Goal: Obtain resource: Obtain resource

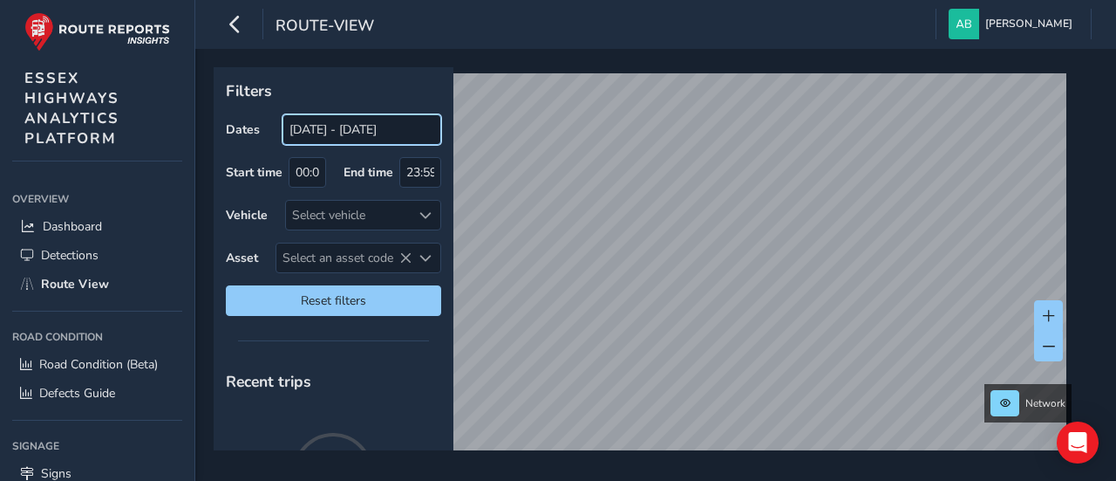
click at [340, 133] on input "[DATE] - [DATE]" at bounding box center [362, 129] width 159 height 31
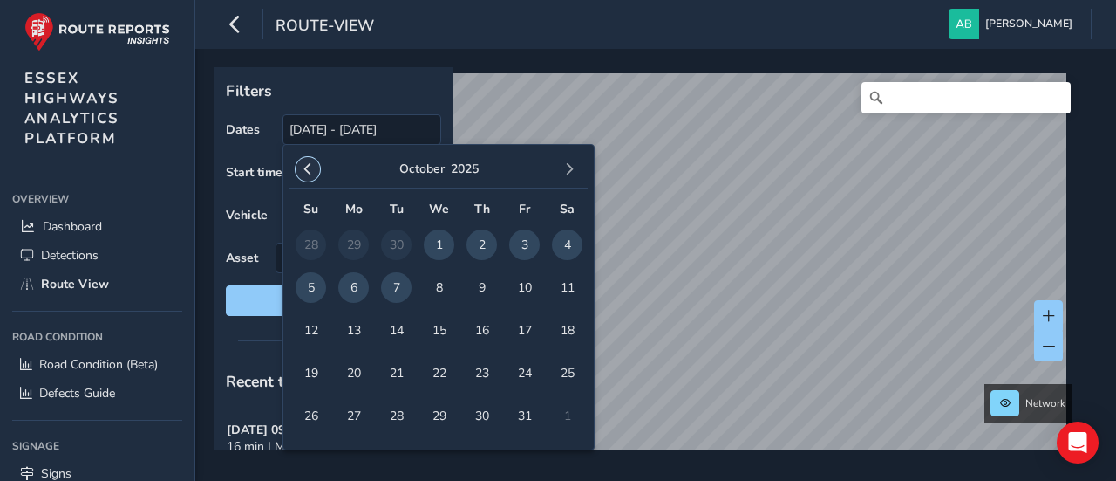
click at [312, 174] on span "button" at bounding box center [308, 169] width 12 height 12
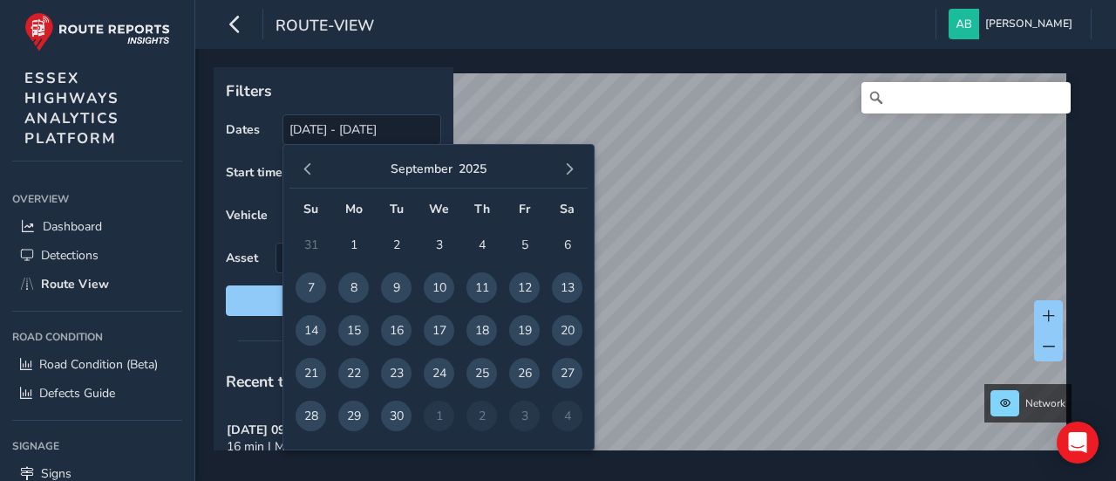
click at [312, 174] on span "button" at bounding box center [308, 169] width 12 height 12
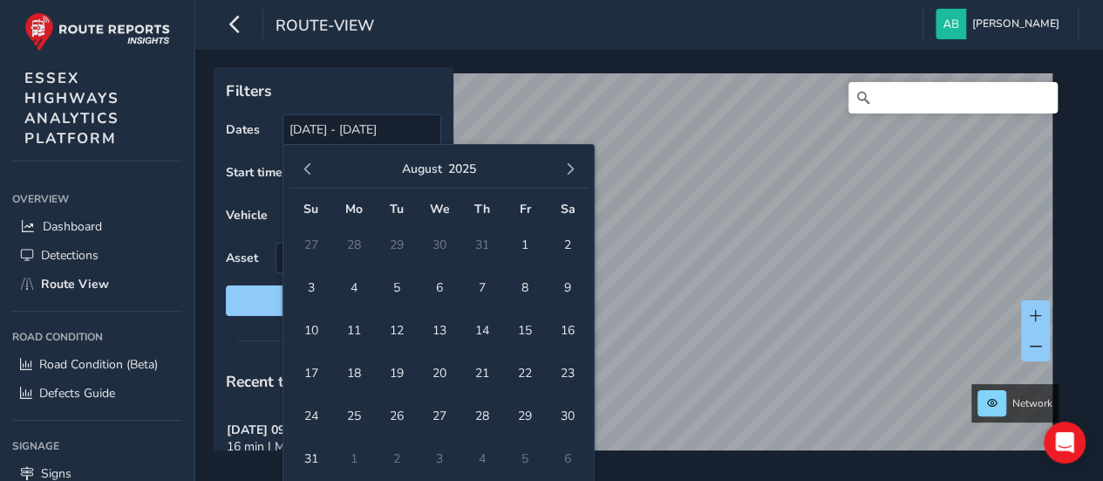
click at [312, 174] on span "button" at bounding box center [308, 169] width 12 height 12
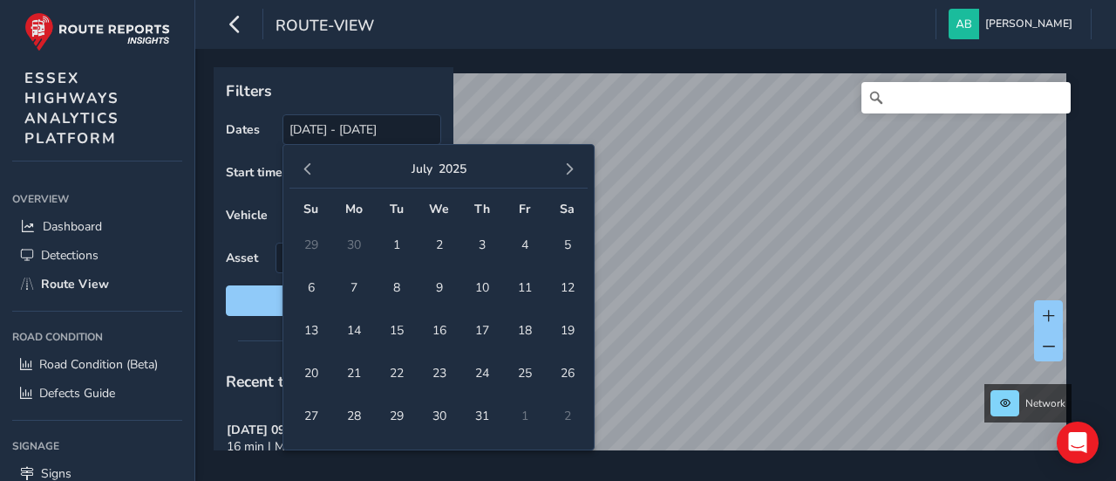
click at [312, 174] on span "button" at bounding box center [308, 169] width 12 height 12
click at [311, 242] on span "1" at bounding box center [311, 244] width 31 height 31
click at [575, 168] on span "button" at bounding box center [569, 169] width 12 height 12
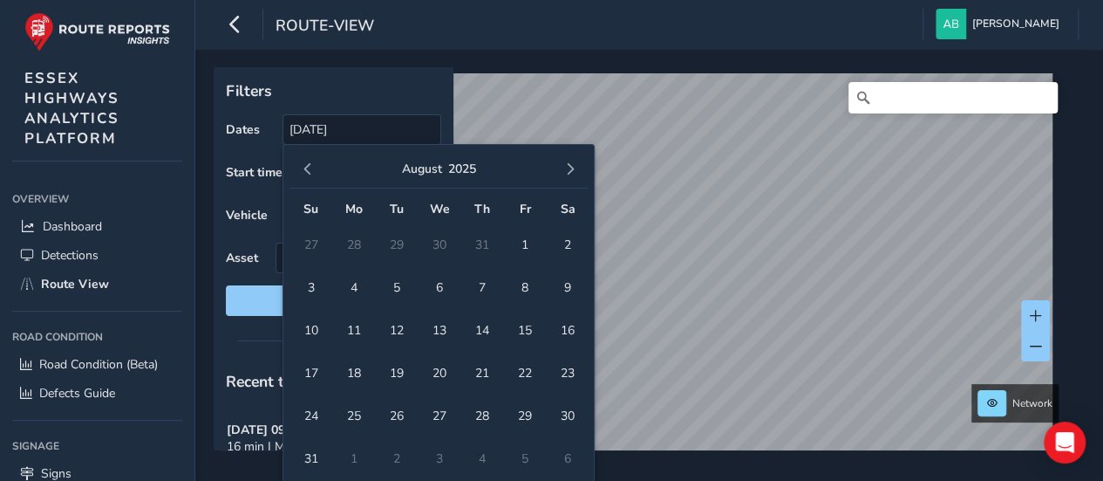
click at [575, 168] on span "button" at bounding box center [569, 169] width 12 height 12
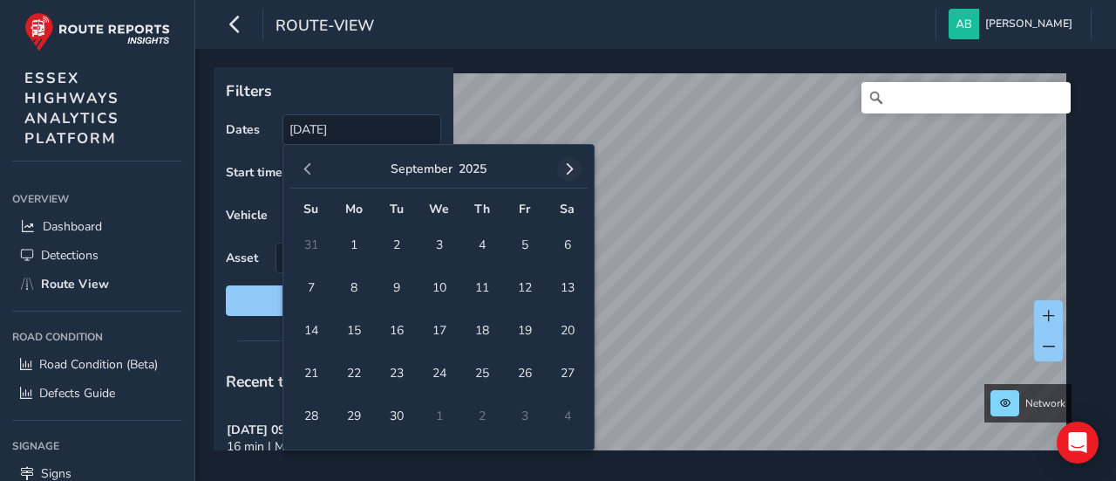
click at [573, 168] on span "button" at bounding box center [569, 169] width 12 height 12
click at [393, 283] on span "7" at bounding box center [396, 287] width 31 height 31
type input "01/06/2025 - 07/10/2025"
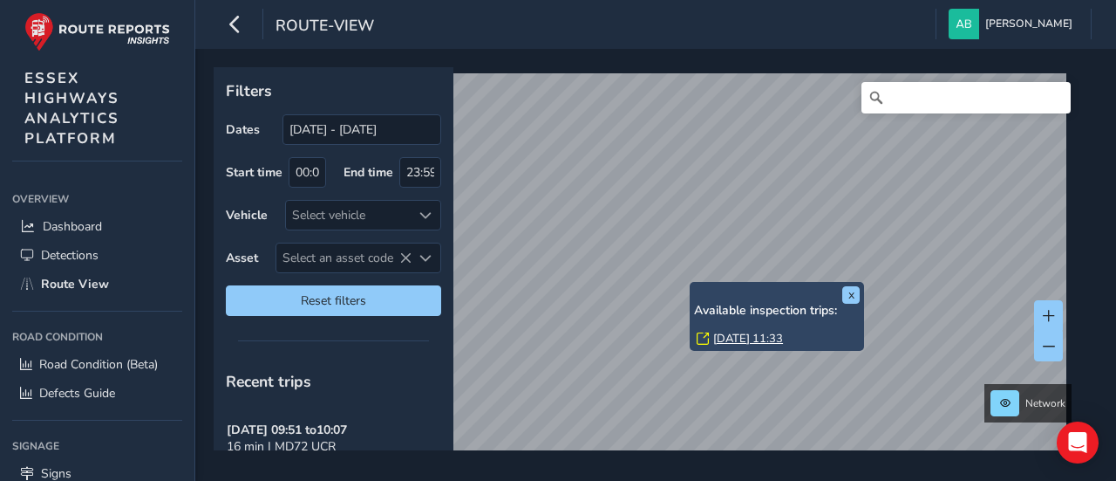
click at [735, 338] on link "Wed, 17 Sep, 11:33" at bounding box center [748, 339] width 70 height 16
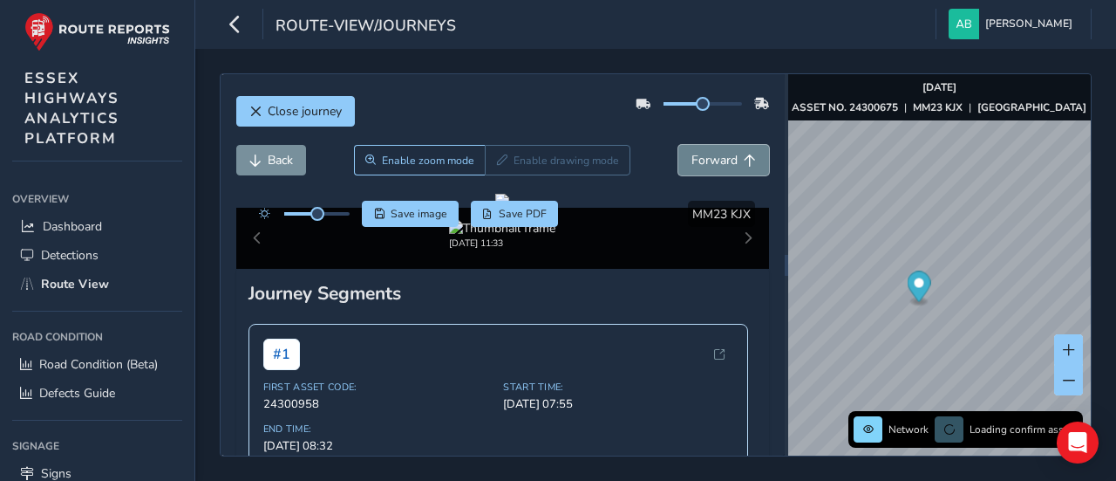
click at [700, 163] on span "Forward" at bounding box center [715, 160] width 46 height 17
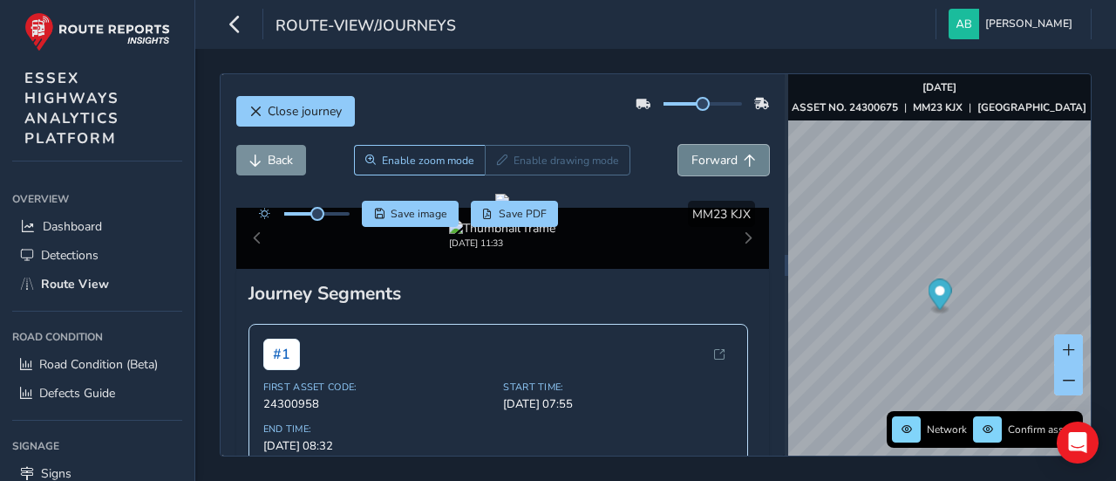
click at [701, 161] on span "Forward" at bounding box center [715, 160] width 46 height 17
click at [285, 160] on span "Back" at bounding box center [280, 160] width 25 height 17
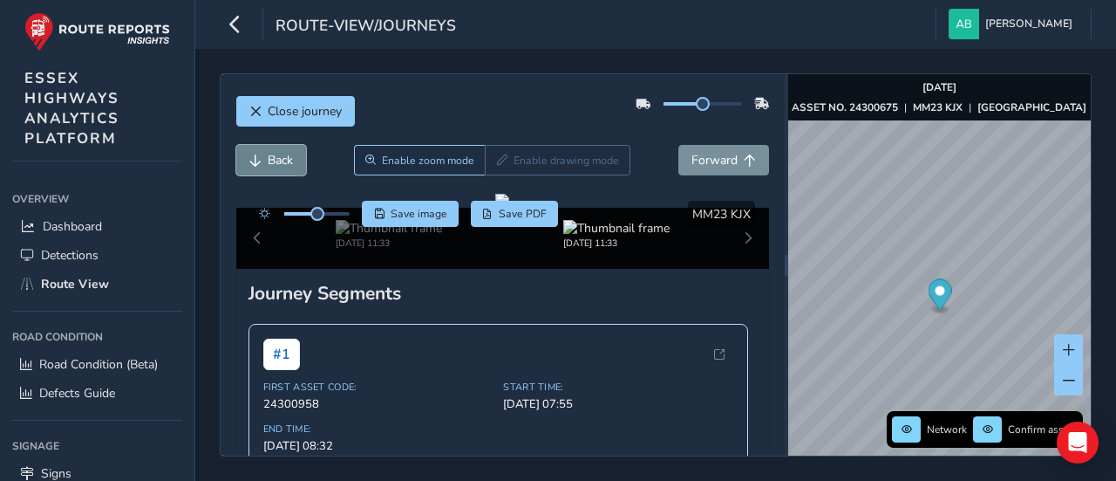
click at [284, 160] on span "Back" at bounding box center [280, 160] width 25 height 17
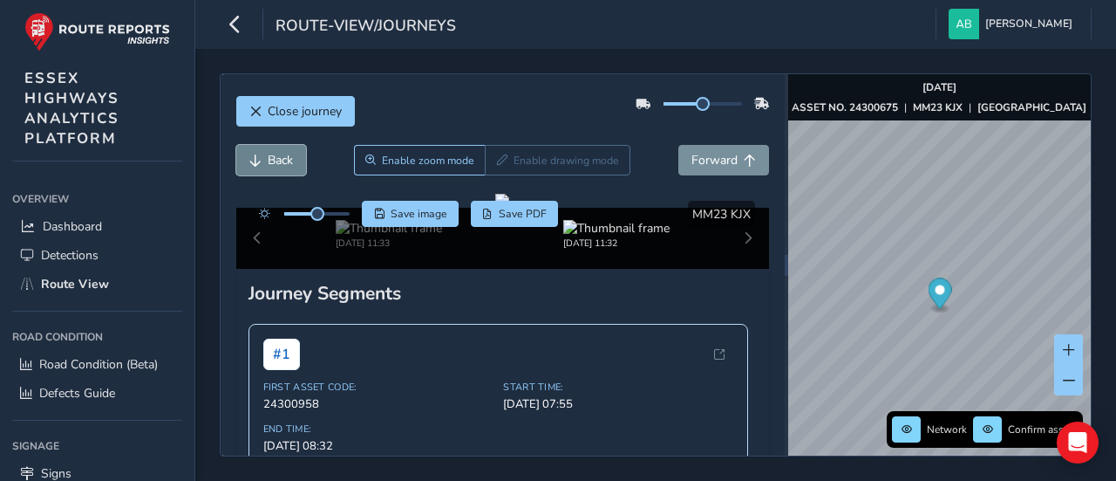
click at [284, 160] on span "Back" at bounding box center [280, 160] width 25 height 17
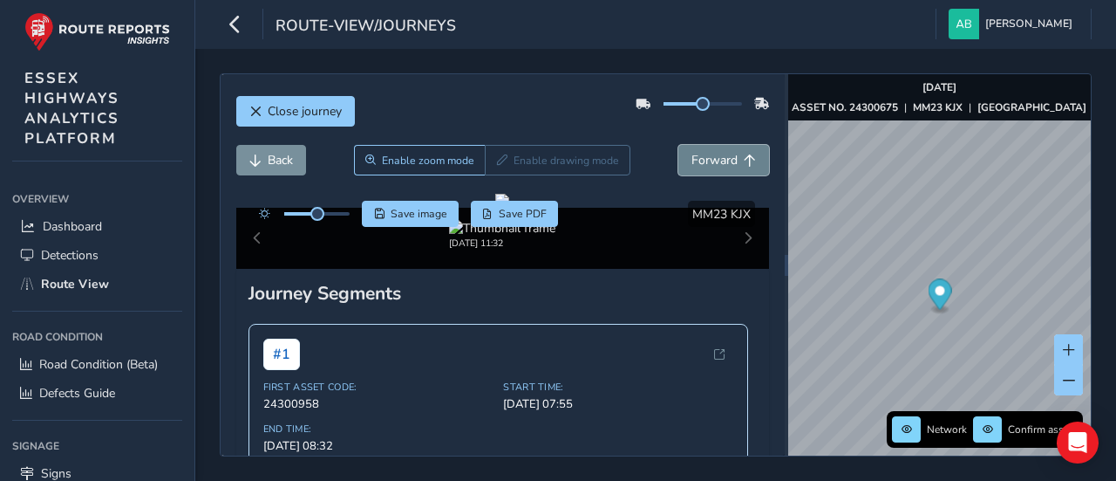
click at [692, 156] on span "Forward" at bounding box center [715, 160] width 46 height 17
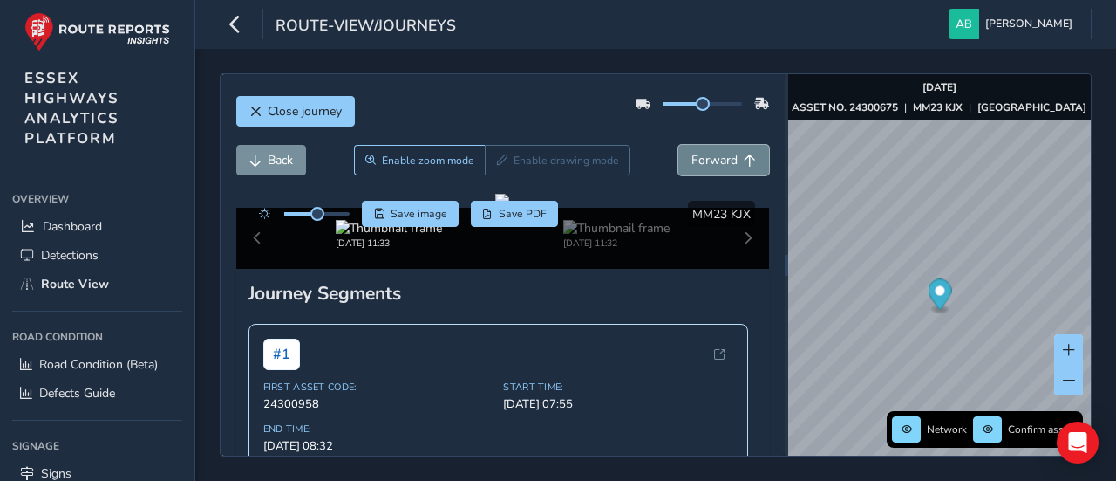
click at [692, 156] on span "Forward" at bounding box center [715, 160] width 46 height 17
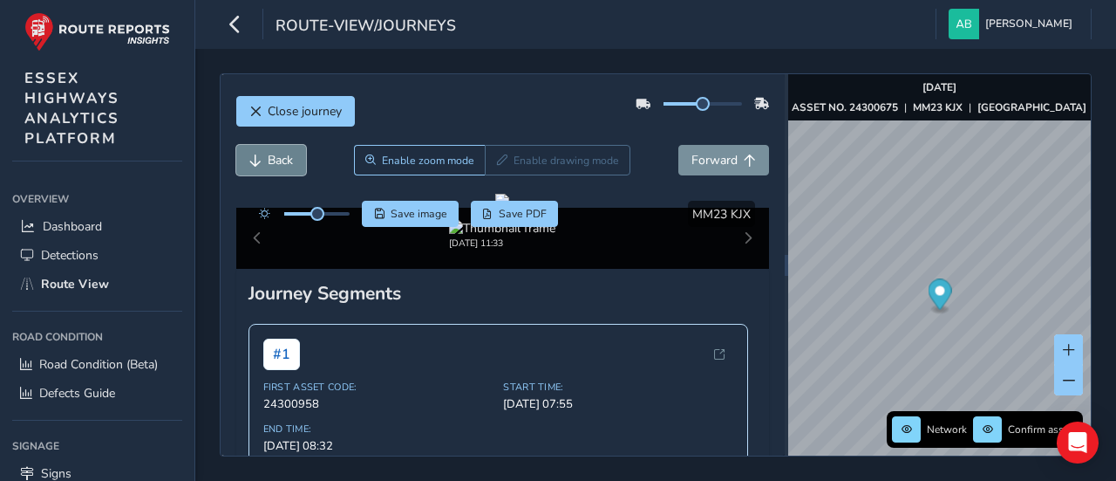
click at [263, 160] on button "Back" at bounding box center [271, 160] width 70 height 31
click at [265, 158] on button "Back" at bounding box center [271, 160] width 70 height 31
click at [710, 155] on span "Forward" at bounding box center [715, 160] width 46 height 17
click at [705, 154] on span "Forward" at bounding box center [715, 160] width 46 height 17
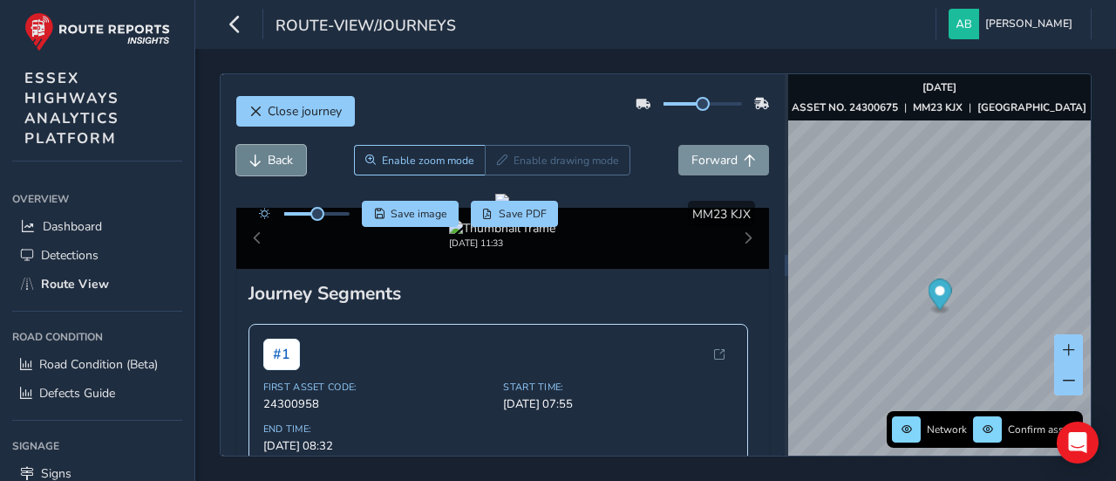
click at [290, 164] on span "Back" at bounding box center [280, 160] width 25 height 17
click at [708, 162] on span "Forward" at bounding box center [715, 160] width 46 height 17
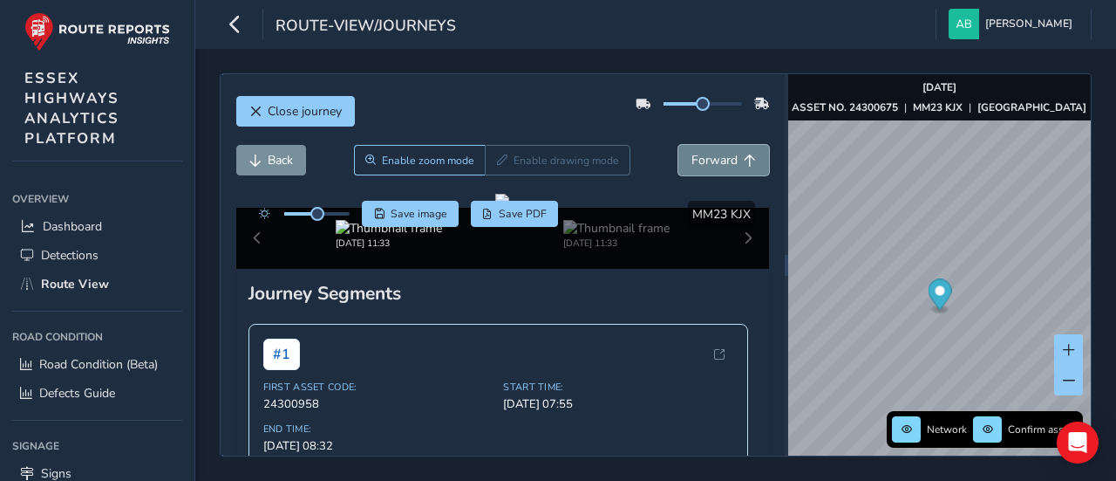
click at [709, 161] on span "Forward" at bounding box center [715, 160] width 46 height 17
click at [713, 156] on span "Forward" at bounding box center [715, 160] width 46 height 17
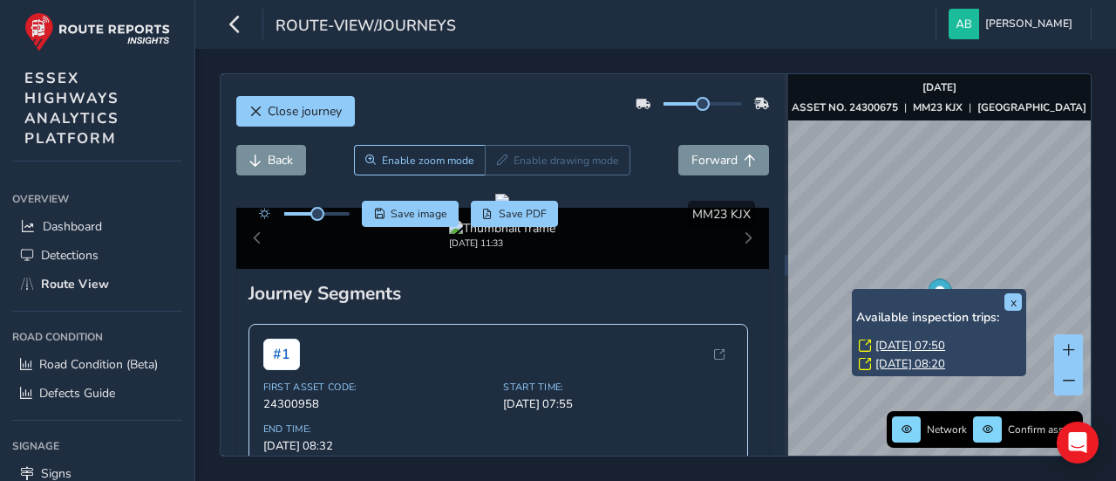
click at [857, 291] on div "x Available inspection trips: Fri, 26 Sep, 07:50 Wed, 17 Sep, 08:20" at bounding box center [939, 332] width 174 height 87
click at [907, 347] on link "Fri, 26 Sep, 07:50" at bounding box center [911, 346] width 70 height 16
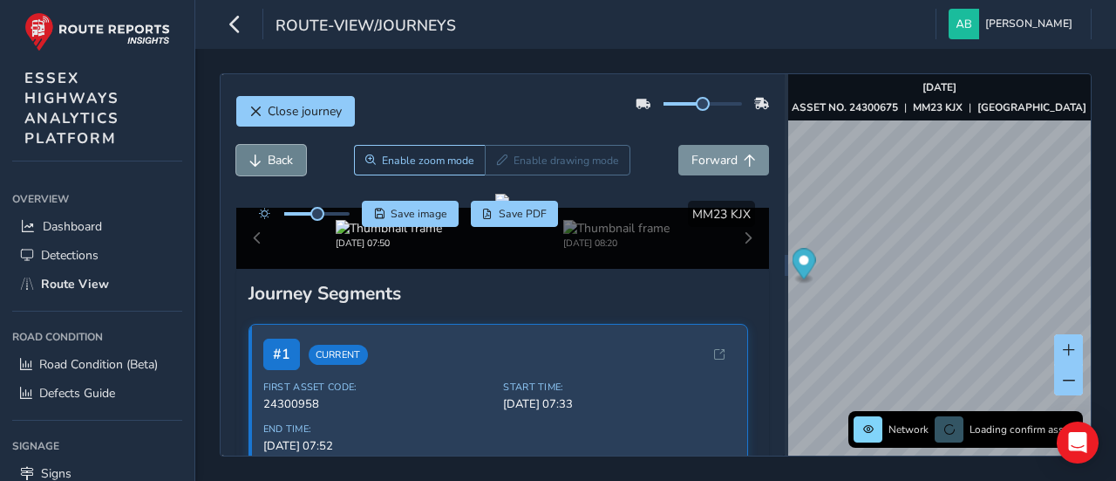
click at [265, 157] on button "Back" at bounding box center [271, 160] width 70 height 31
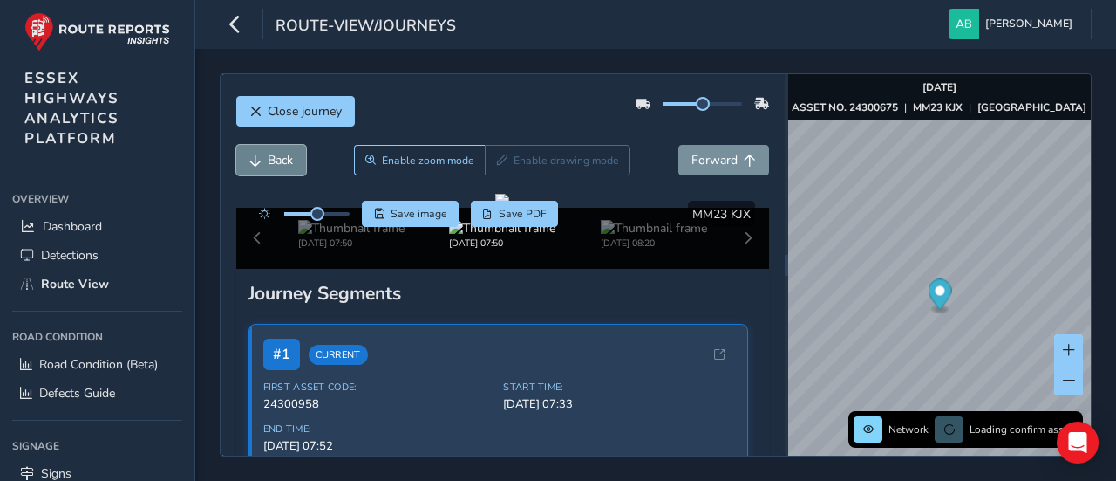
click at [265, 157] on button "Back" at bounding box center [271, 160] width 70 height 31
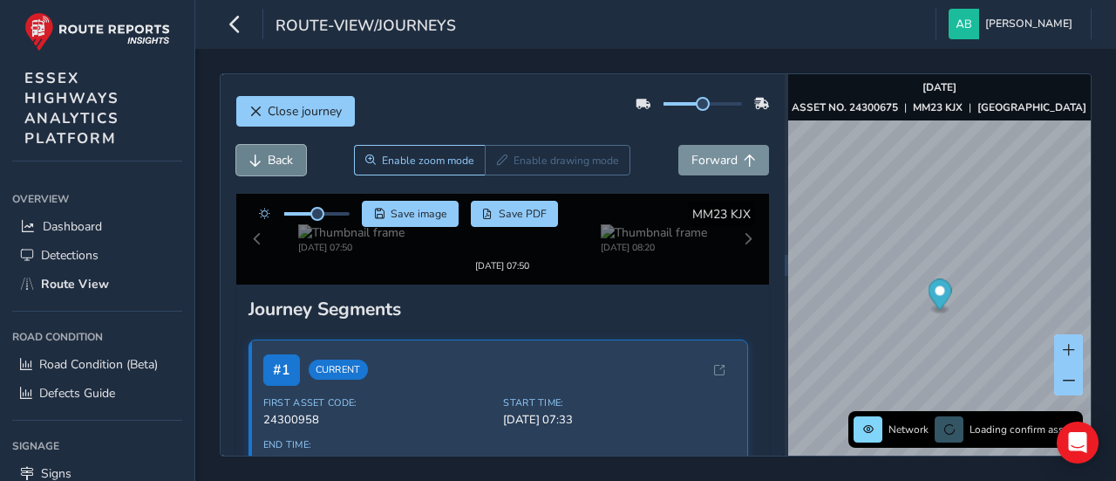
click at [265, 157] on button "Back" at bounding box center [271, 160] width 70 height 31
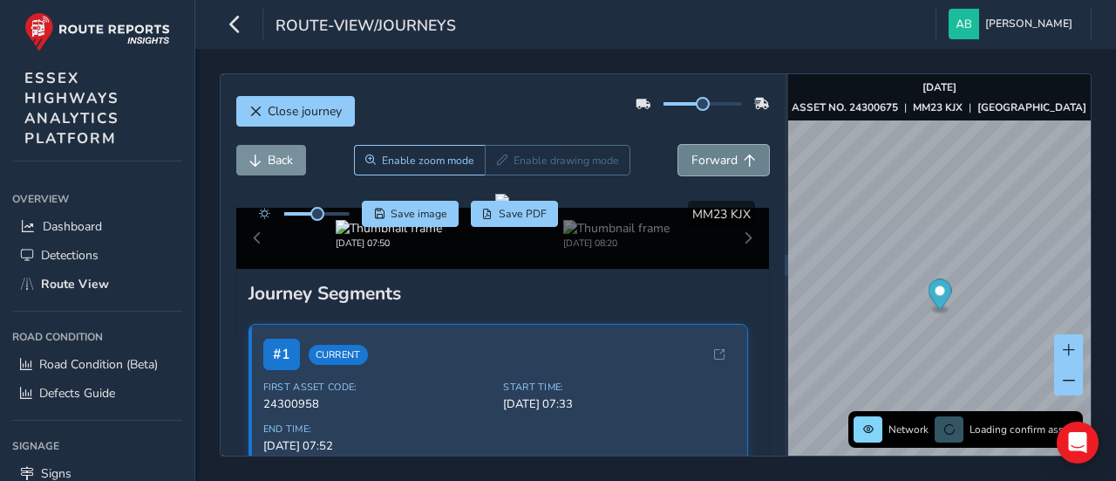
click at [696, 163] on span "Forward" at bounding box center [715, 160] width 46 height 17
click at [703, 162] on span "Forward" at bounding box center [715, 160] width 46 height 17
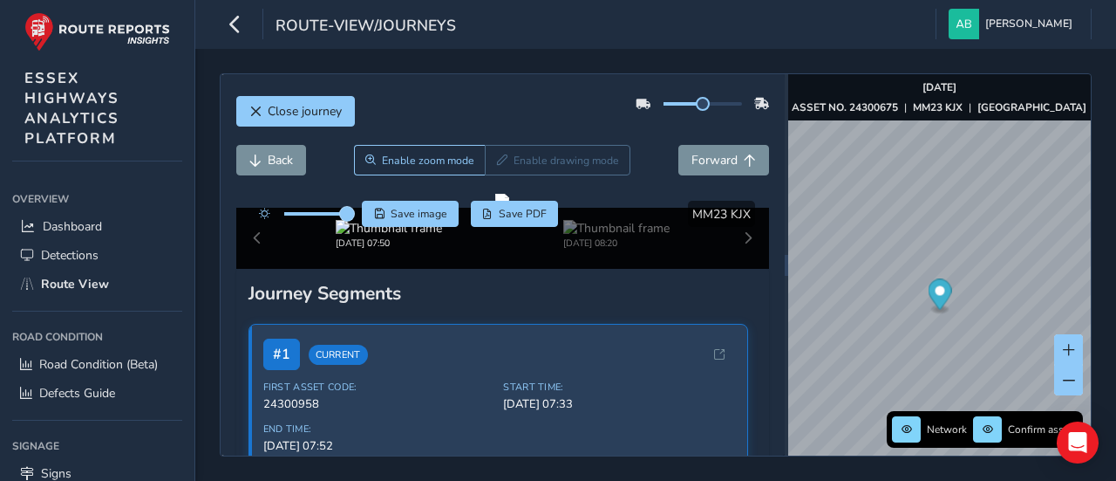
drag, startPoint x: 317, startPoint y: 214, endPoint x: 347, endPoint y: 217, distance: 29.9
click at [347, 217] on span at bounding box center [347, 214] width 14 height 14
click at [269, 158] on span "Back" at bounding box center [280, 160] width 25 height 17
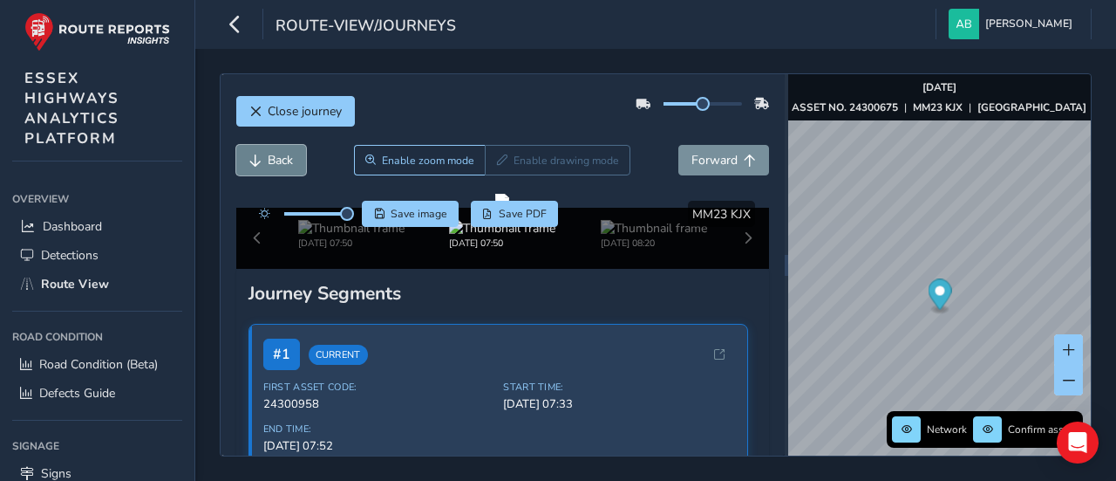
click at [269, 158] on span "Back" at bounding box center [280, 160] width 25 height 17
click at [692, 160] on span "Forward" at bounding box center [715, 160] width 46 height 17
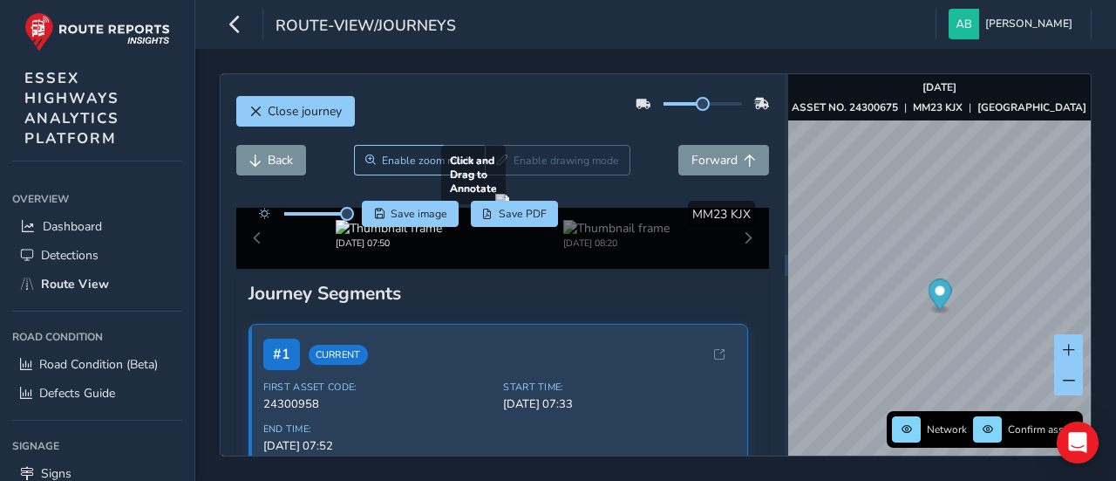
click at [495, 208] on div at bounding box center [502, 201] width 14 height 14
click at [693, 160] on span "Forward" at bounding box center [715, 160] width 46 height 17
click at [270, 158] on span "Back" at bounding box center [280, 160] width 25 height 17
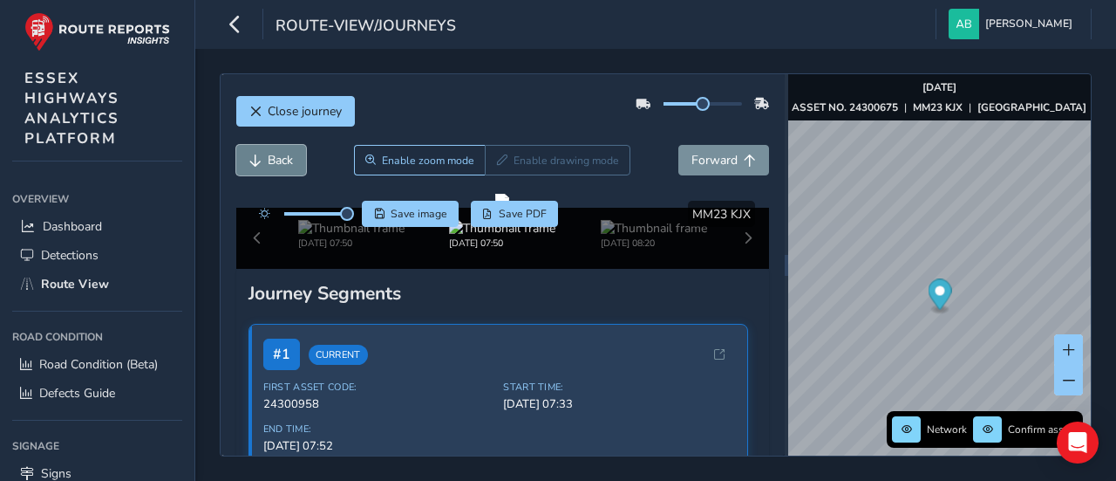
click at [270, 158] on span "Back" at bounding box center [280, 160] width 25 height 17
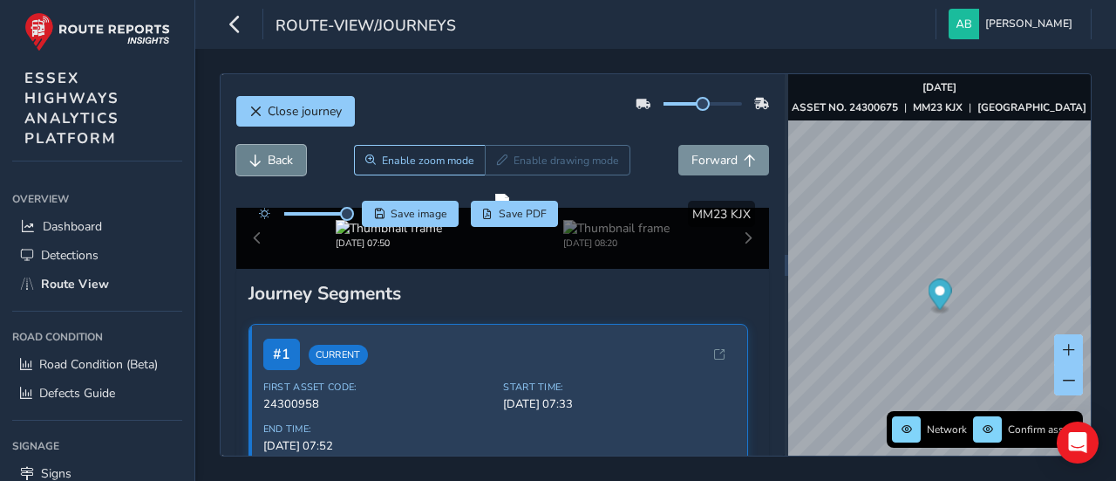
click at [270, 158] on span "Back" at bounding box center [280, 160] width 25 height 17
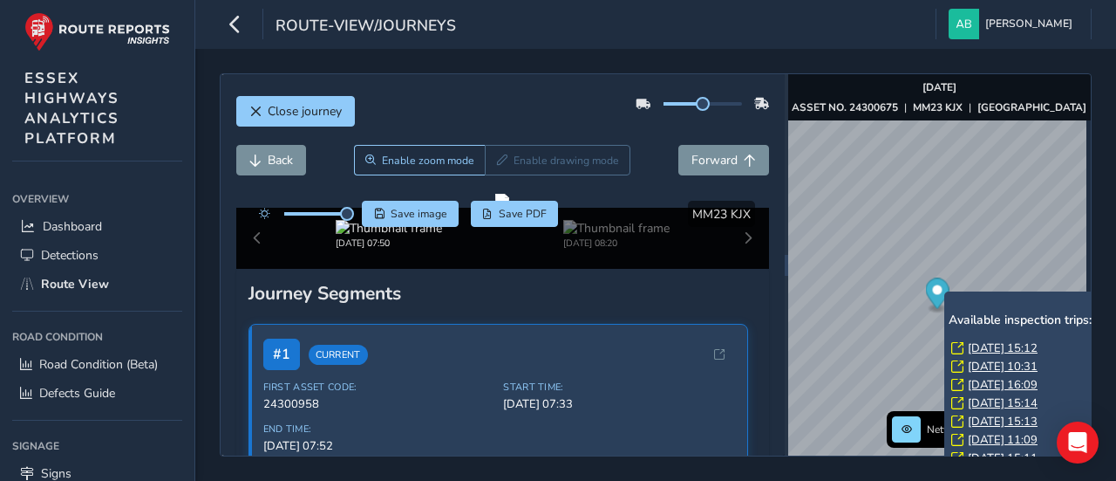
click at [947, 292] on div "x Available inspection trips: Fri, 5 Sep, 15:12 Tue, 12 Aug, 10:31 Tue, 22 Jul,…" at bounding box center [1032, 389] width 174 height 197
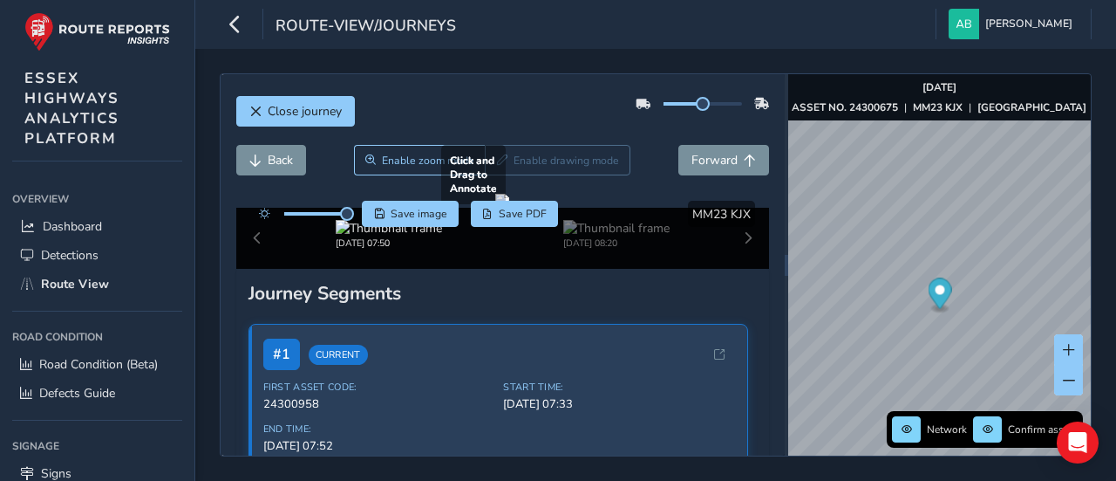
click at [509, 208] on div at bounding box center [502, 201] width 14 height 14
click at [704, 154] on span "Forward" at bounding box center [715, 160] width 46 height 17
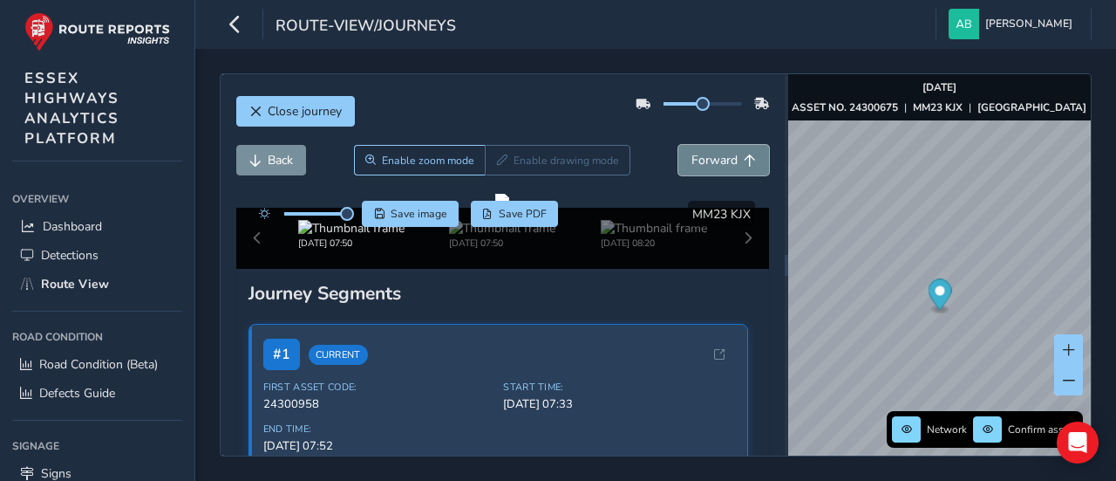
click at [704, 154] on span "Forward" at bounding box center [715, 160] width 46 height 17
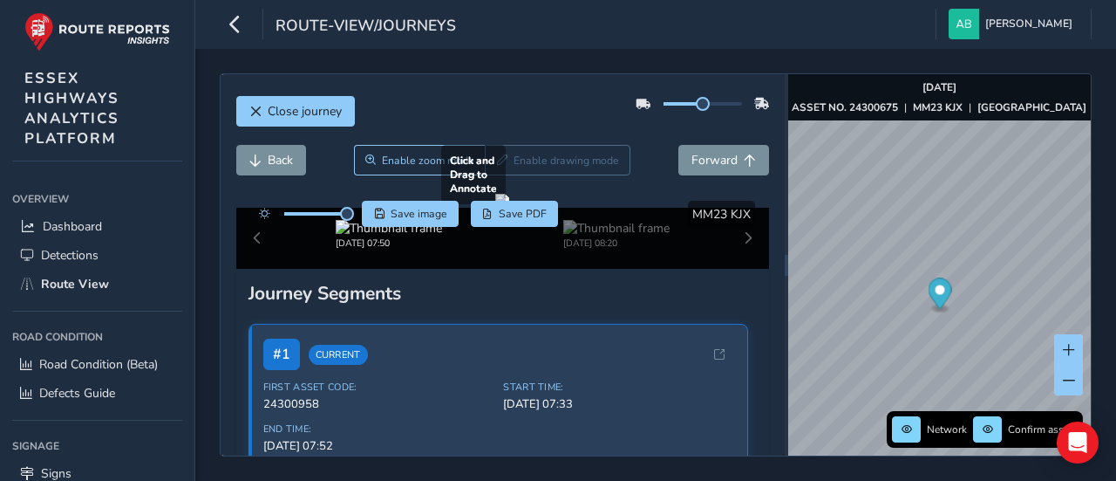
click at [495, 208] on div at bounding box center [502, 201] width 14 height 14
click at [273, 155] on span "Back" at bounding box center [280, 160] width 25 height 17
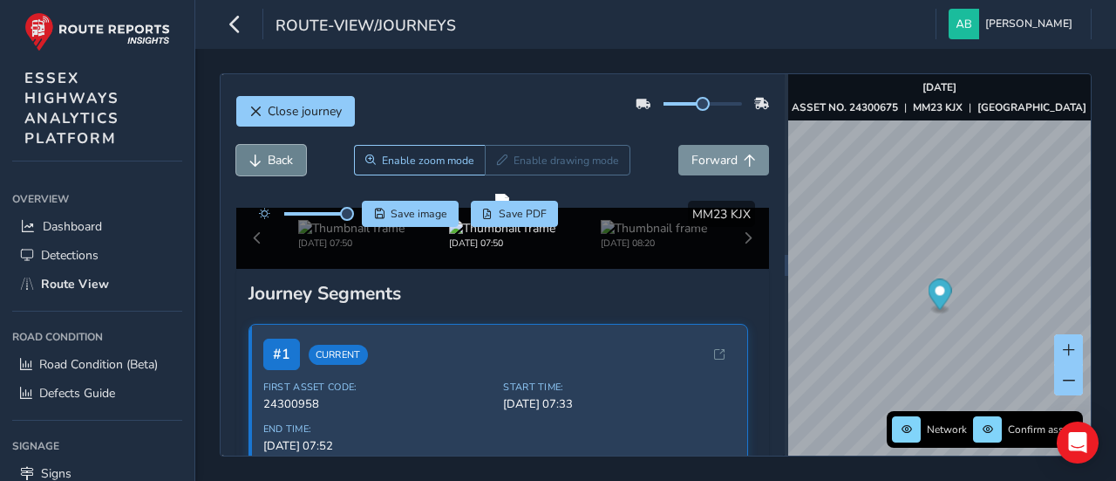
click at [273, 155] on span "Back" at bounding box center [280, 160] width 25 height 17
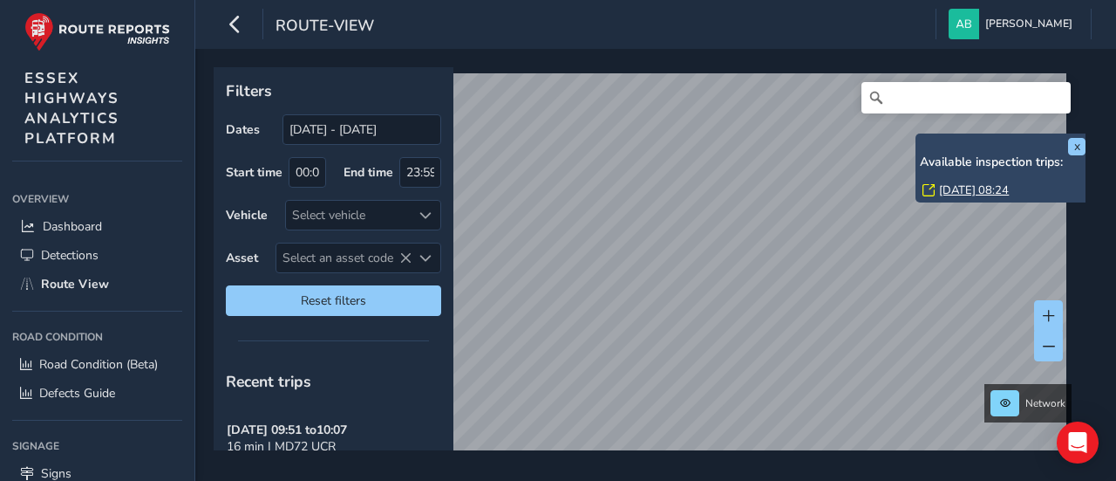
click at [959, 188] on link "Wed, 17 Sep, 08:24" at bounding box center [974, 190] width 70 height 16
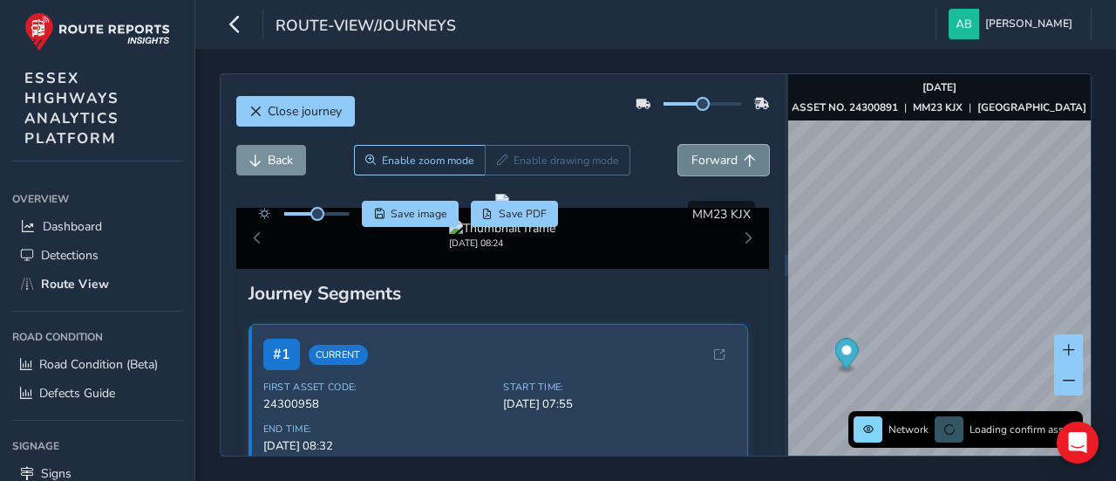
click at [713, 158] on span "Forward" at bounding box center [715, 160] width 46 height 17
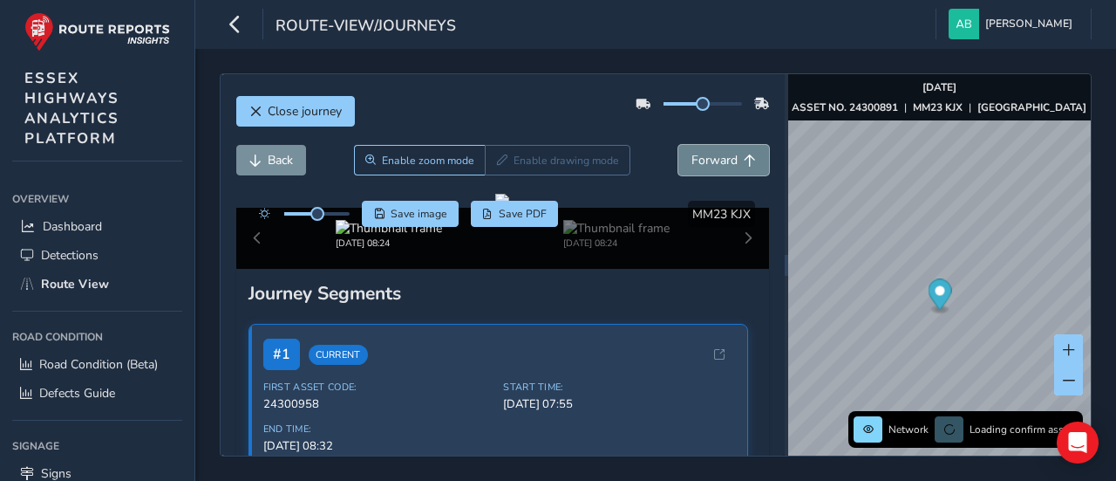
click at [713, 158] on span "Forward" at bounding box center [715, 160] width 46 height 17
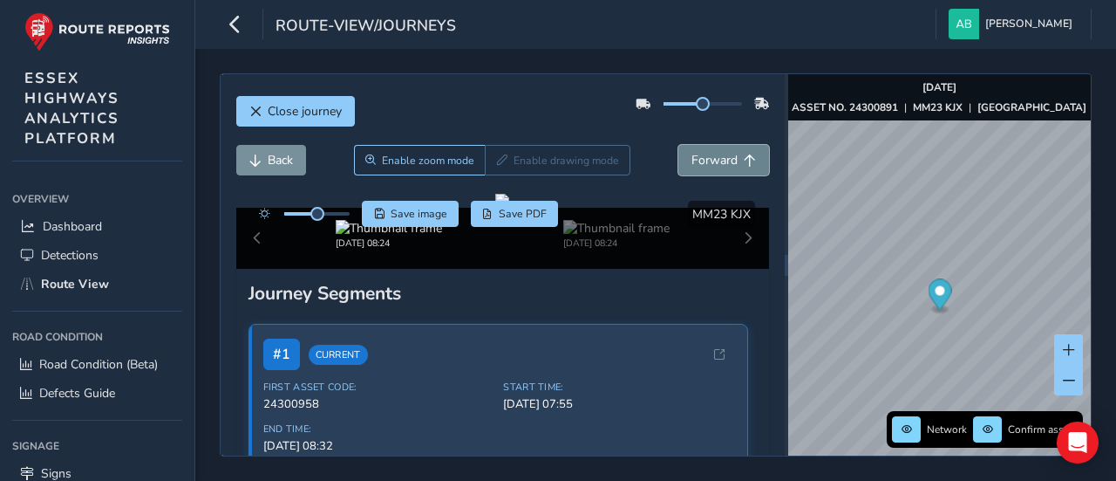
click at [713, 158] on span "Forward" at bounding box center [715, 160] width 46 height 17
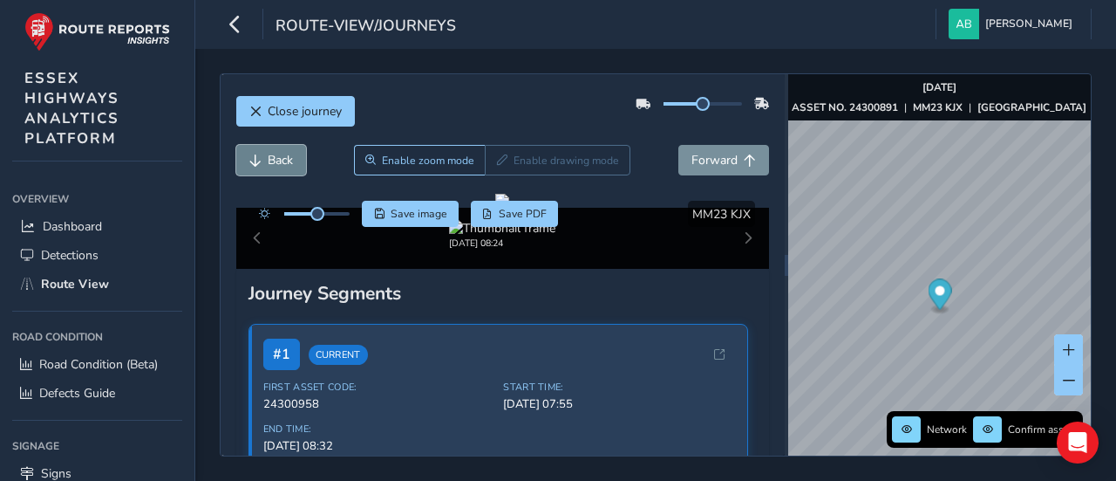
click at [281, 156] on span "Back" at bounding box center [280, 160] width 25 height 17
click at [700, 156] on span "Forward" at bounding box center [715, 160] width 46 height 17
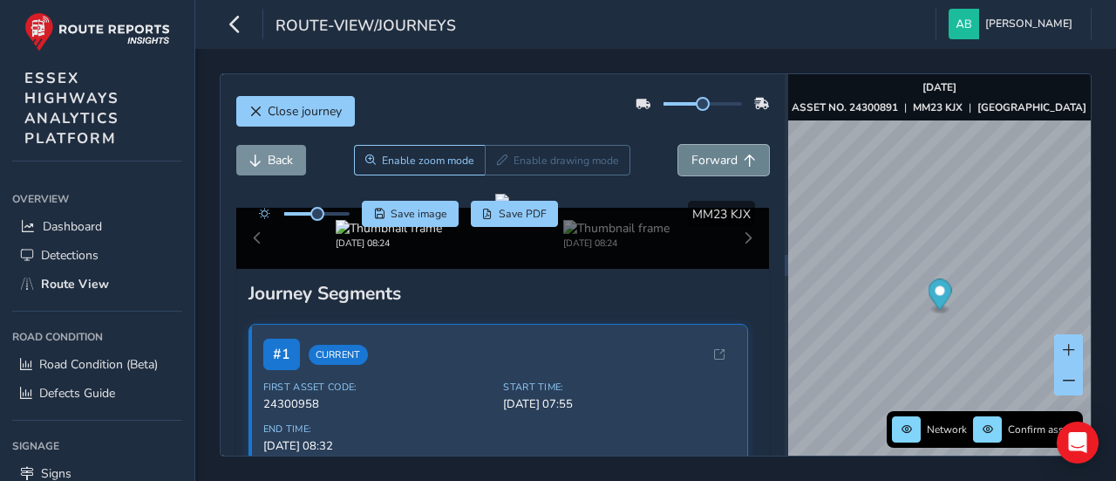
click at [700, 156] on span "Forward" at bounding box center [715, 160] width 46 height 17
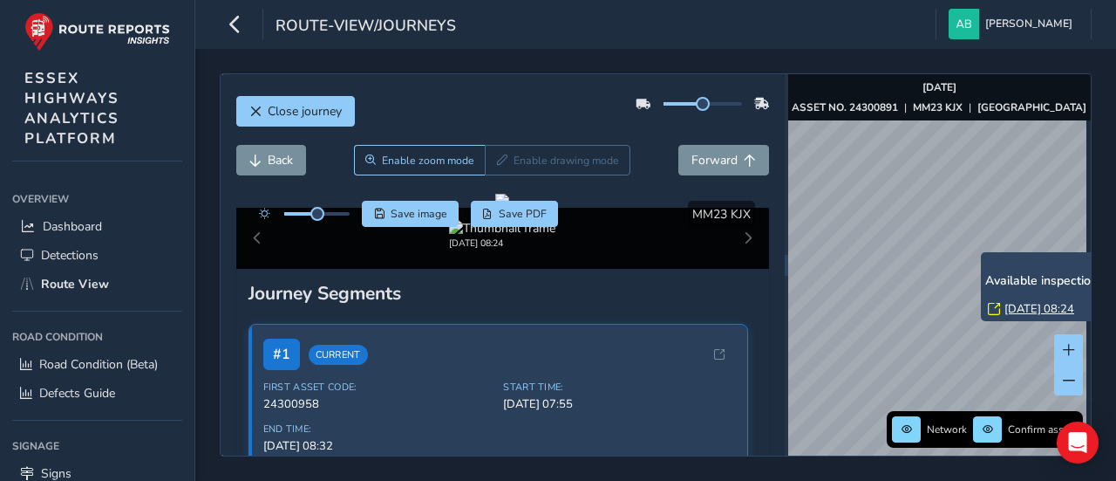
click at [984, 256] on div "x Available inspection trips: Wed, 17 Sep, 08:24" at bounding box center [1068, 286] width 174 height 69
click at [986, 254] on div "x Available inspection trips: Wed, 17 Sep, 08:24" at bounding box center [1068, 286] width 174 height 69
click at [1034, 308] on link "Wed, 17 Sep, 08:24" at bounding box center [1040, 309] width 70 height 16
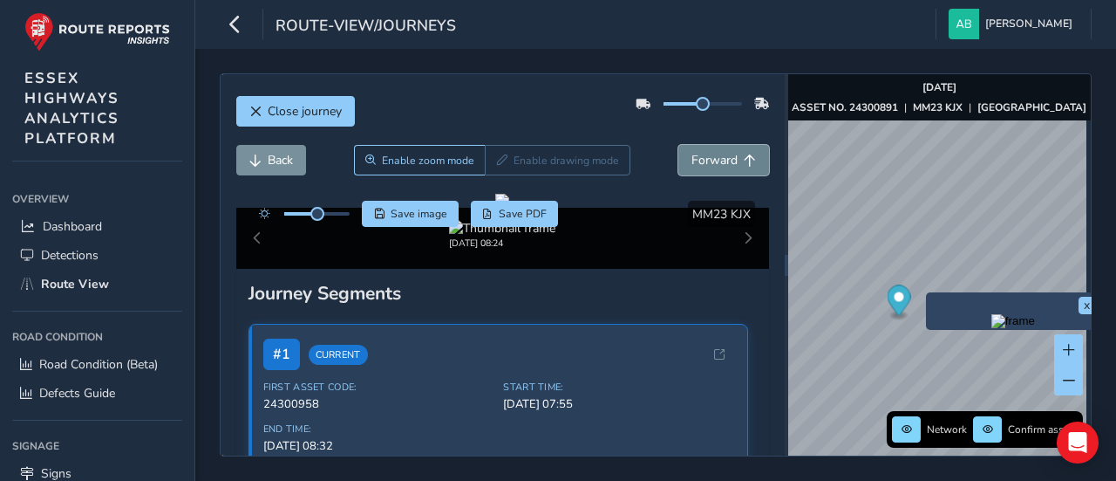
click at [693, 158] on span "Forward" at bounding box center [715, 160] width 46 height 17
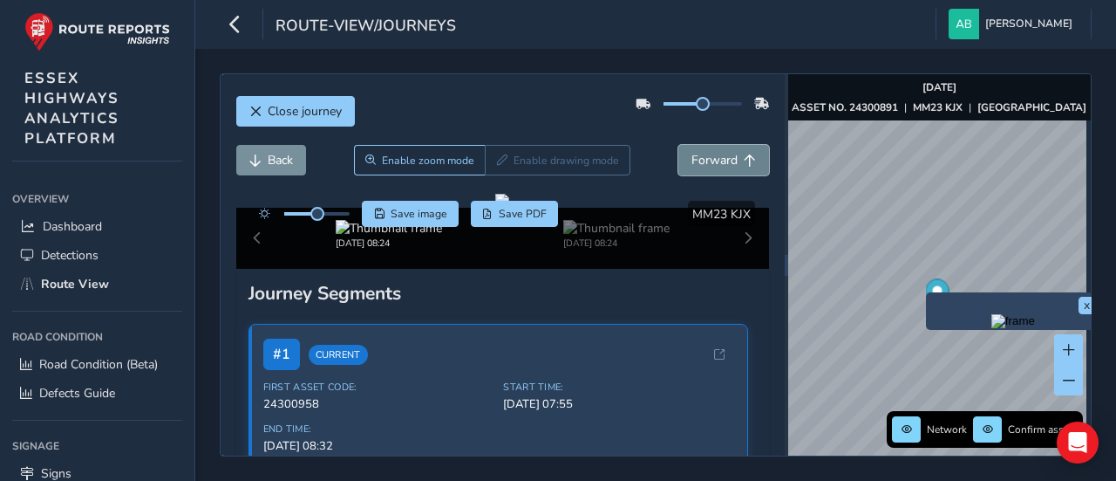
click at [693, 158] on span "Forward" at bounding box center [715, 160] width 46 height 17
click at [707, 161] on span "Forward" at bounding box center [715, 160] width 46 height 17
click at [709, 166] on span "Forward" at bounding box center [715, 160] width 46 height 17
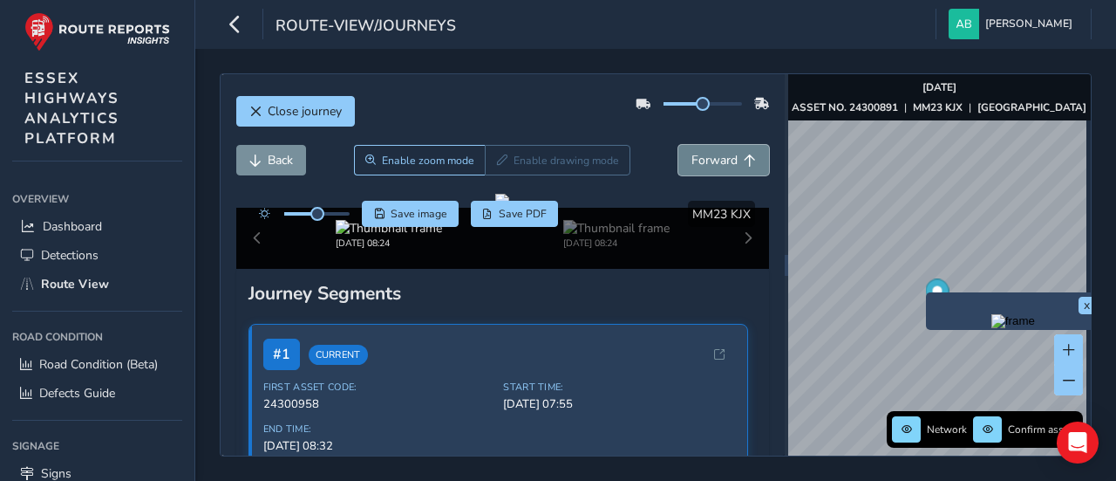
click at [709, 166] on span "Forward" at bounding box center [715, 160] width 46 height 17
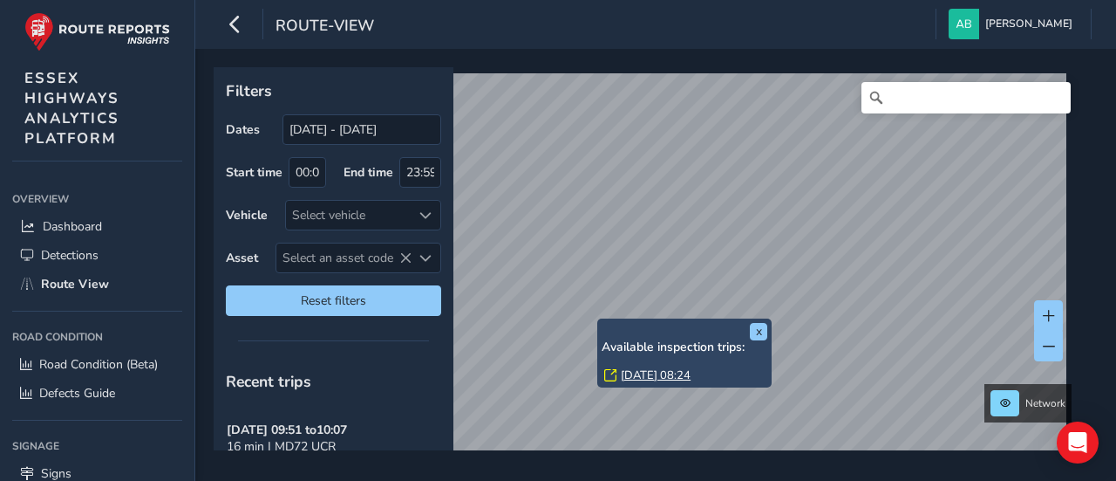
click at [645, 373] on link "Wed, 17 Sep, 08:24" at bounding box center [656, 375] width 70 height 16
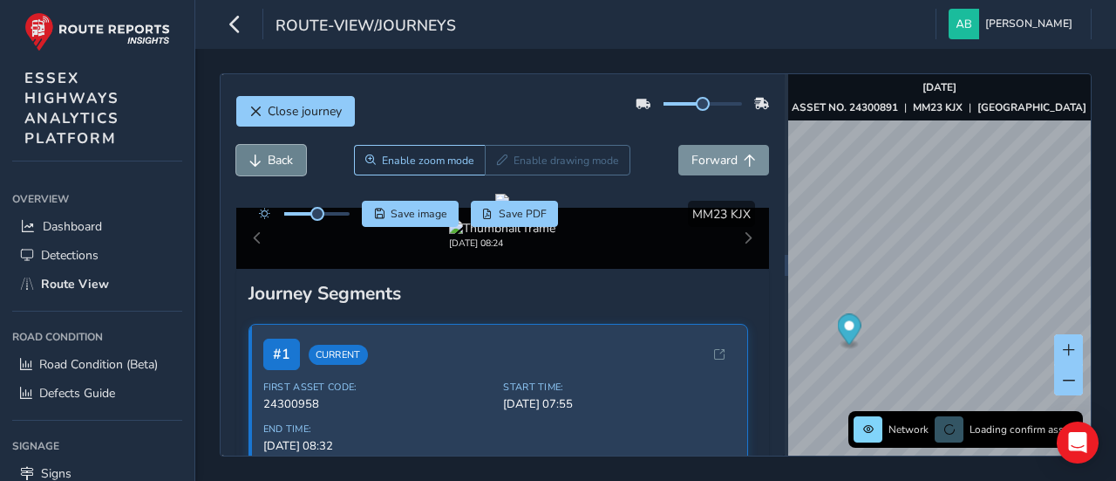
click at [262, 153] on button "Back" at bounding box center [271, 160] width 70 height 31
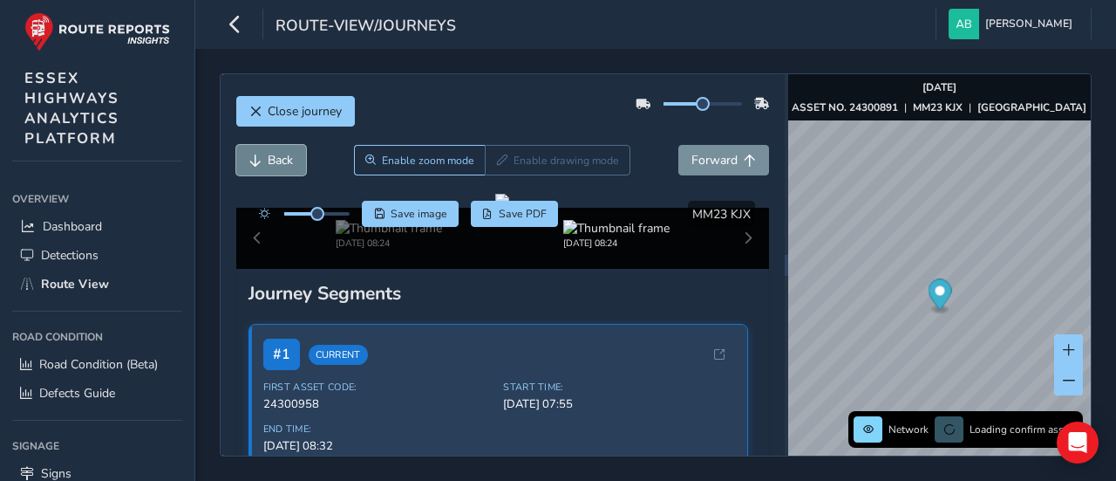
click at [268, 158] on span "Back" at bounding box center [280, 160] width 25 height 17
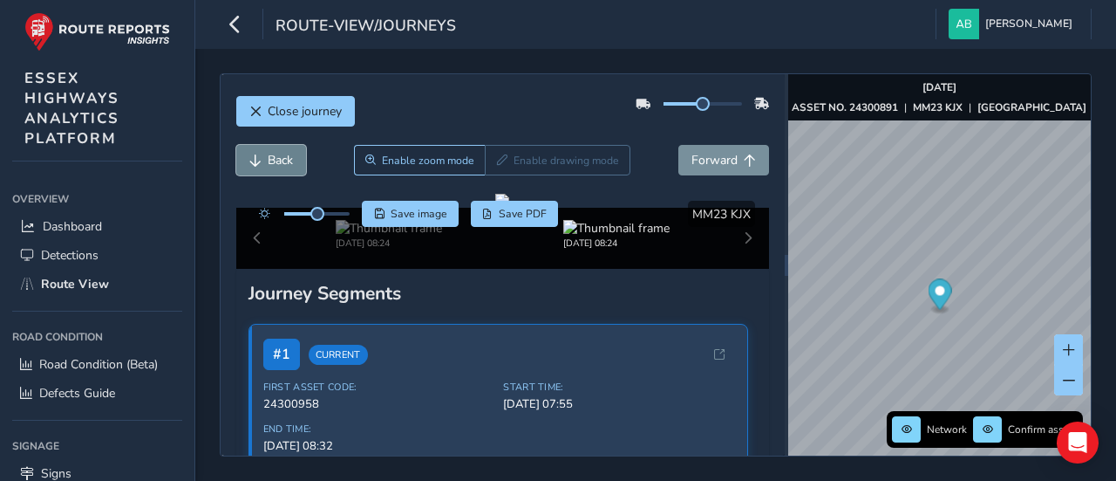
click at [268, 158] on span "Back" at bounding box center [280, 160] width 25 height 17
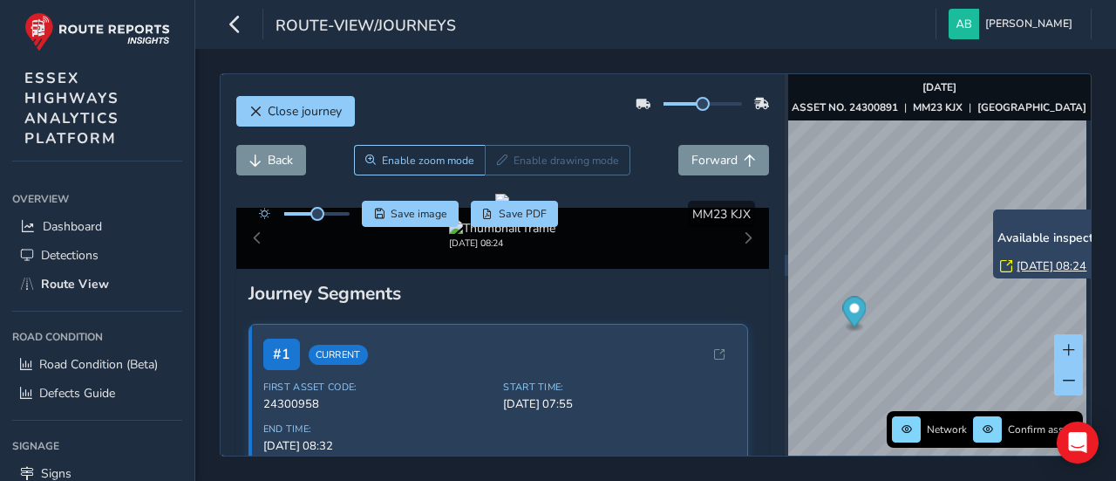
click at [1038, 266] on link "Wed, 17 Sep, 08:24" at bounding box center [1052, 266] width 70 height 16
click at [1051, 263] on link "Wed, 17 Sep, 08:24" at bounding box center [1052, 266] width 70 height 16
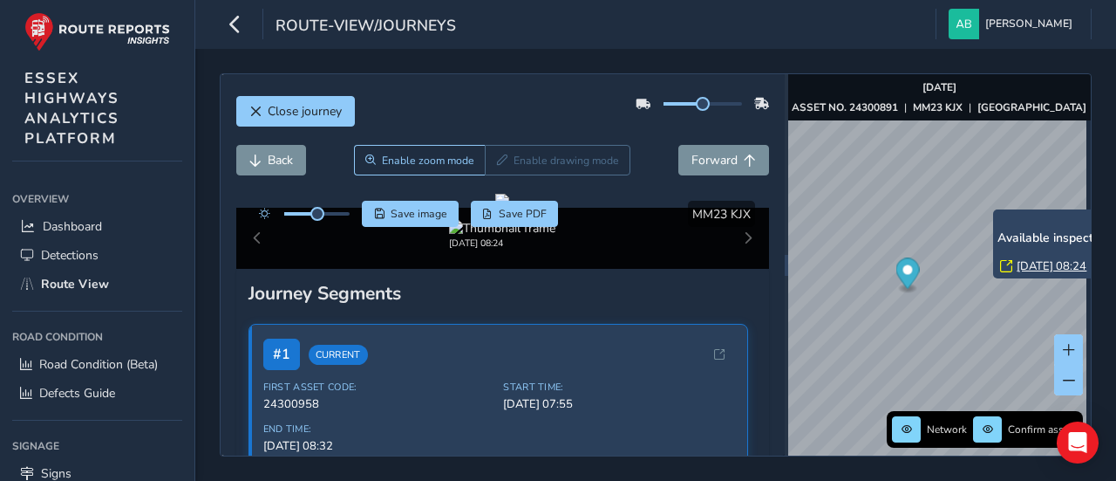
click at [1051, 263] on link "Wed, 17 Sep, 08:24" at bounding box center [1052, 266] width 70 height 16
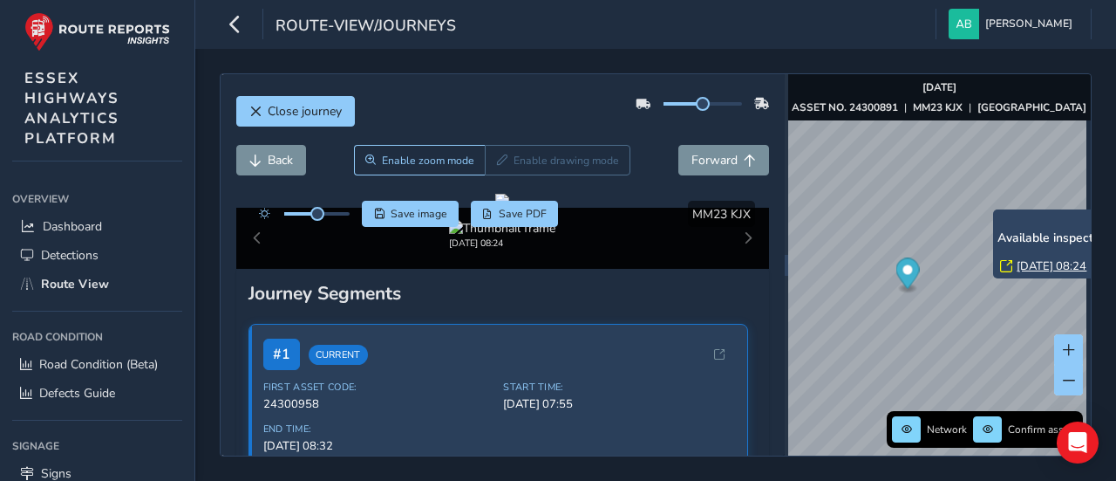
click at [1051, 263] on link "Wed, 17 Sep, 08:24" at bounding box center [1052, 266] width 70 height 16
click at [1048, 266] on link "Wed, 17 Sep, 08:24" at bounding box center [1052, 266] width 70 height 16
click at [1039, 264] on link "Wed, 17 Sep, 08:24" at bounding box center [1052, 266] width 70 height 16
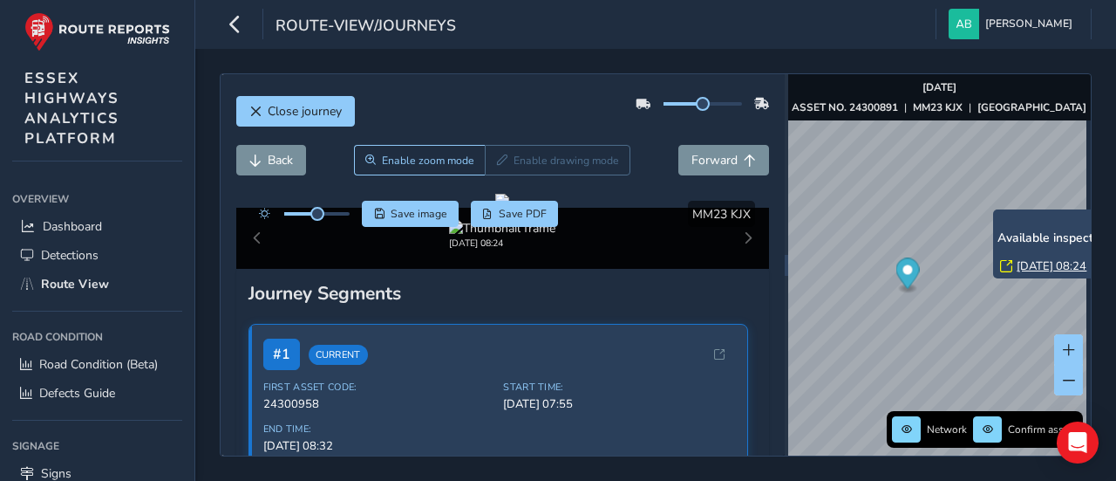
click at [1039, 264] on link "Wed, 17 Sep, 08:24" at bounding box center [1052, 266] width 70 height 16
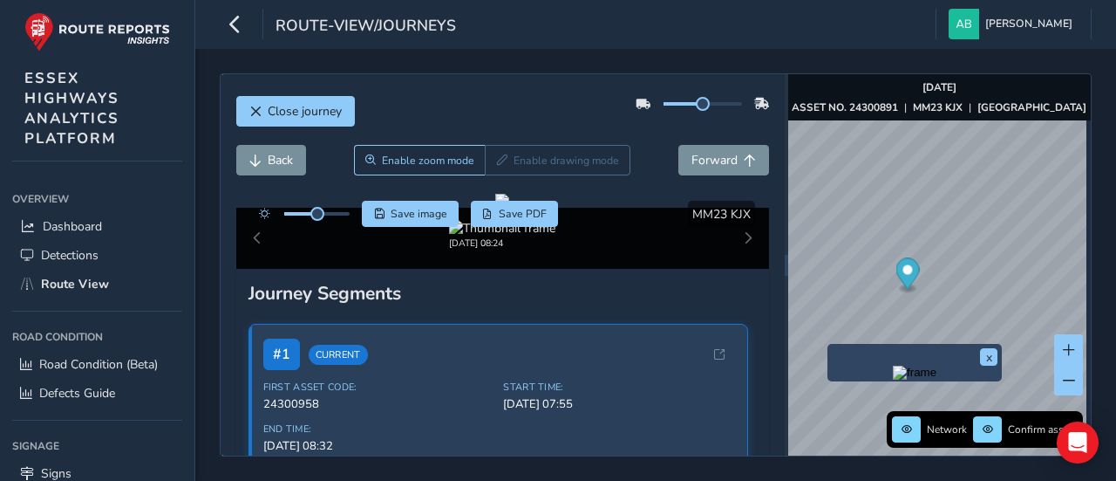
click at [933, 379] on img "Preview frame" at bounding box center [915, 372] width 44 height 14
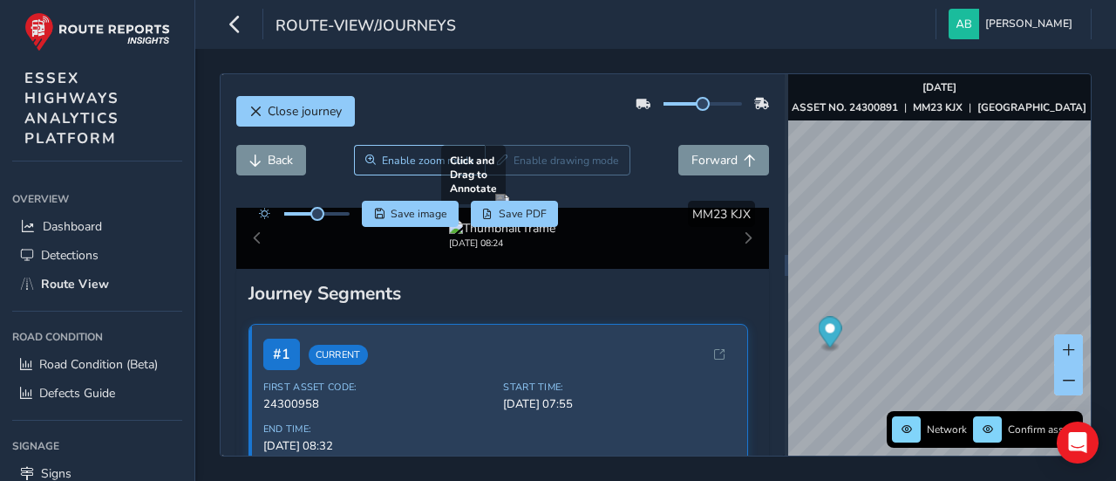
click at [506, 208] on div at bounding box center [502, 201] width 14 height 14
click at [509, 208] on div at bounding box center [502, 201] width 14 height 14
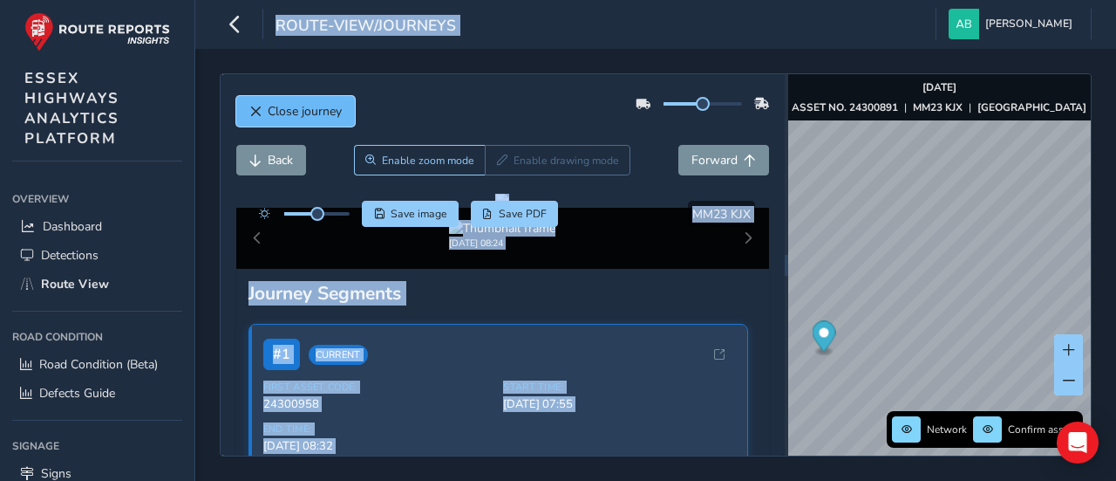
click at [313, 115] on span "Close journey" at bounding box center [305, 111] width 74 height 17
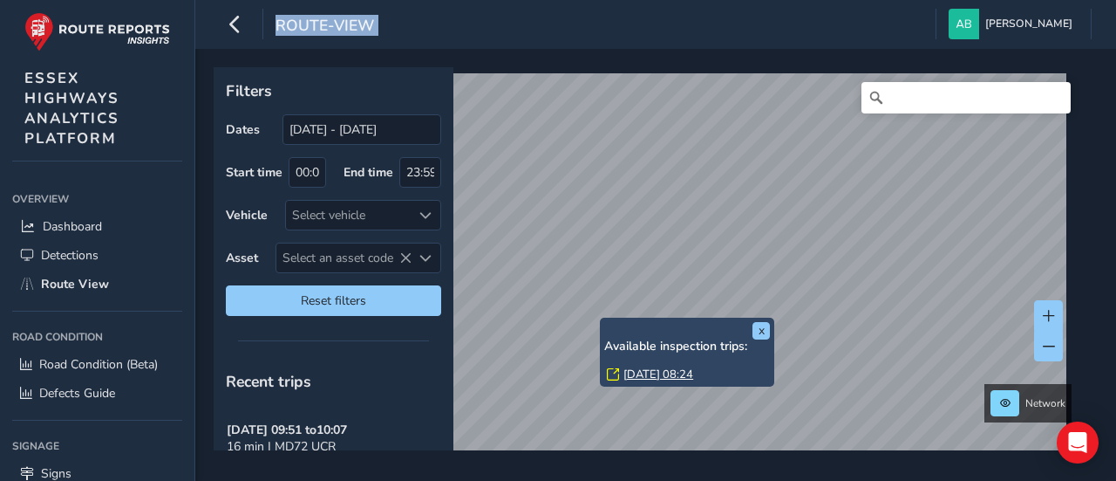
click at [602, 321] on div "x Available inspection trips: Wed, 17 Sep, 08:24" at bounding box center [687, 351] width 174 height 69
click at [664, 372] on link "Wed, 17 Sep, 08:24" at bounding box center [659, 374] width 70 height 16
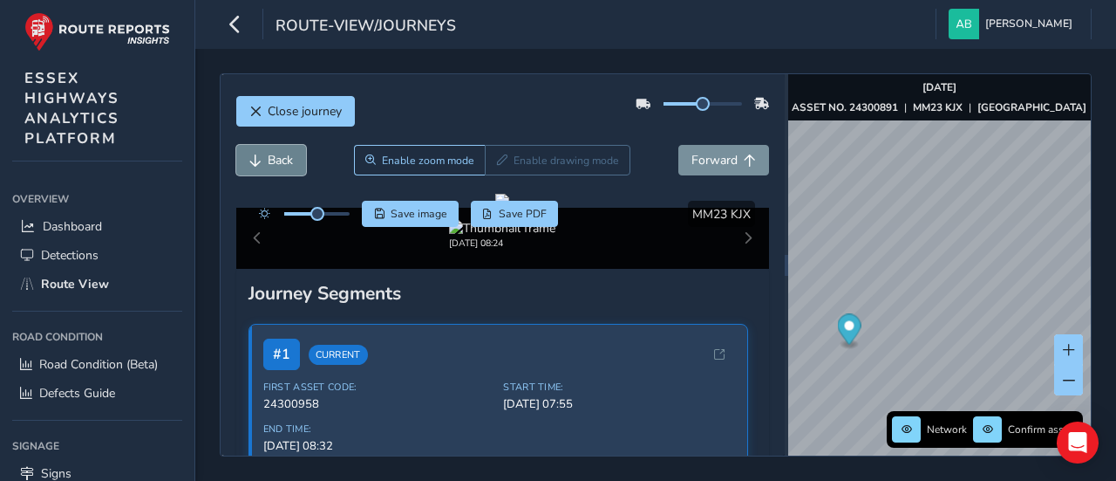
click at [284, 171] on button "Back" at bounding box center [271, 160] width 70 height 31
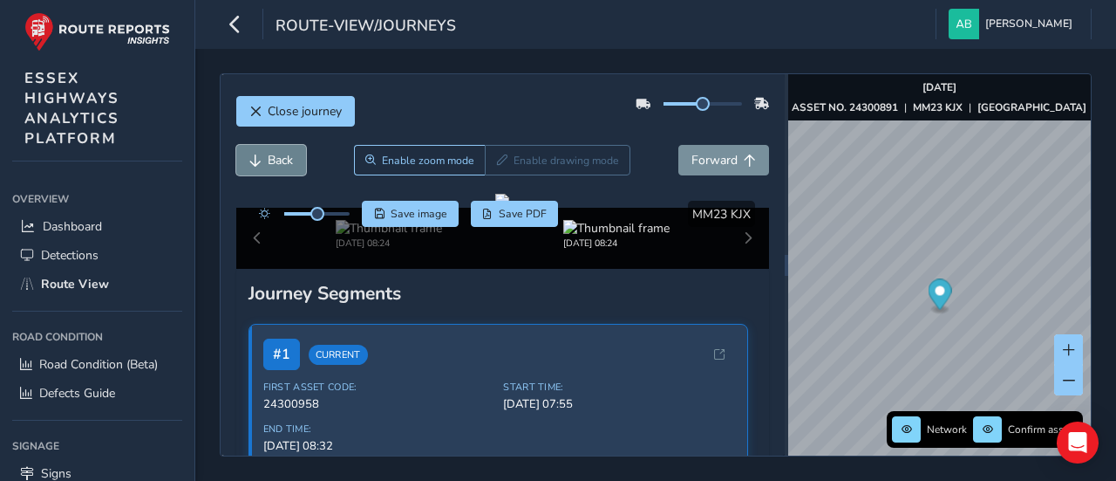
click at [284, 171] on button "Back" at bounding box center [271, 160] width 70 height 31
click at [285, 171] on button "Back" at bounding box center [271, 160] width 70 height 31
click at [286, 171] on button "Back" at bounding box center [271, 160] width 70 height 31
click at [288, 172] on button "Back" at bounding box center [271, 160] width 70 height 31
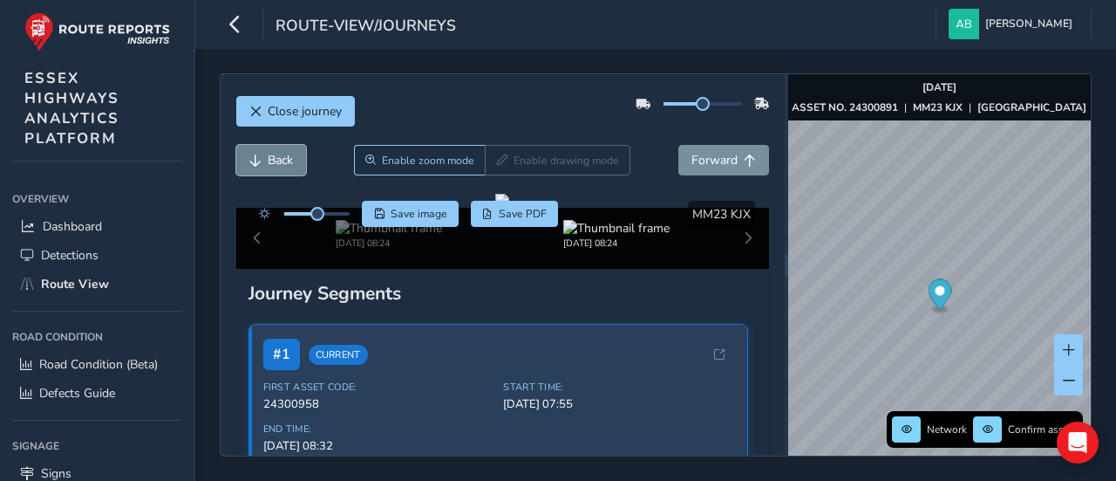
click at [288, 173] on button "Back" at bounding box center [271, 160] width 70 height 31
click at [289, 173] on button "Back" at bounding box center [271, 160] width 70 height 31
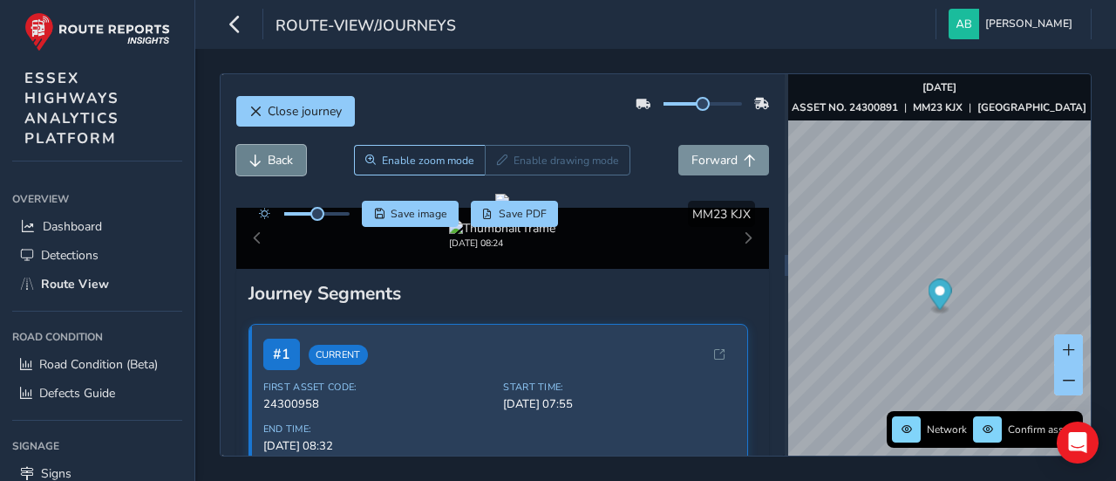
click at [289, 173] on button "Back" at bounding box center [271, 160] width 70 height 31
click at [755, 160] on button "Forward" at bounding box center [724, 160] width 91 height 31
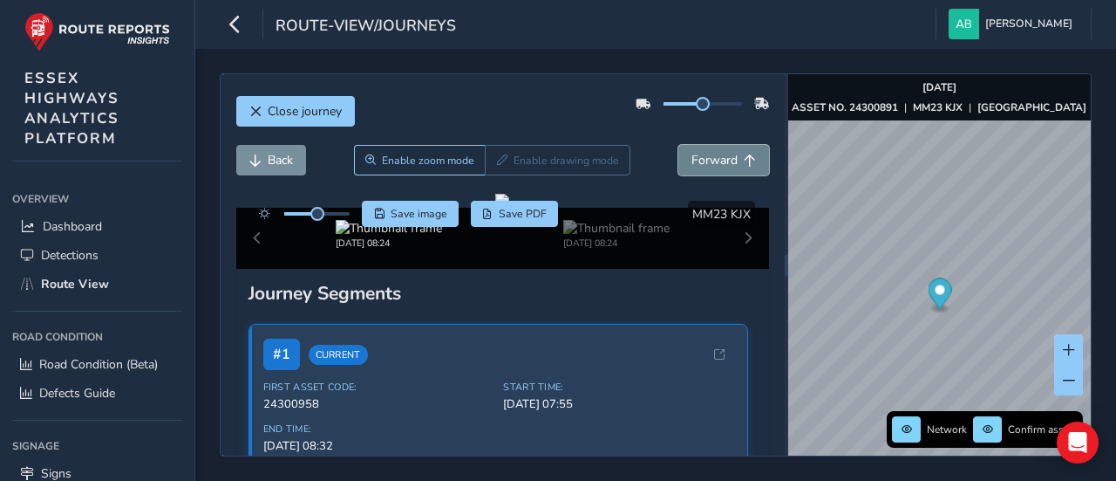
click at [755, 160] on button "Forward" at bounding box center [724, 160] width 91 height 31
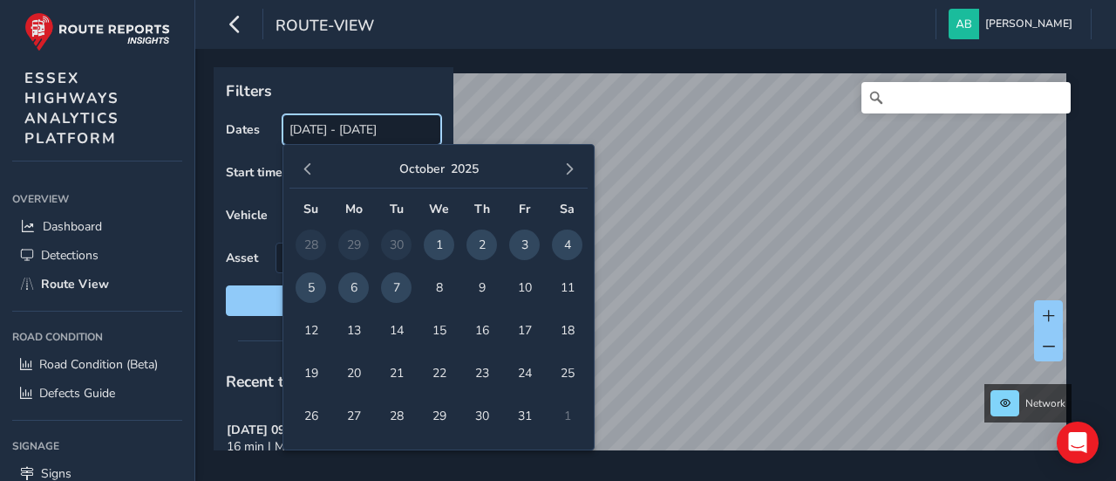
click at [358, 133] on input "[DATE] - [DATE]" at bounding box center [362, 129] width 159 height 31
click at [308, 168] on span "button" at bounding box center [308, 169] width 12 height 12
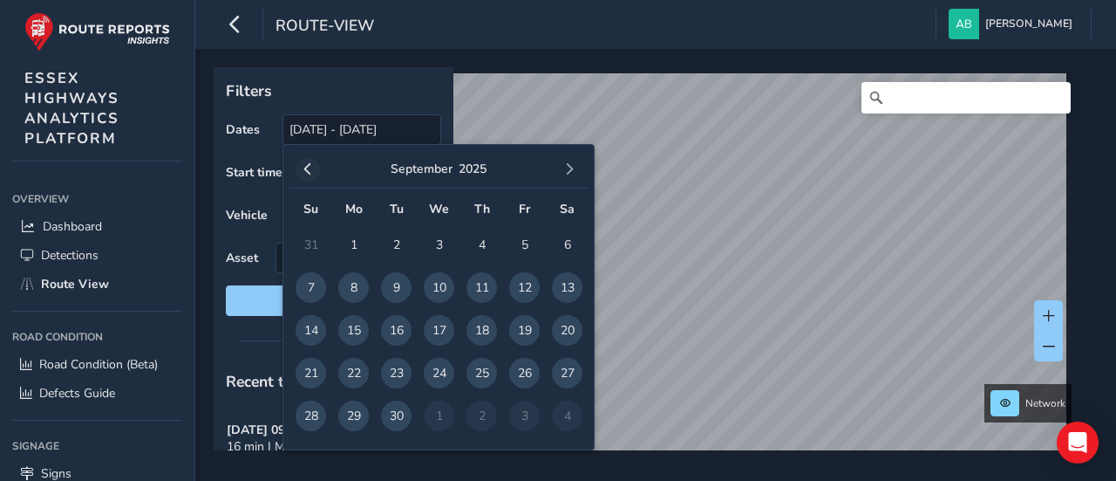
click at [305, 166] on span "button" at bounding box center [308, 169] width 12 height 12
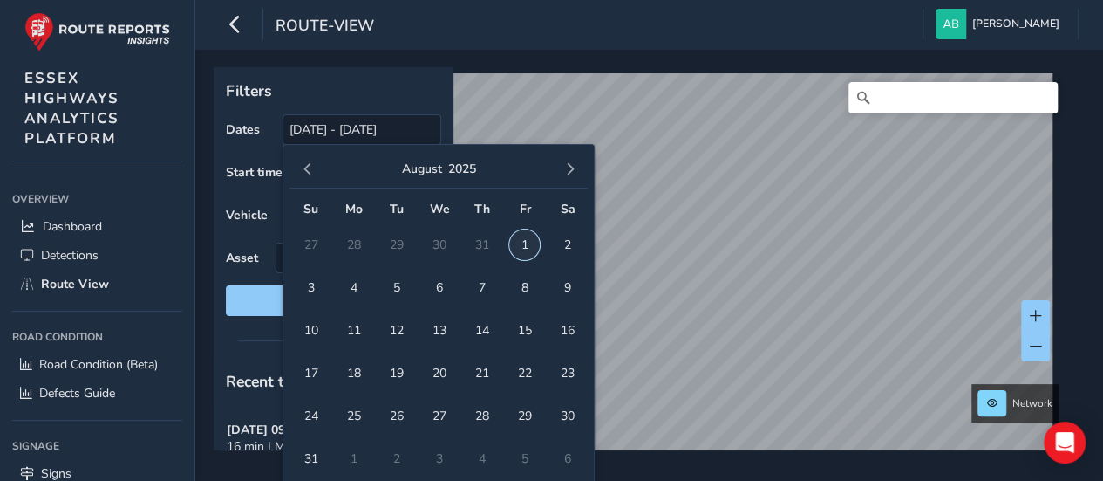
click at [525, 242] on span "1" at bounding box center [524, 244] width 31 height 31
click at [571, 172] on span "button" at bounding box center [569, 169] width 12 height 12
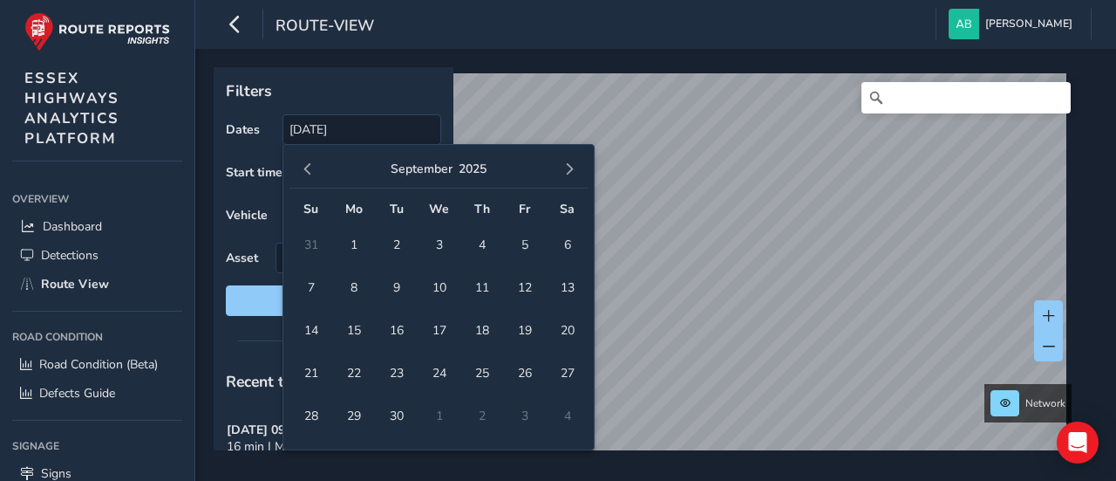
click at [571, 172] on span "button" at bounding box center [569, 169] width 12 height 12
click at [399, 285] on span "7" at bounding box center [396, 287] width 31 height 31
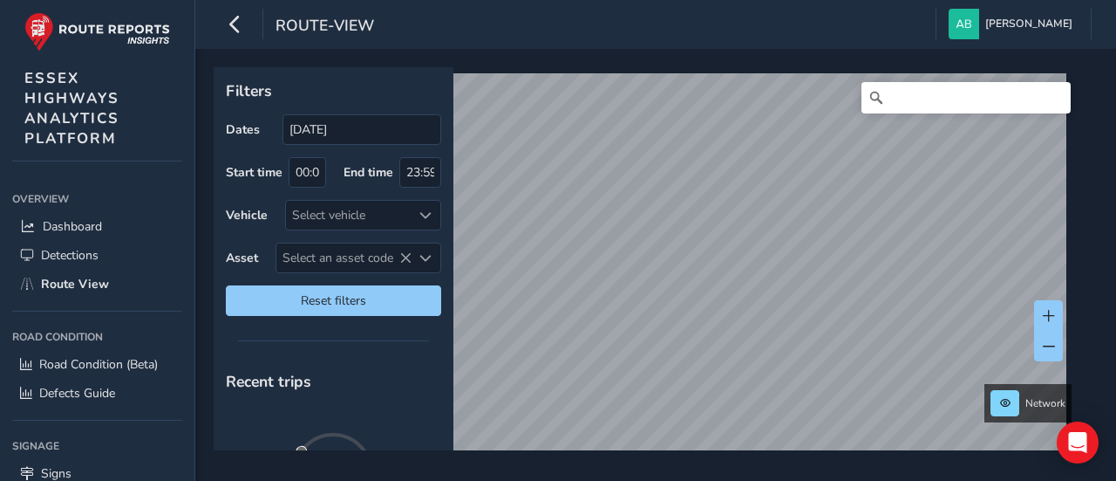
type input "[DATE] - [DATE]"
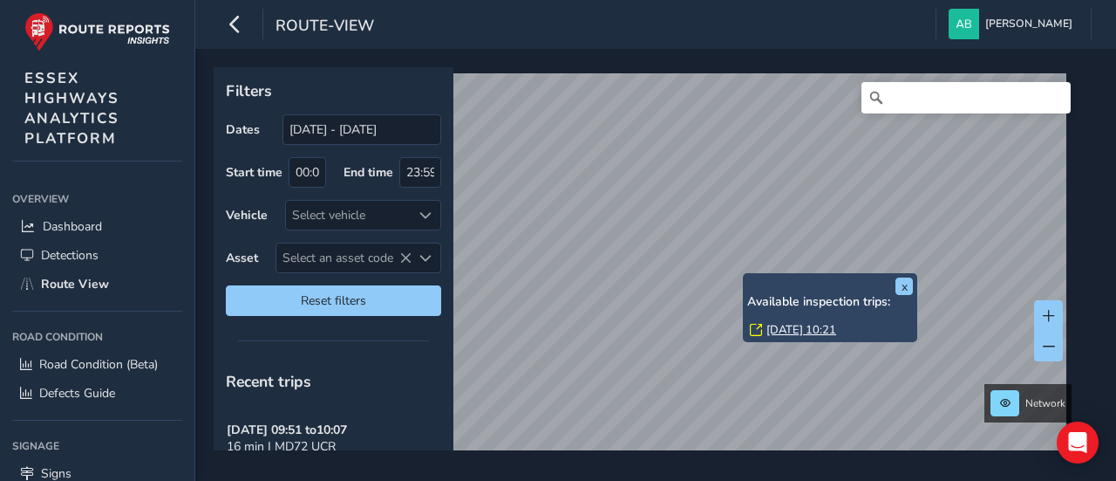
click at [747, 276] on div "x Available inspection trips: [DATE] 10:21" at bounding box center [830, 307] width 174 height 69
click at [797, 331] on link "[DATE] 10:21" at bounding box center [802, 330] width 70 height 16
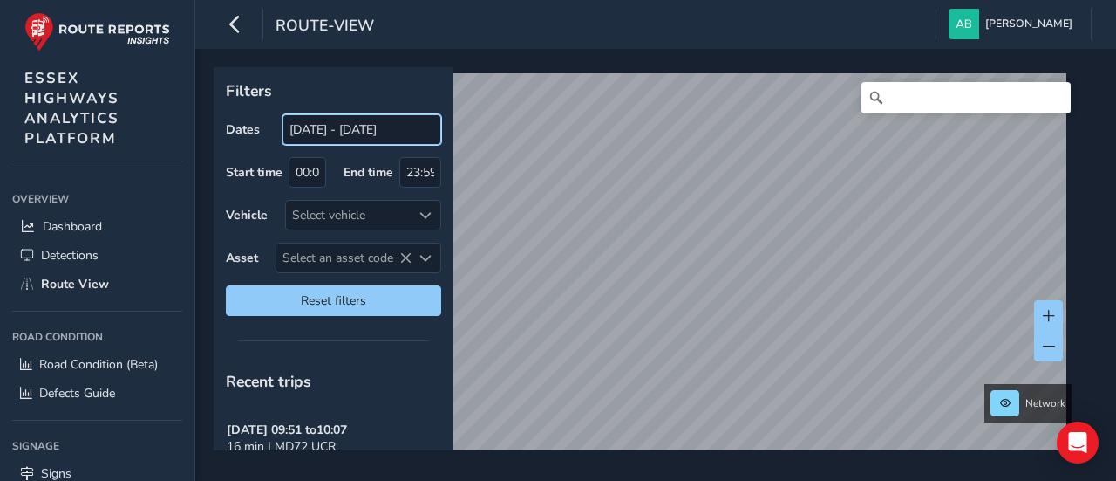
click at [338, 123] on input "[DATE] - [DATE]" at bounding box center [362, 129] width 159 height 31
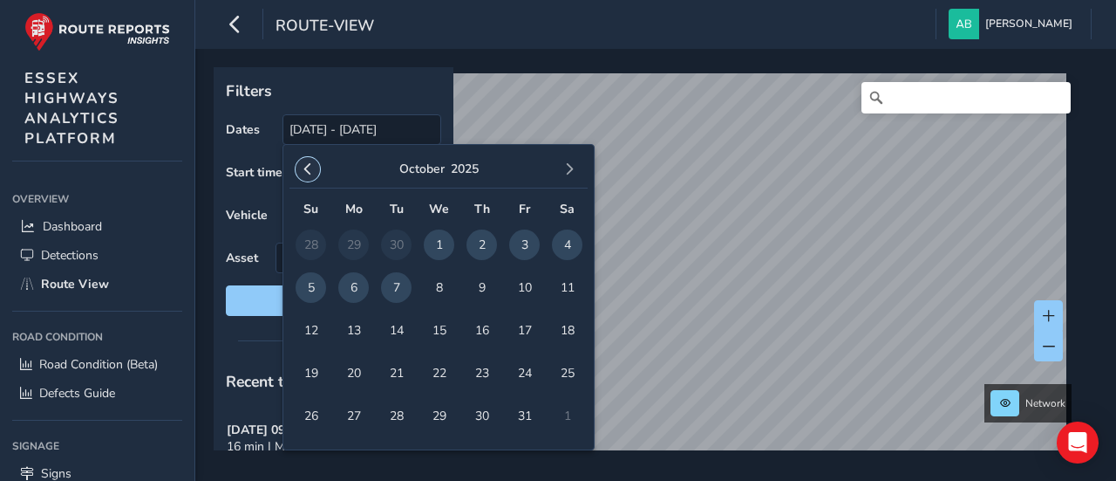
click at [309, 169] on span "button" at bounding box center [308, 169] width 12 height 12
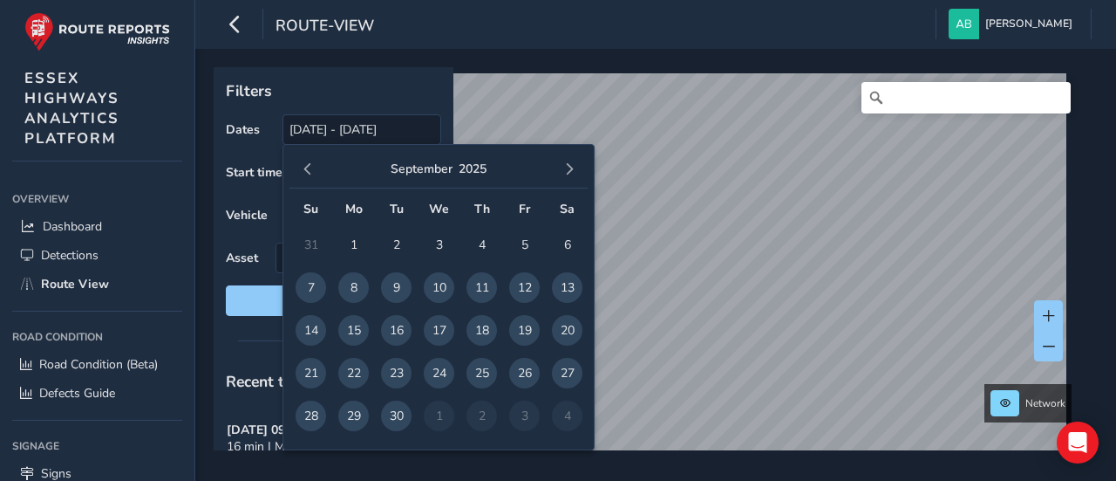
click at [309, 169] on span "button" at bounding box center [308, 169] width 12 height 12
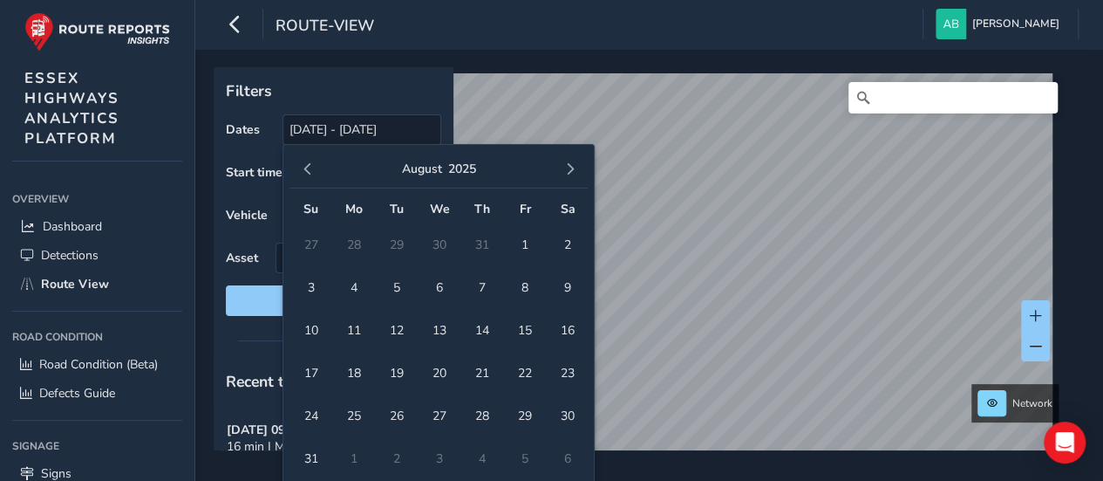
click at [309, 169] on span "button" at bounding box center [308, 169] width 12 height 12
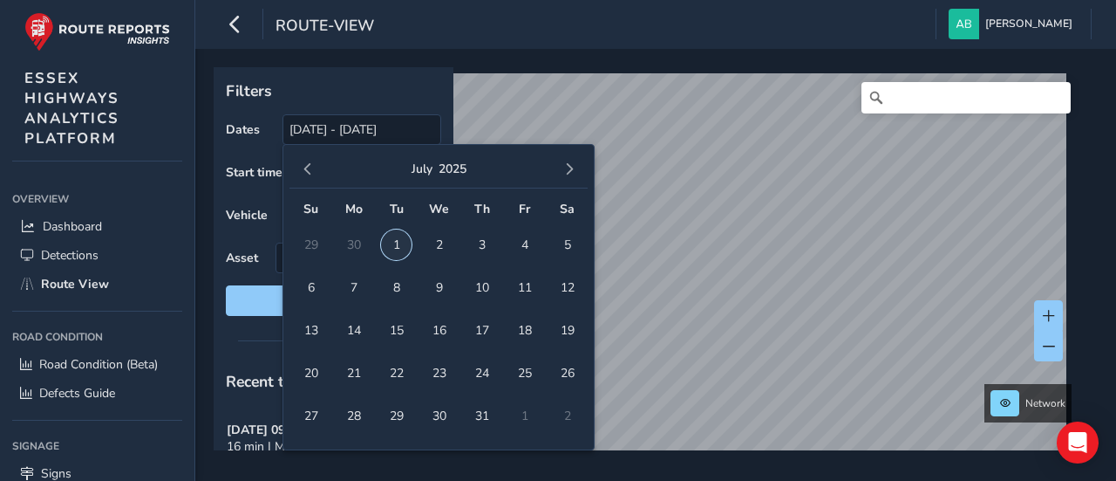
click at [403, 245] on span "1" at bounding box center [396, 244] width 31 height 31
click at [572, 167] on span "button" at bounding box center [569, 169] width 12 height 12
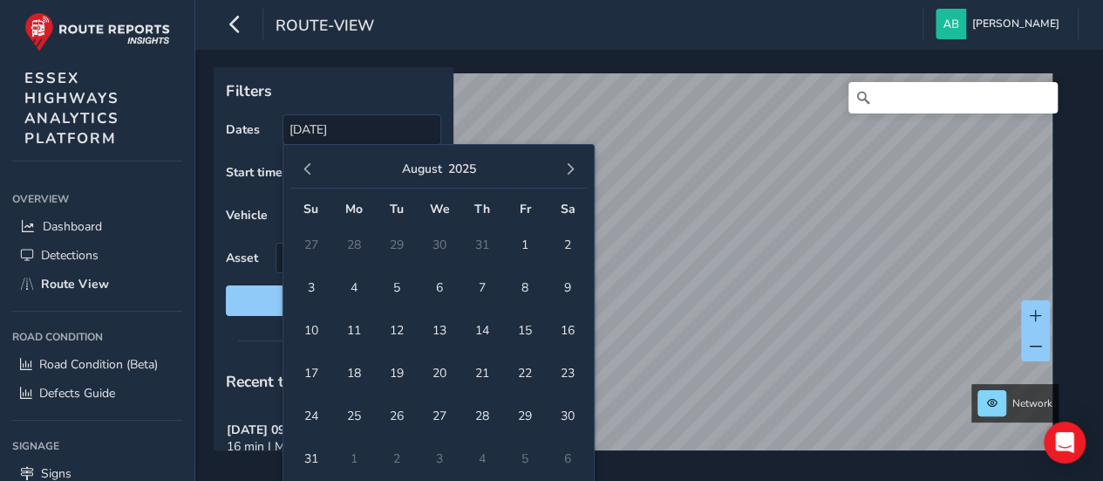
click at [572, 167] on span "button" at bounding box center [569, 169] width 12 height 12
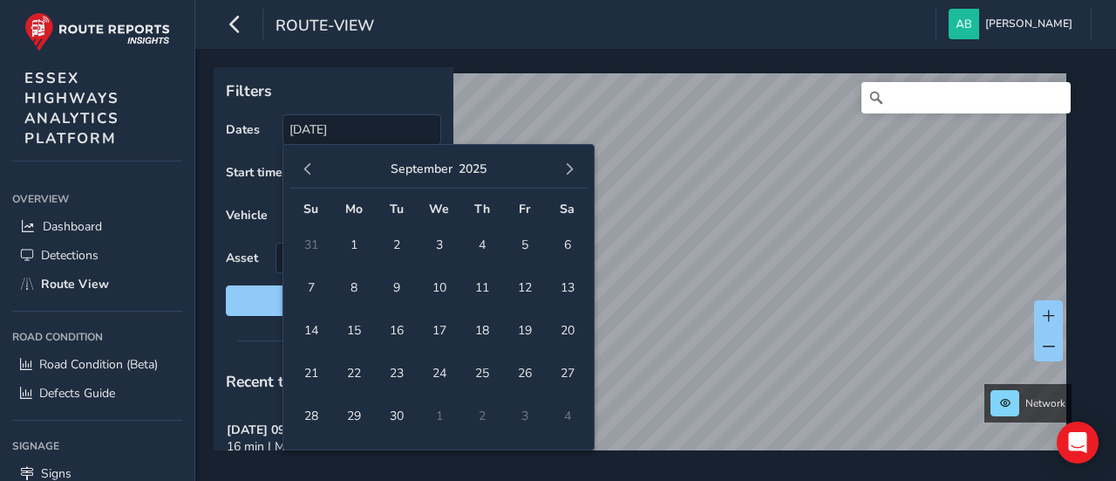
click at [572, 167] on span "button" at bounding box center [569, 169] width 12 height 12
click at [570, 172] on span "button" at bounding box center [569, 169] width 12 height 12
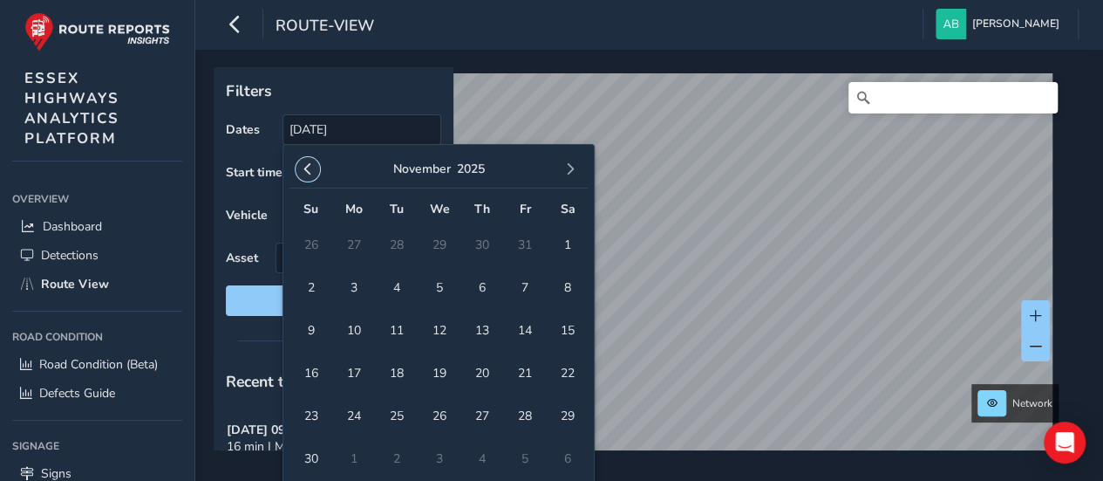
click at [312, 169] on span "button" at bounding box center [308, 169] width 12 height 12
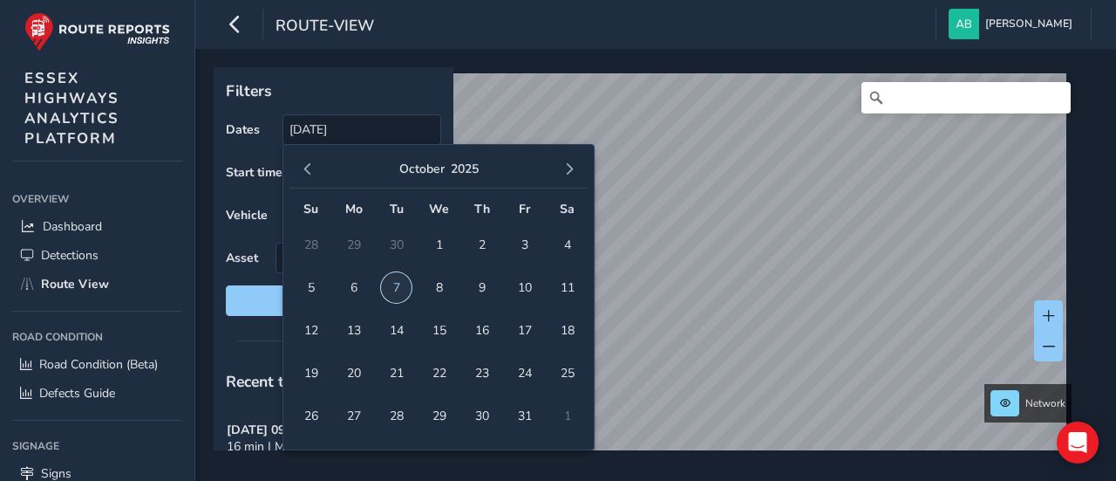
click at [398, 300] on span "7" at bounding box center [396, 287] width 31 height 31
type input "[DATE] - [DATE]"
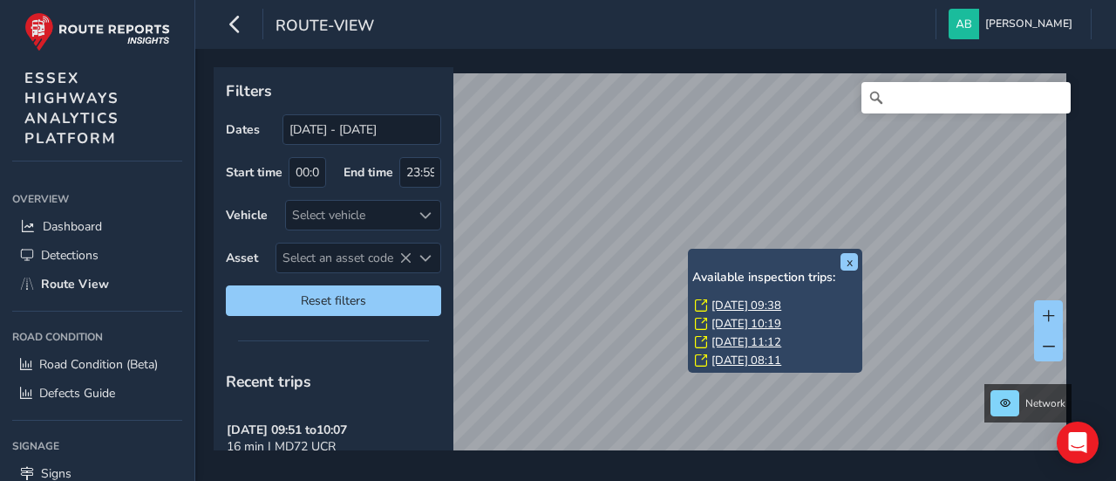
click at [1080, 243] on div "Network" at bounding box center [650, 258] width 872 height 383
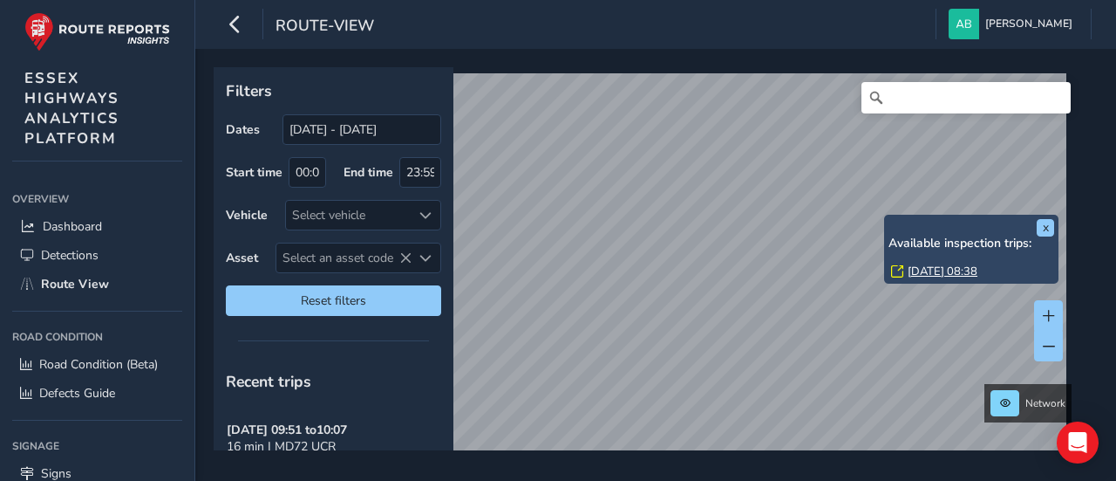
click at [918, 271] on link "[DATE] 08:38" at bounding box center [943, 271] width 70 height 16
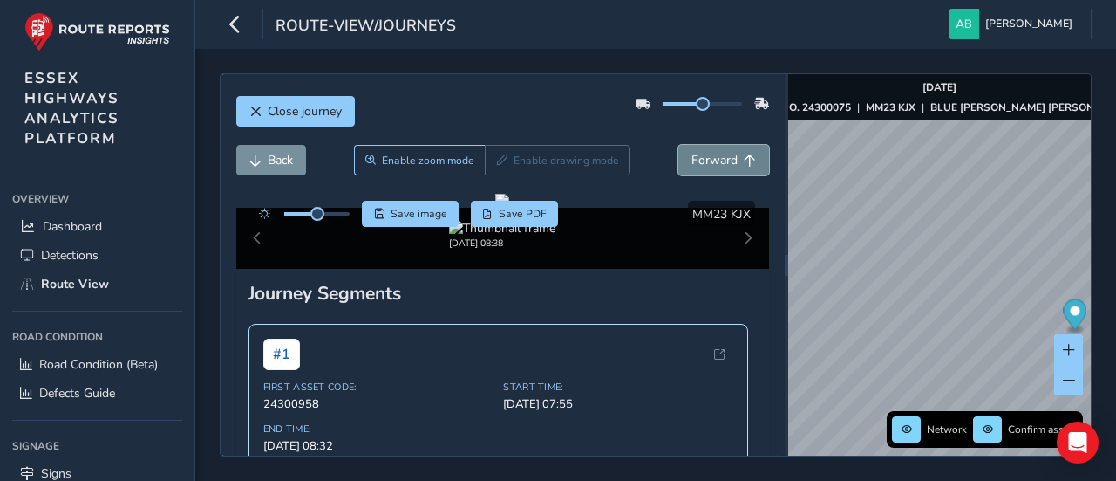
click at [708, 157] on span "Forward" at bounding box center [715, 160] width 46 height 17
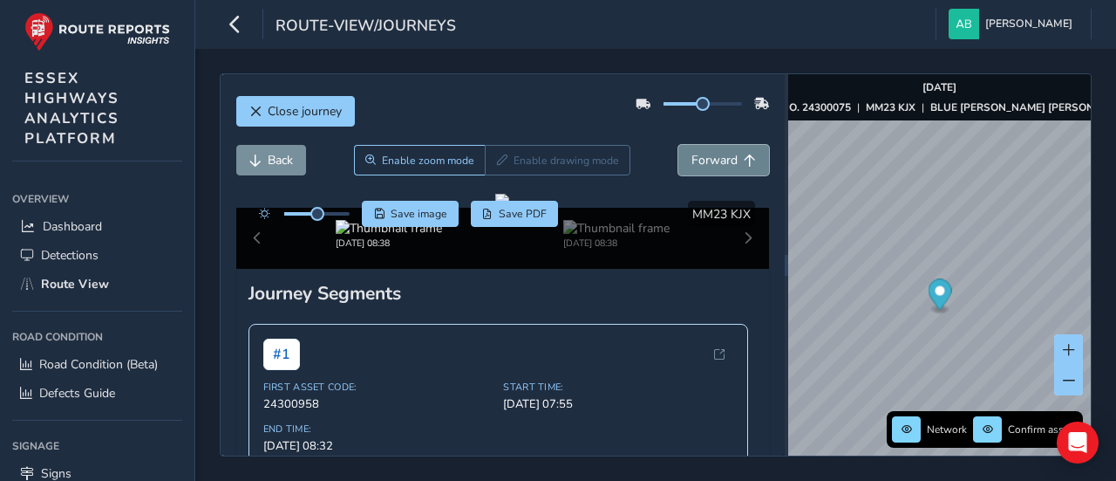
click at [708, 157] on span "Forward" at bounding box center [715, 160] width 46 height 17
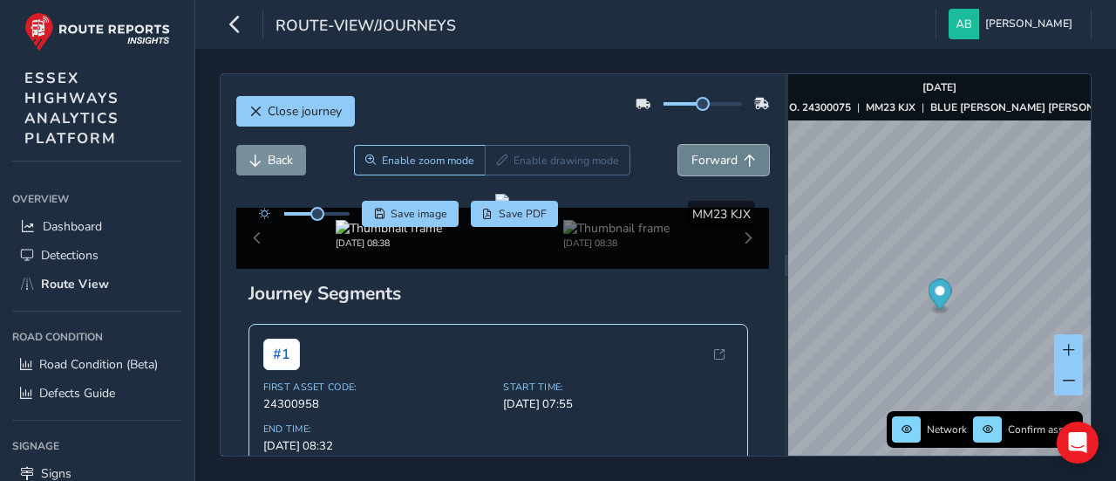
click at [708, 157] on span "Forward" at bounding box center [715, 160] width 46 height 17
click at [712, 154] on span "Forward" at bounding box center [715, 160] width 46 height 17
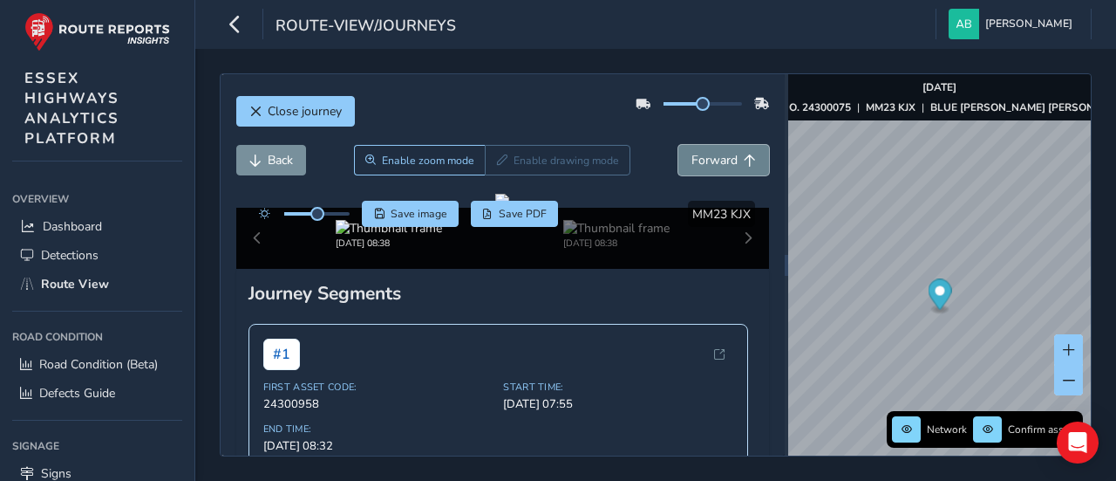
click at [712, 154] on span "Forward" at bounding box center [715, 160] width 46 height 17
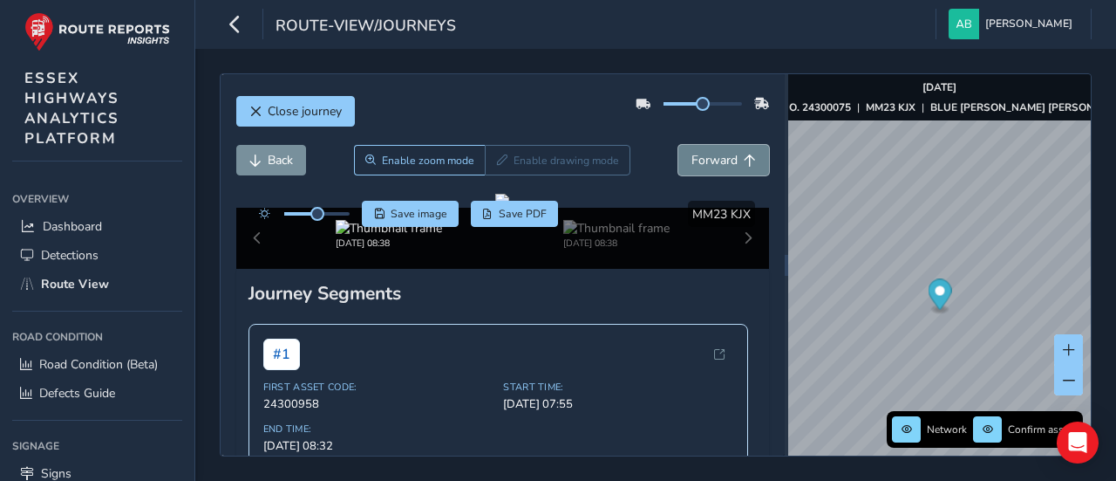
click at [712, 154] on span "Forward" at bounding box center [715, 160] width 46 height 17
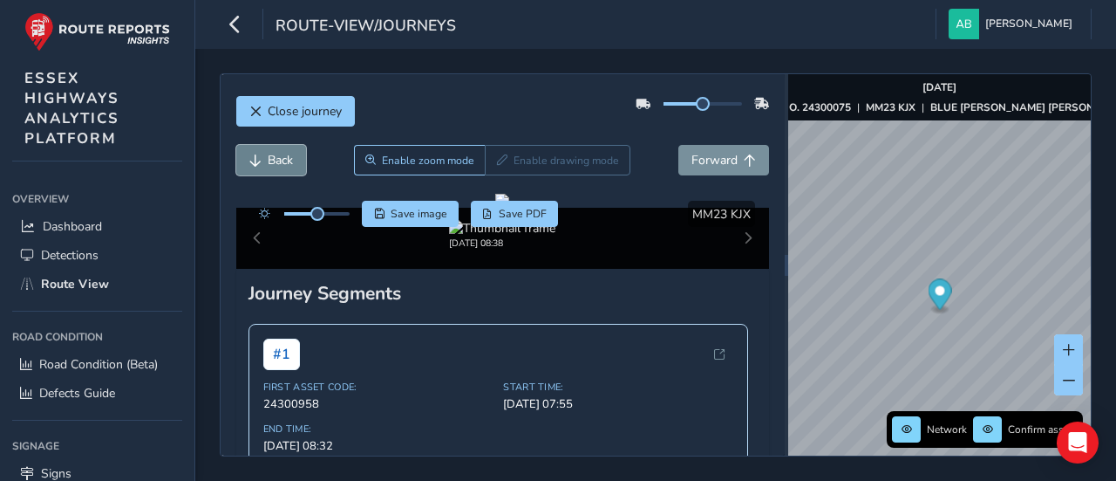
click at [283, 156] on span "Back" at bounding box center [280, 160] width 25 height 17
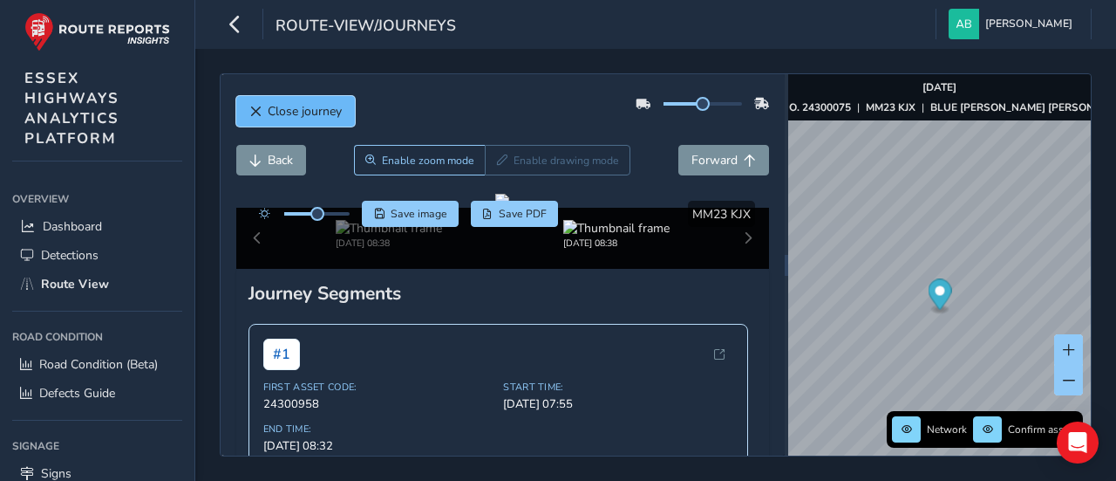
click at [323, 111] on span "Close journey" at bounding box center [305, 111] width 74 height 17
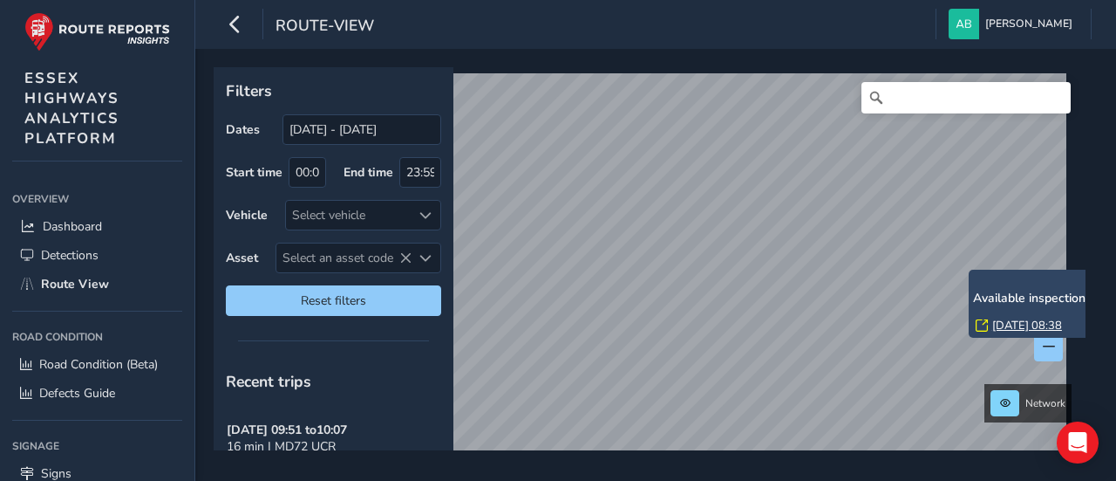
click at [1022, 331] on link "Wed, 17 Sep, 08:38" at bounding box center [1028, 325] width 70 height 16
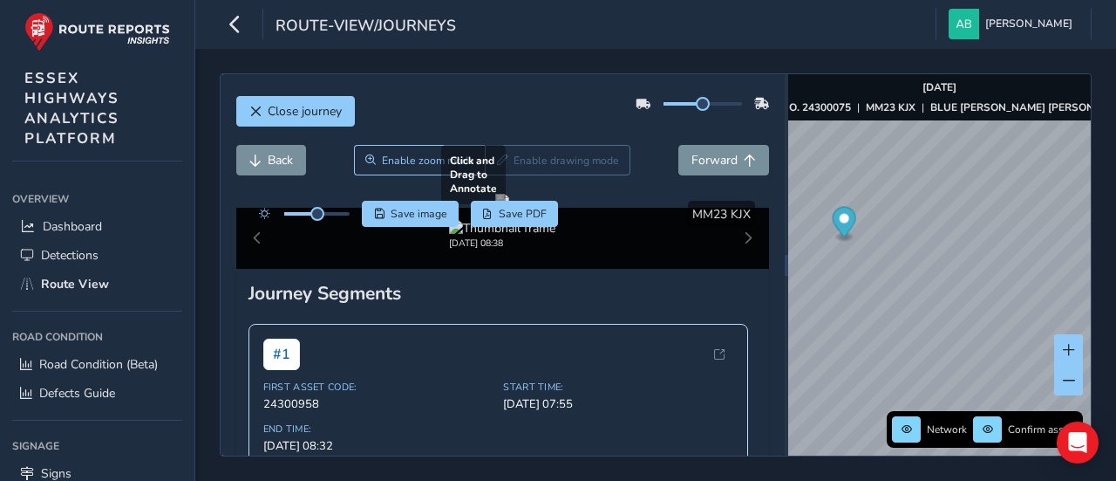
click at [703, 242] on div "Close journey Back Enable zoom mode Enable drawing mode Forward Click and Drag …" at bounding box center [656, 264] width 872 height 383
click at [1055, 338] on div "Network Confirm assets Sep 17 2025 ASSET NO. 24300075 | MM23 KJX | BLUE MILLS H…" at bounding box center [940, 264] width 303 height 381
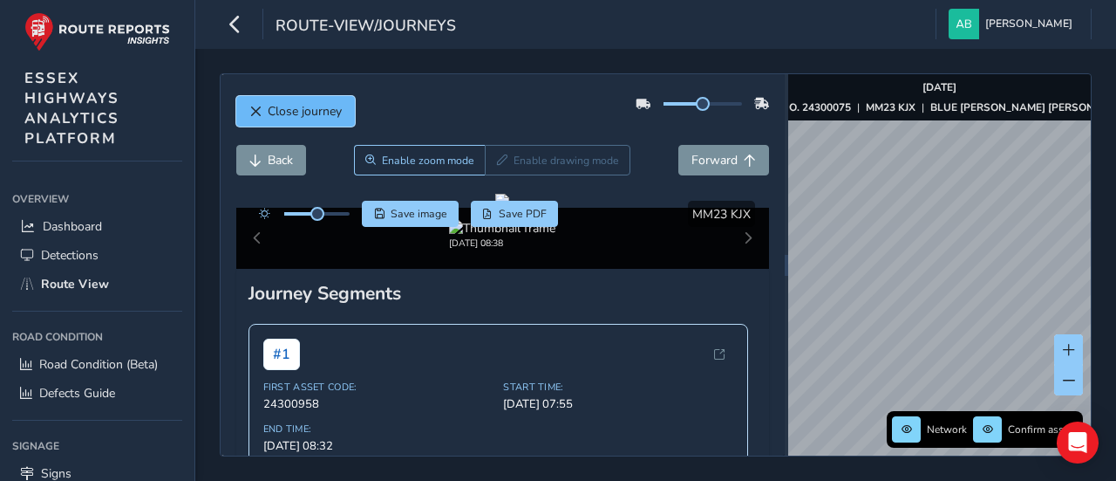
click at [303, 108] on span "Close journey" at bounding box center [305, 111] width 74 height 17
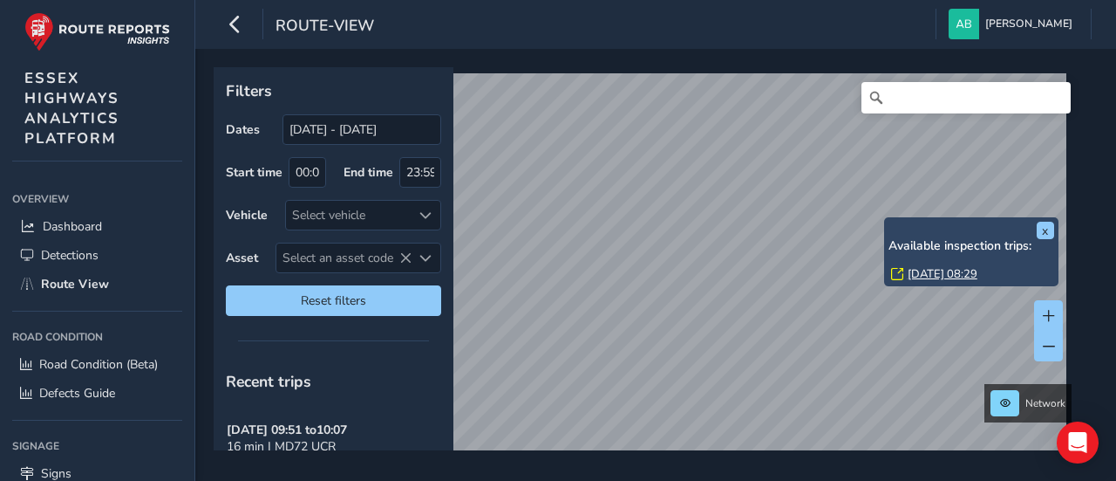
click at [925, 275] on link "Wed, 17 Sep, 08:29" at bounding box center [943, 274] width 70 height 16
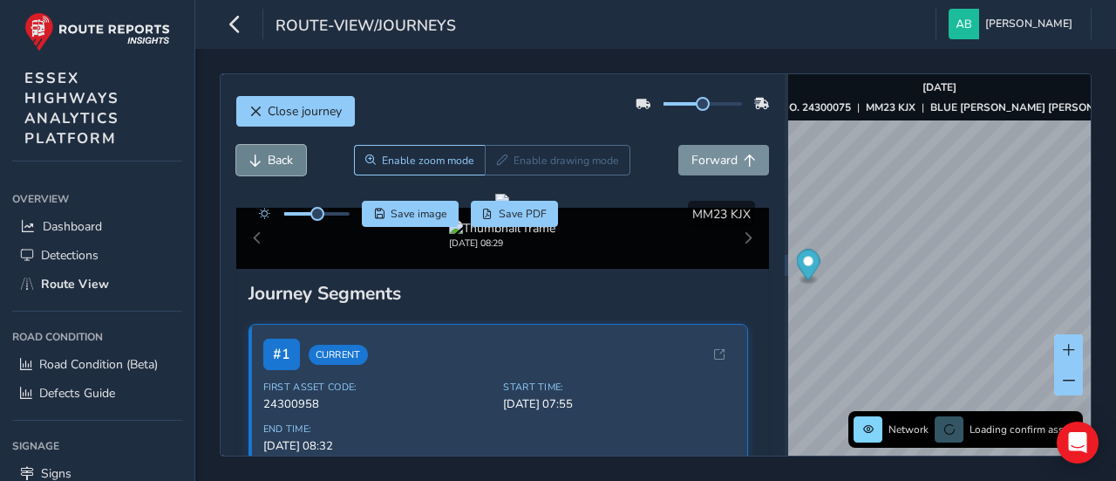
click at [280, 161] on span "Back" at bounding box center [280, 160] width 25 height 17
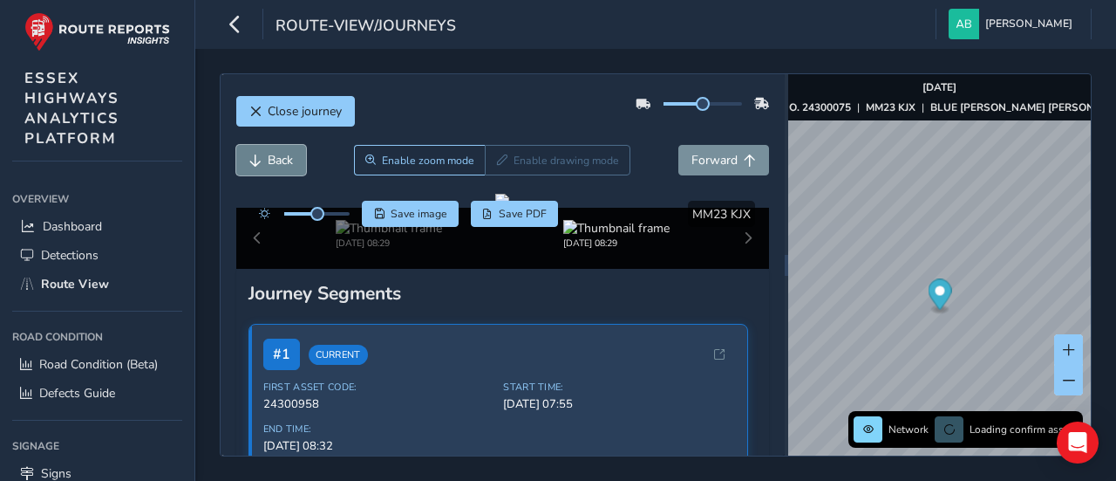
click at [280, 161] on span "Back" at bounding box center [280, 160] width 25 height 17
click at [282, 162] on span "Back" at bounding box center [280, 160] width 25 height 17
click at [283, 162] on span "Back" at bounding box center [280, 160] width 25 height 17
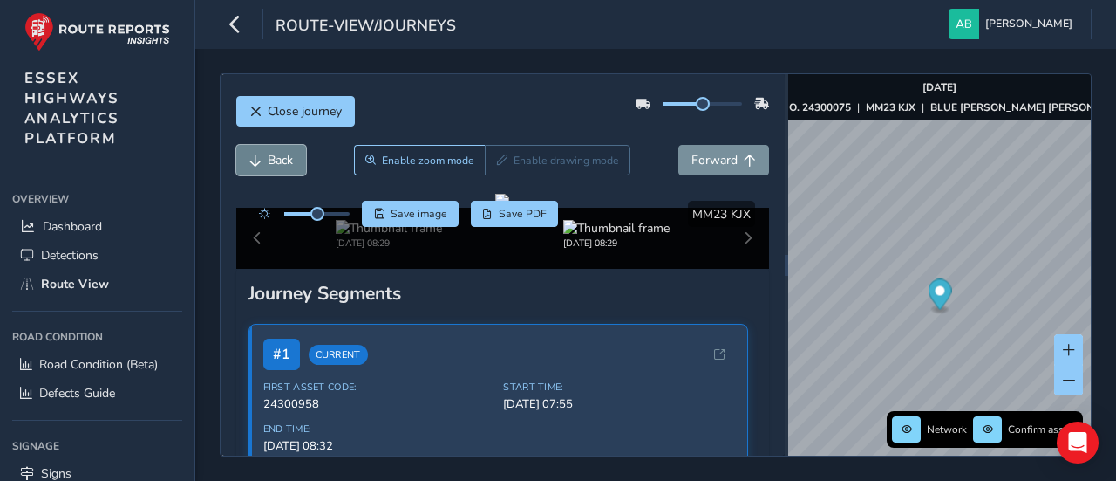
click at [283, 162] on span "Back" at bounding box center [280, 160] width 25 height 17
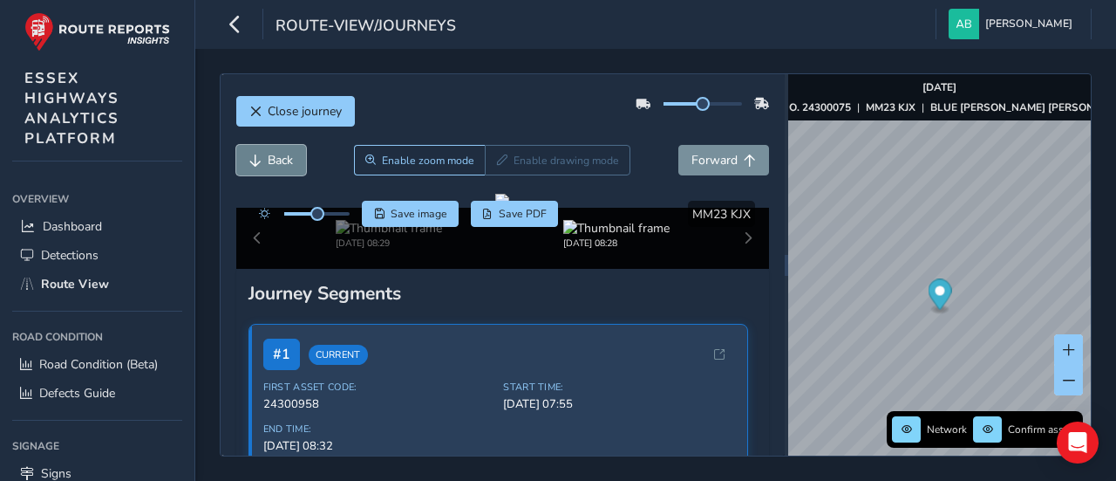
click at [283, 162] on span "Back" at bounding box center [280, 160] width 25 height 17
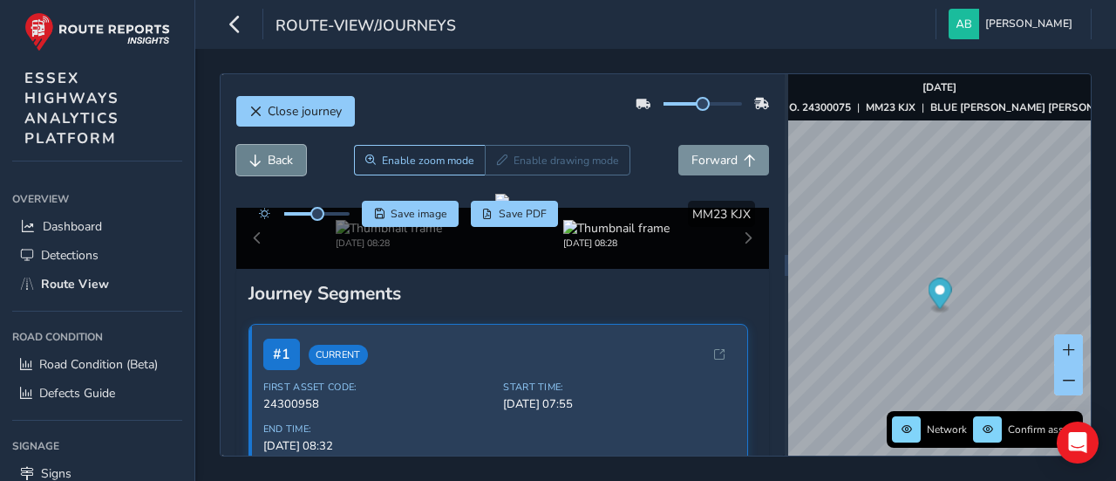
click at [283, 162] on span "Back" at bounding box center [280, 160] width 25 height 17
click at [702, 158] on span "Forward" at bounding box center [715, 160] width 46 height 17
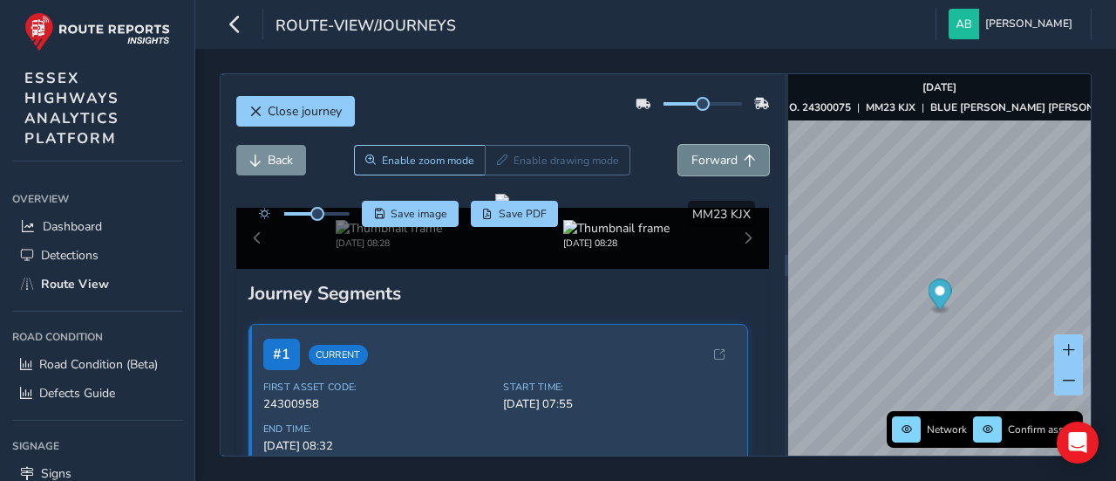
click at [702, 158] on span "Forward" at bounding box center [715, 160] width 46 height 17
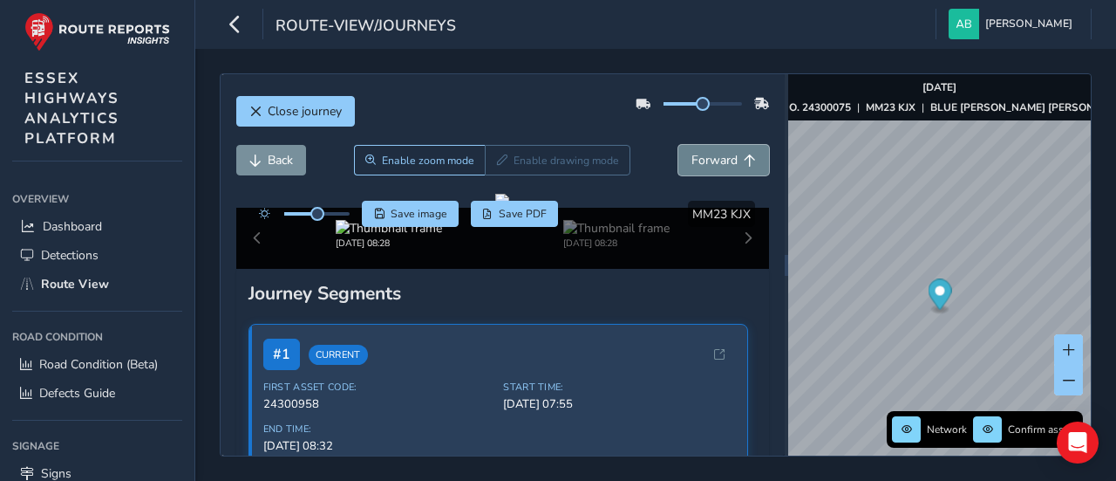
click at [702, 158] on span "Forward" at bounding box center [715, 160] width 46 height 17
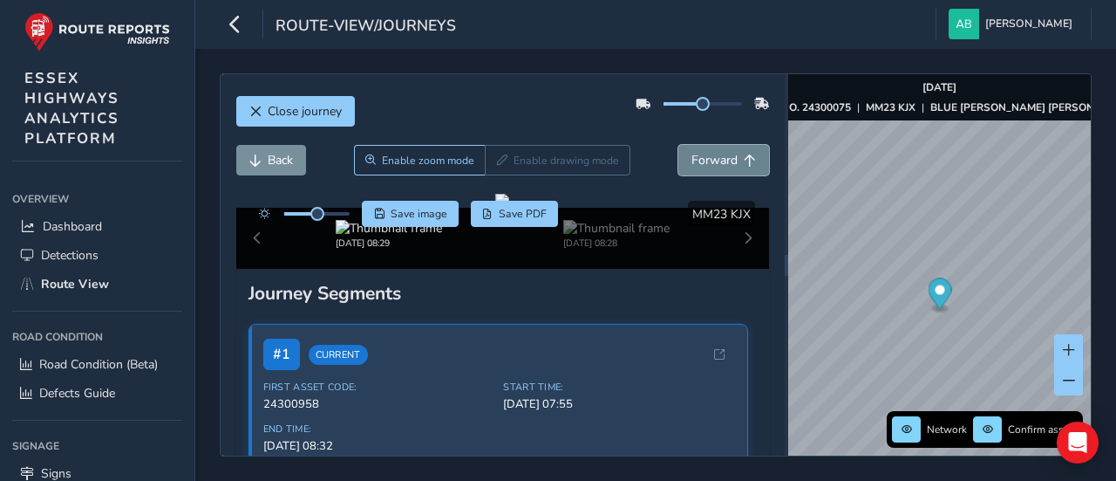
click at [702, 158] on span "Forward" at bounding box center [715, 160] width 46 height 17
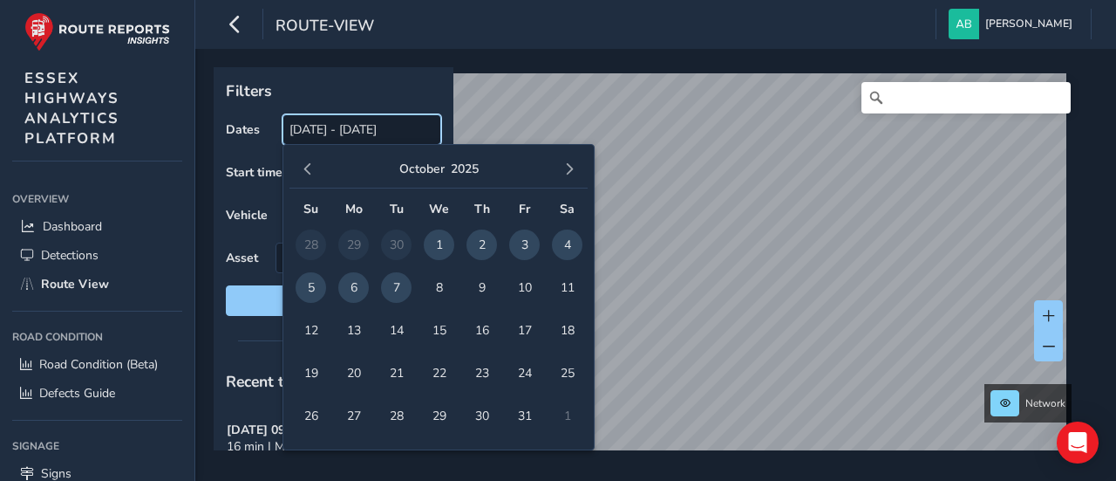
click at [304, 134] on input "[DATE] - [DATE]" at bounding box center [362, 129] width 159 height 31
click at [304, 169] on span "button" at bounding box center [308, 169] width 12 height 12
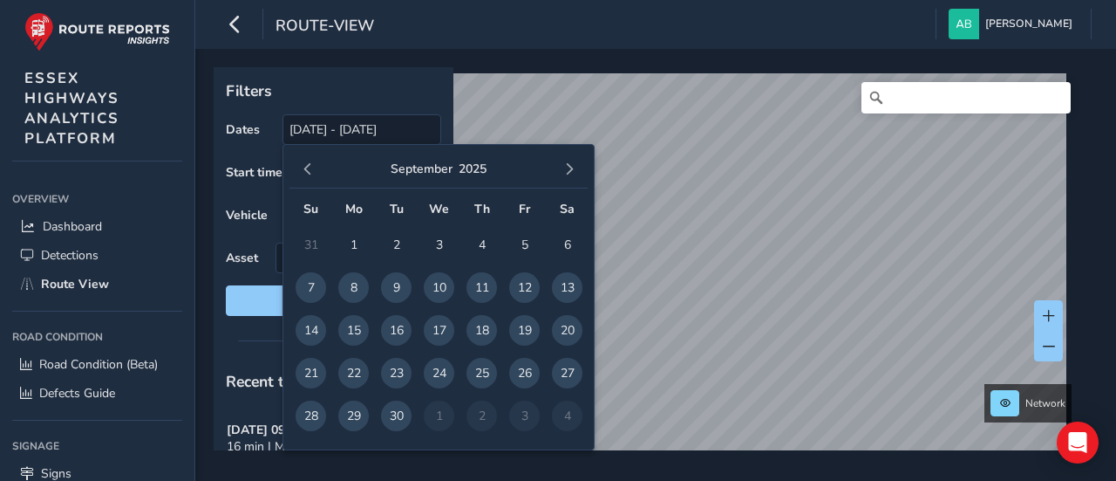
click at [304, 169] on span "button" at bounding box center [308, 169] width 12 height 12
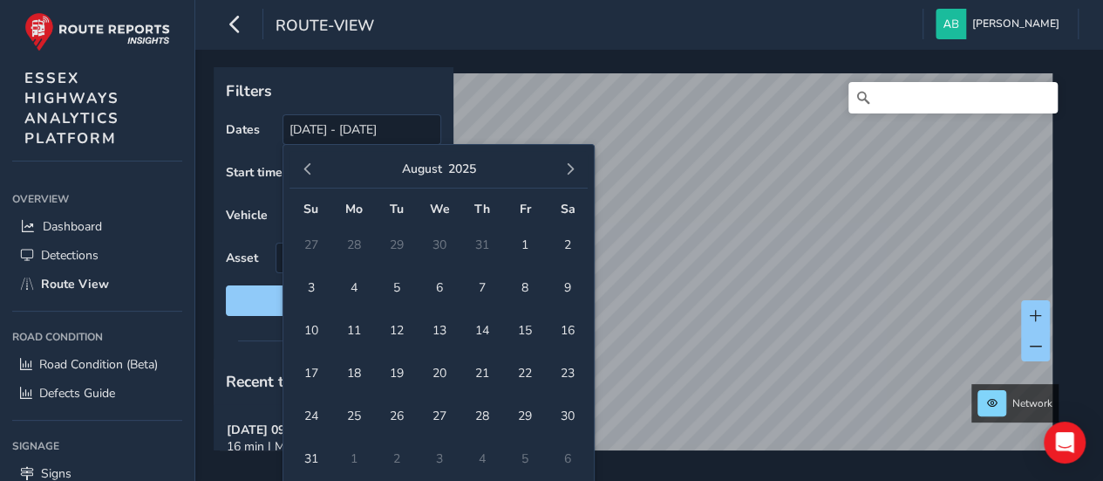
click at [304, 169] on span "button" at bounding box center [308, 169] width 12 height 12
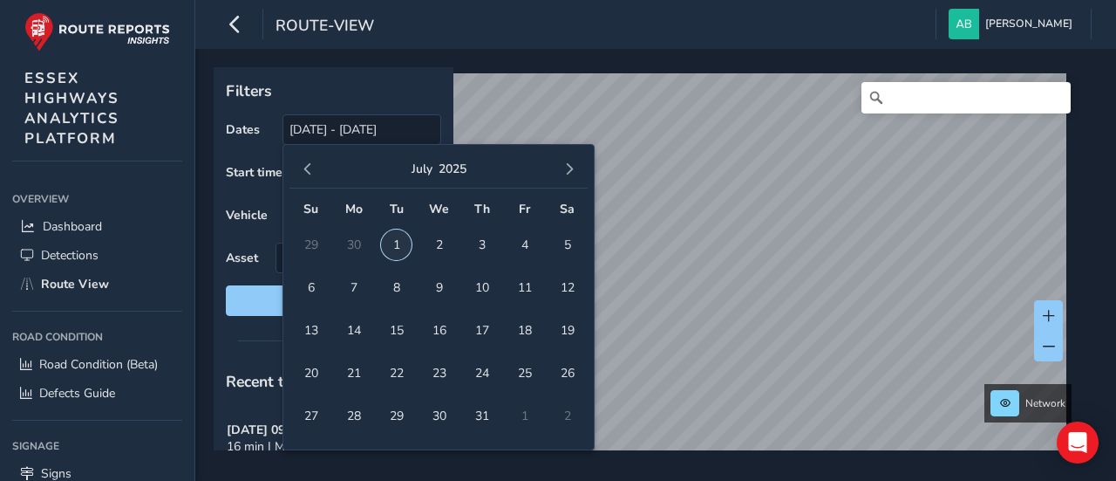
click at [397, 242] on span "1" at bounding box center [396, 244] width 31 height 31
click at [570, 165] on span "button" at bounding box center [569, 169] width 12 height 12
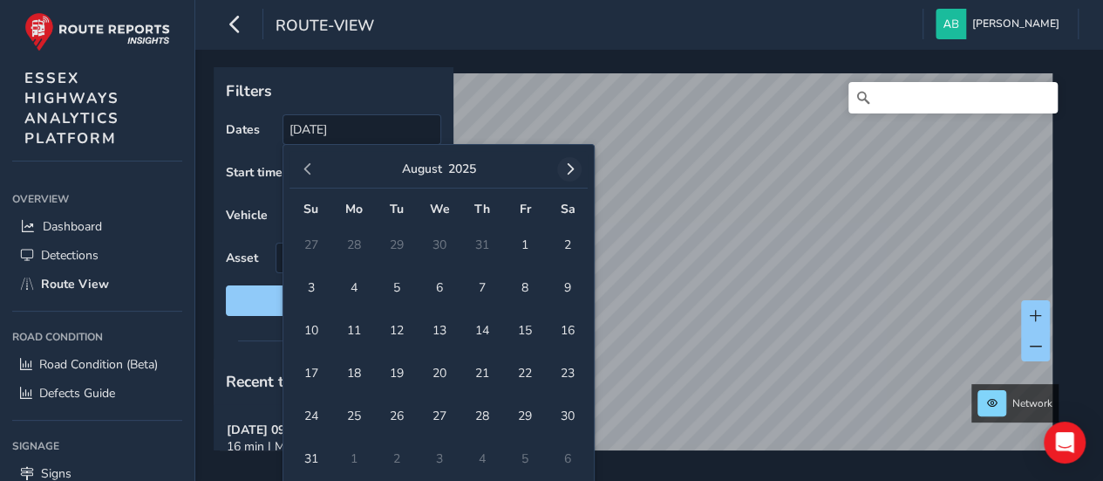
click at [581, 167] on button "button" at bounding box center [569, 169] width 24 height 24
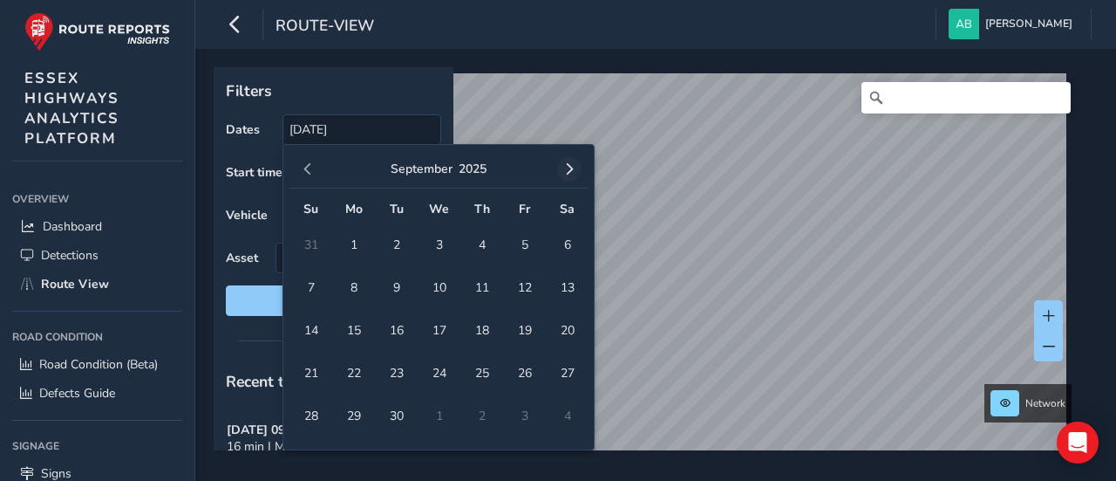
click at [578, 169] on button "button" at bounding box center [569, 169] width 24 height 24
click at [396, 283] on span "7" at bounding box center [396, 287] width 31 height 31
type input "[DATE] - [DATE]"
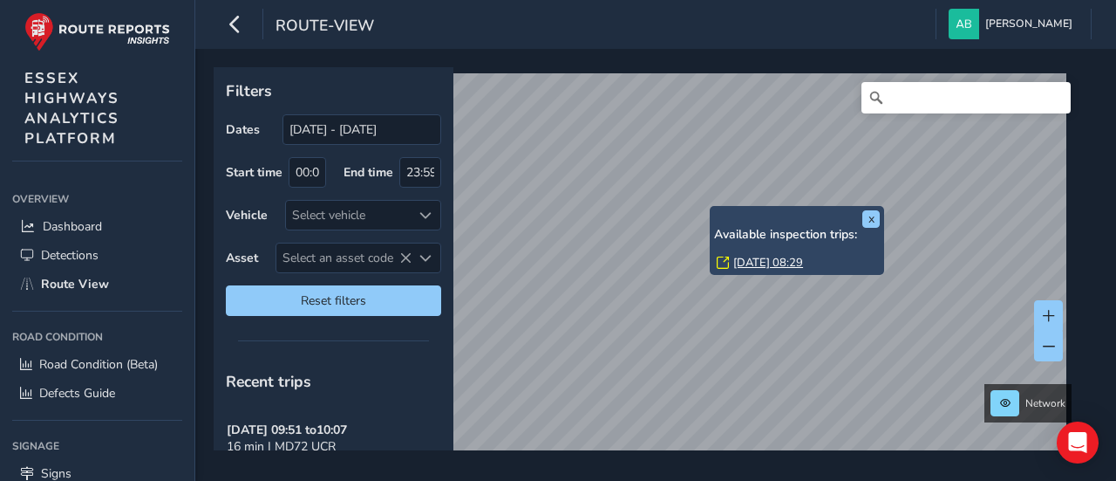
click at [755, 260] on link "[DATE] 08:29" at bounding box center [769, 263] width 70 height 16
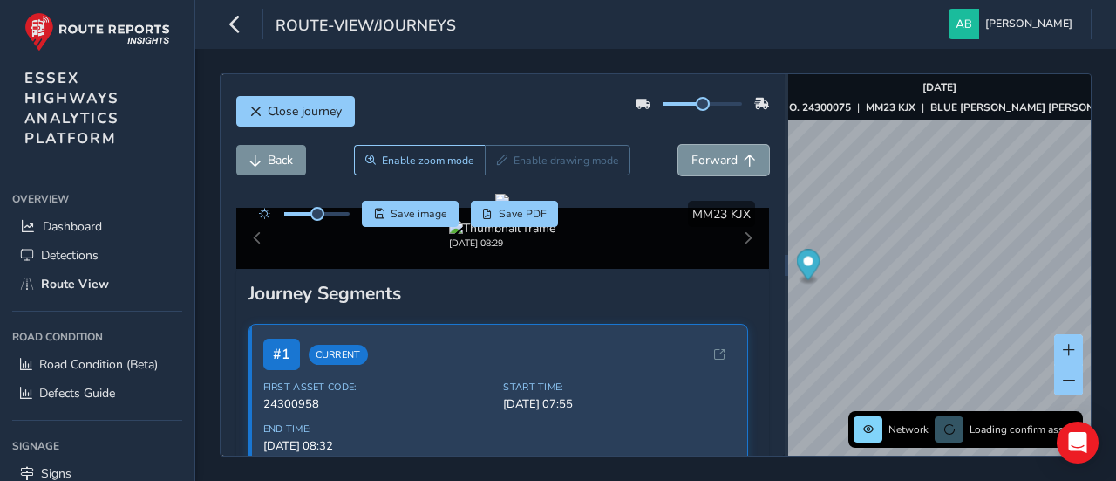
click at [701, 156] on span "Forward" at bounding box center [715, 160] width 46 height 17
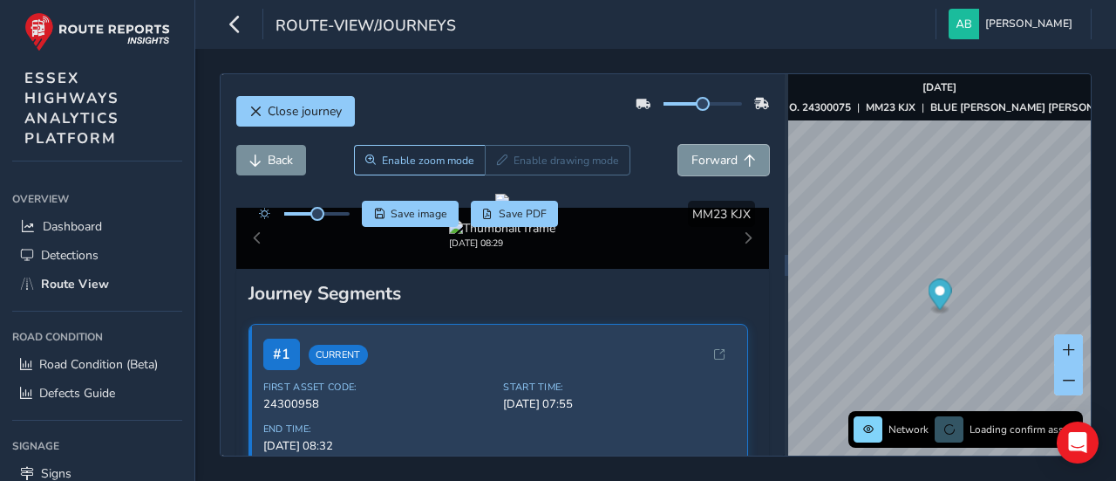
click at [701, 156] on span "Forward" at bounding box center [715, 160] width 46 height 17
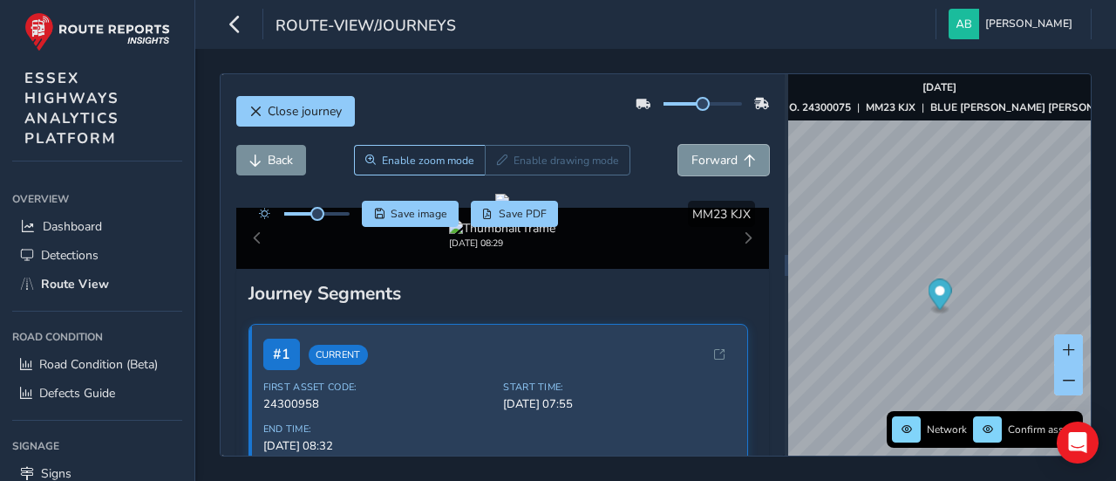
click at [701, 156] on span "Forward" at bounding box center [715, 160] width 46 height 17
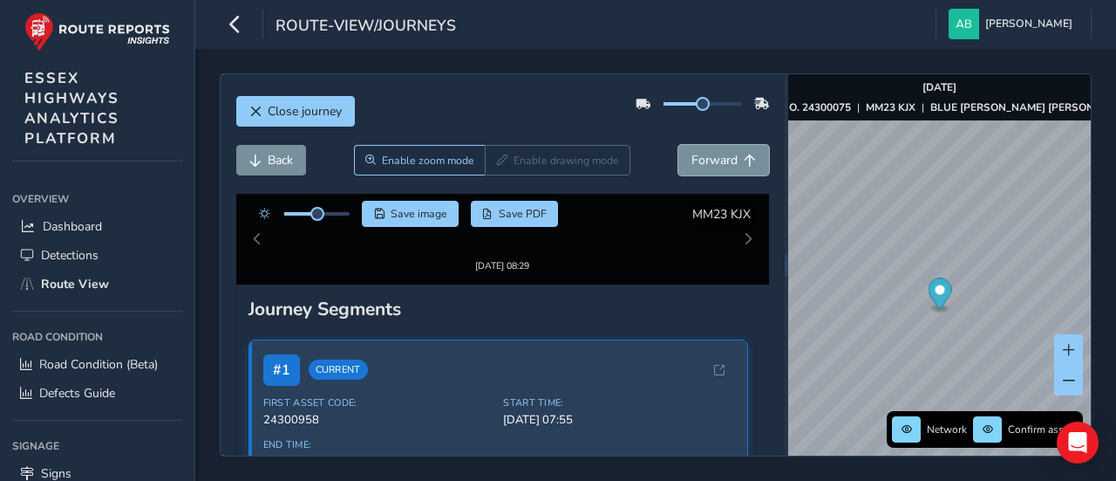
click at [701, 156] on span "Forward" at bounding box center [715, 160] width 46 height 17
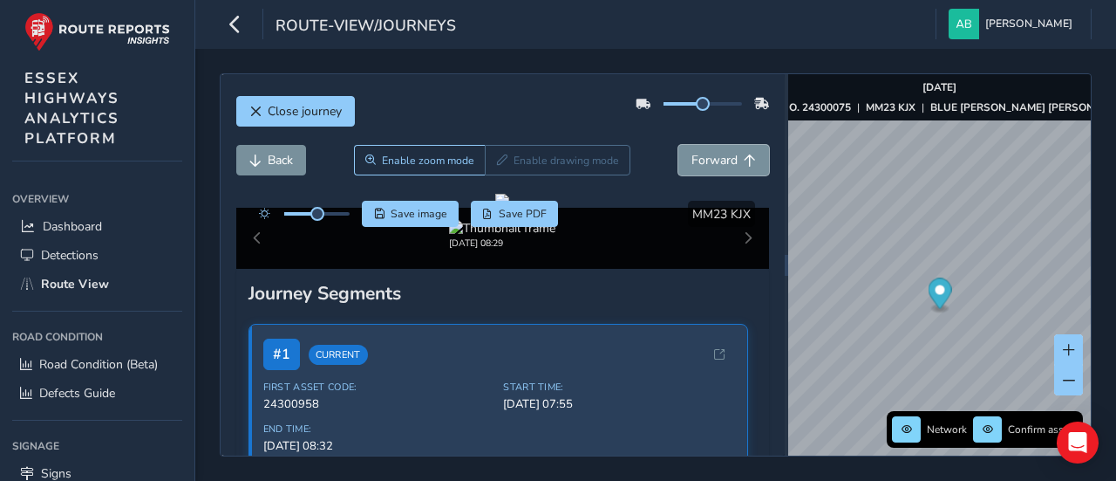
click at [701, 156] on span "Forward" at bounding box center [715, 160] width 46 height 17
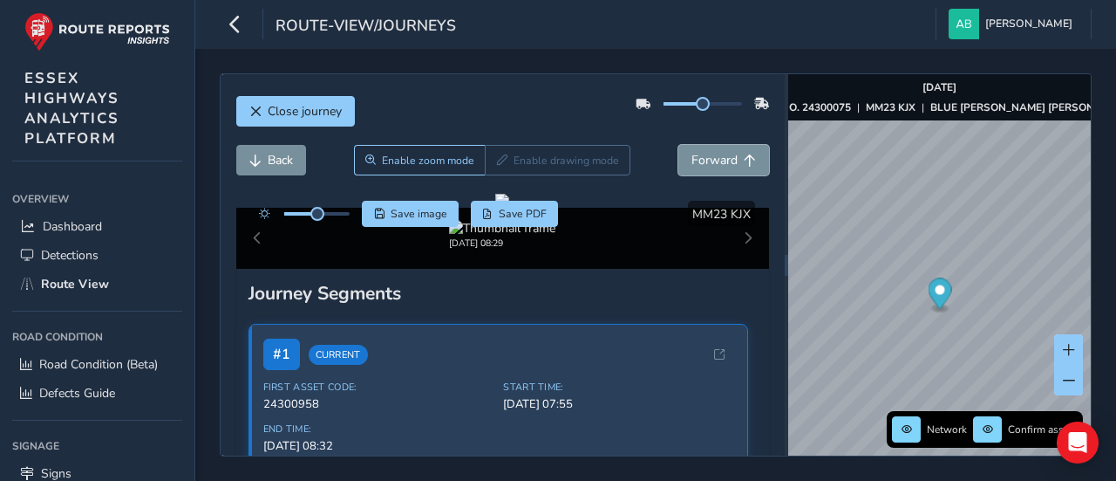
click at [701, 156] on span "Forward" at bounding box center [715, 160] width 46 height 17
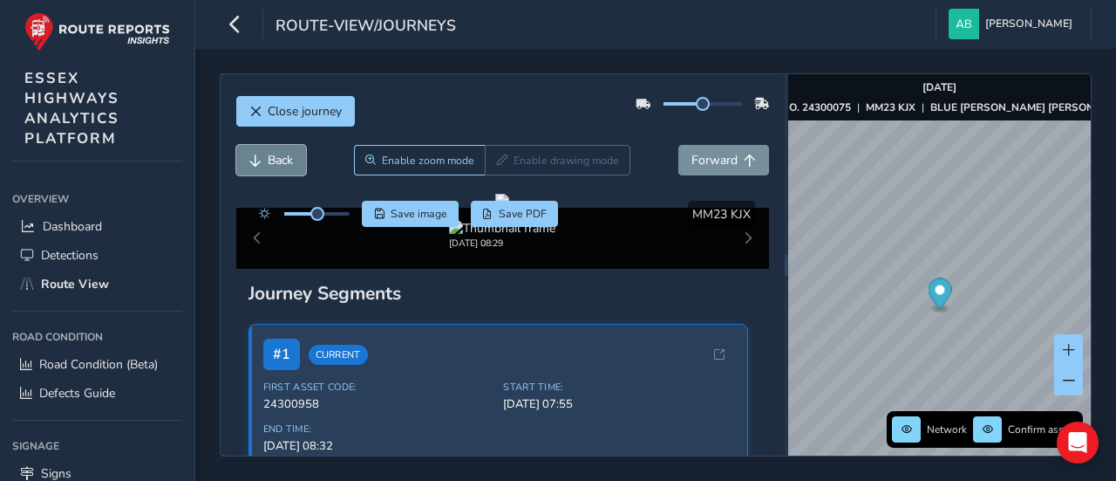
click at [283, 166] on span "Back" at bounding box center [280, 160] width 25 height 17
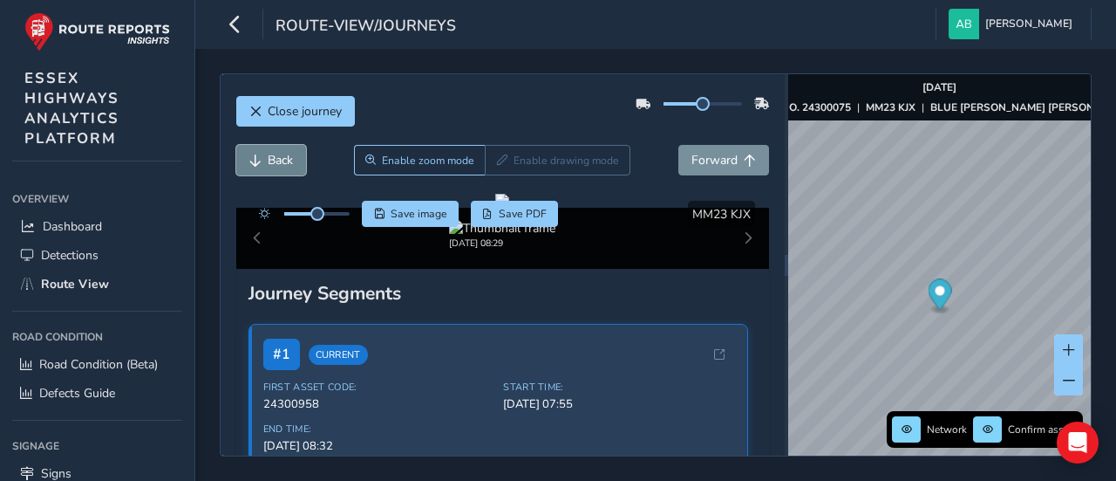
click at [283, 166] on span "Back" at bounding box center [280, 160] width 25 height 17
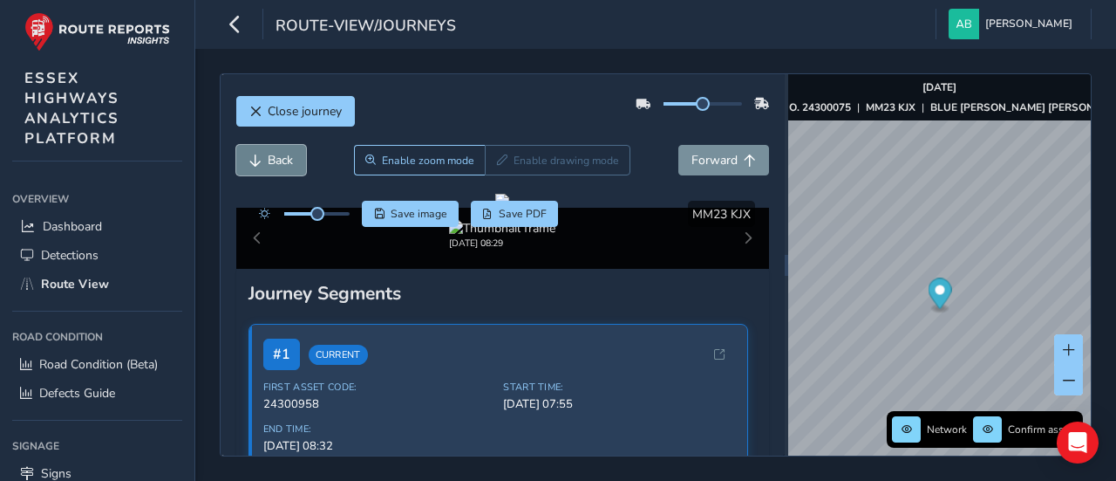
click at [283, 166] on span "Back" at bounding box center [280, 160] width 25 height 17
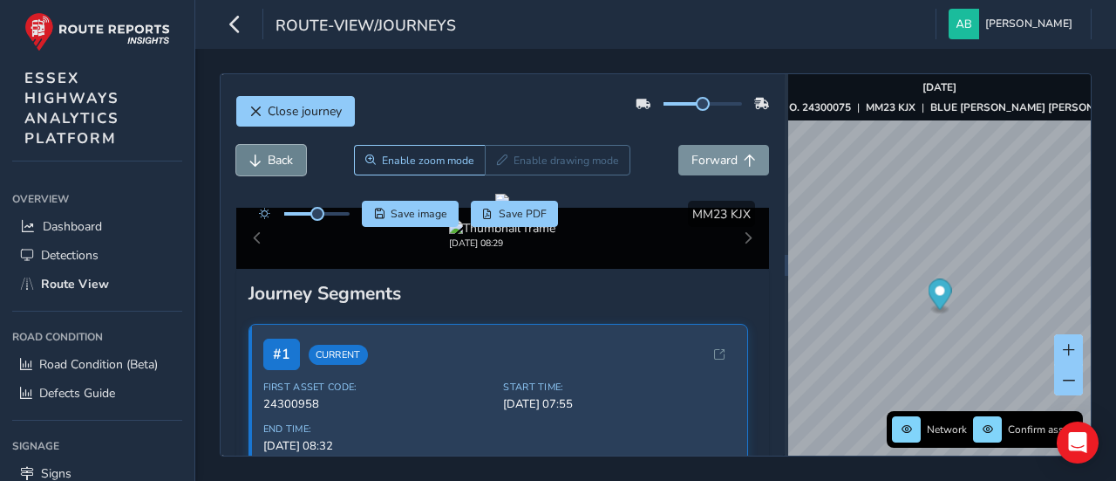
click at [283, 166] on span "Back" at bounding box center [280, 160] width 25 height 17
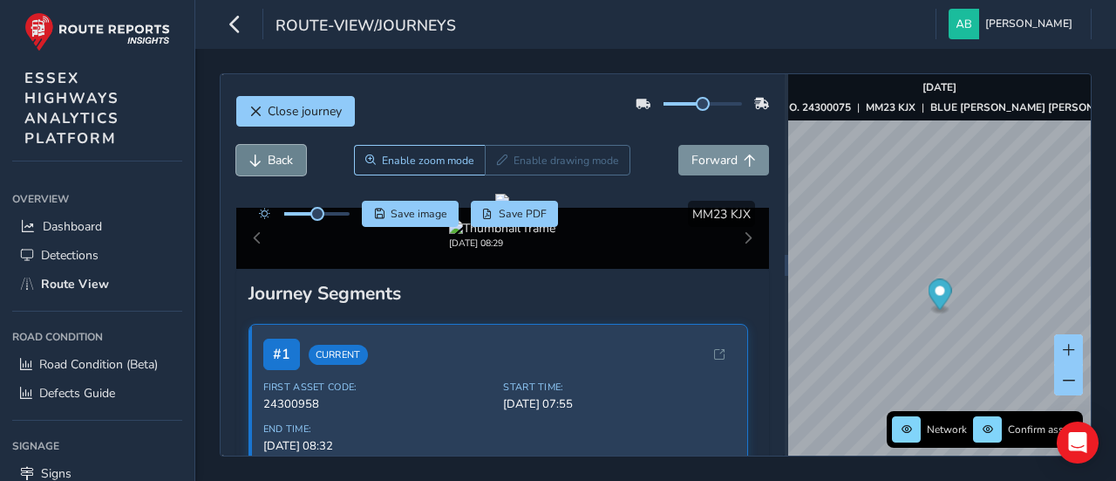
click at [283, 166] on span "Back" at bounding box center [280, 160] width 25 height 17
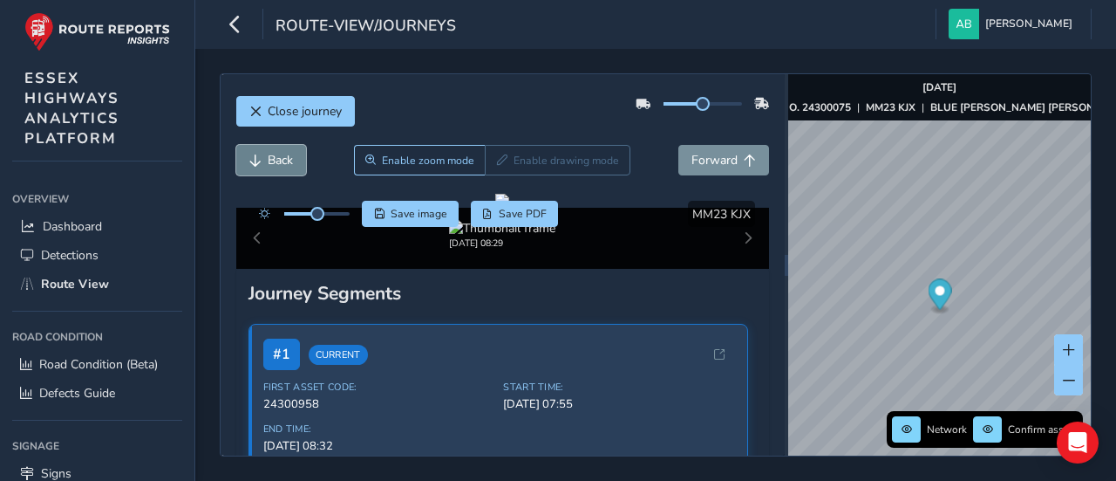
click at [283, 166] on span "Back" at bounding box center [280, 160] width 25 height 17
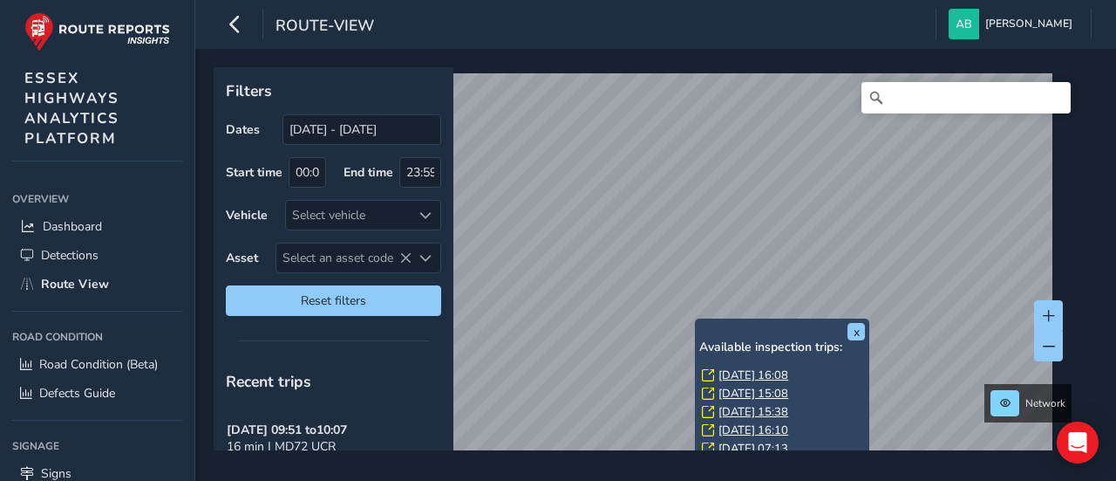
click at [746, 372] on link "[DATE] 16:08" at bounding box center [754, 375] width 70 height 16
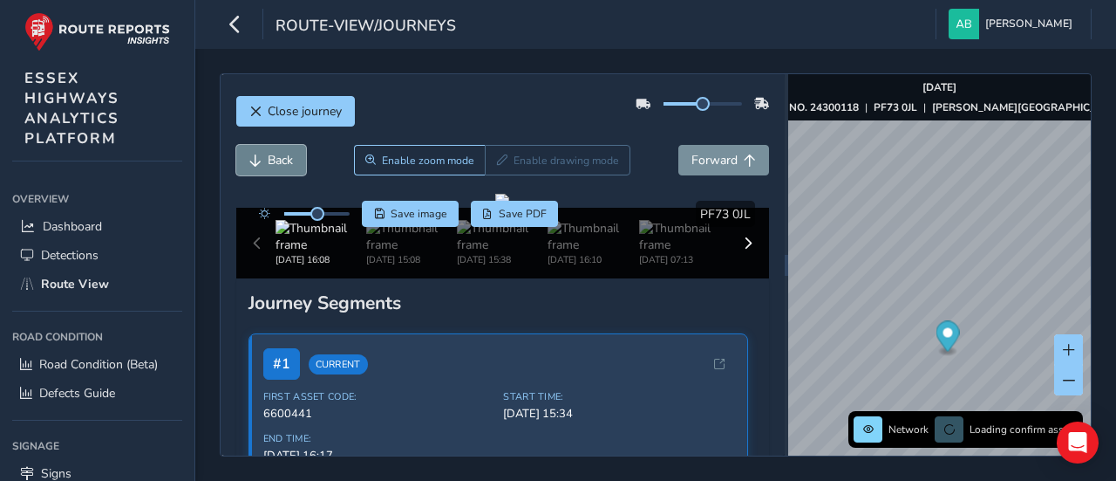
click at [272, 161] on span "Back" at bounding box center [280, 160] width 25 height 17
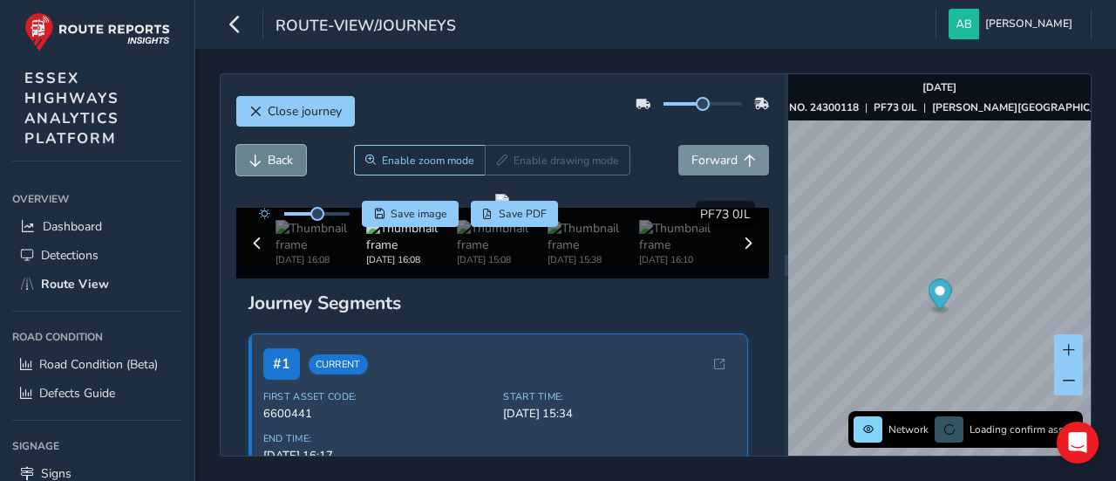
click at [272, 161] on span "Back" at bounding box center [280, 160] width 25 height 17
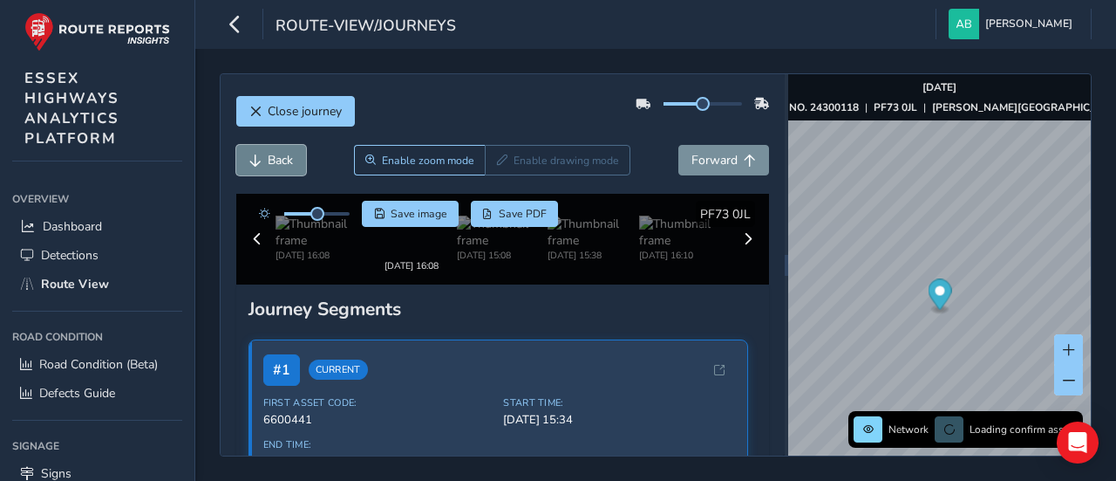
click at [273, 161] on span "Back" at bounding box center [280, 160] width 25 height 17
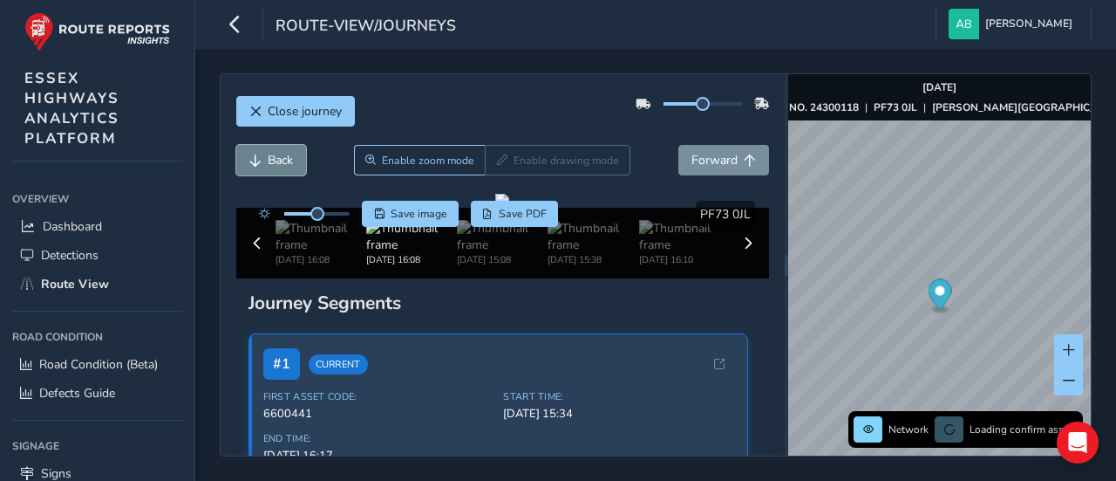
click at [273, 161] on span "Back" at bounding box center [280, 160] width 25 height 17
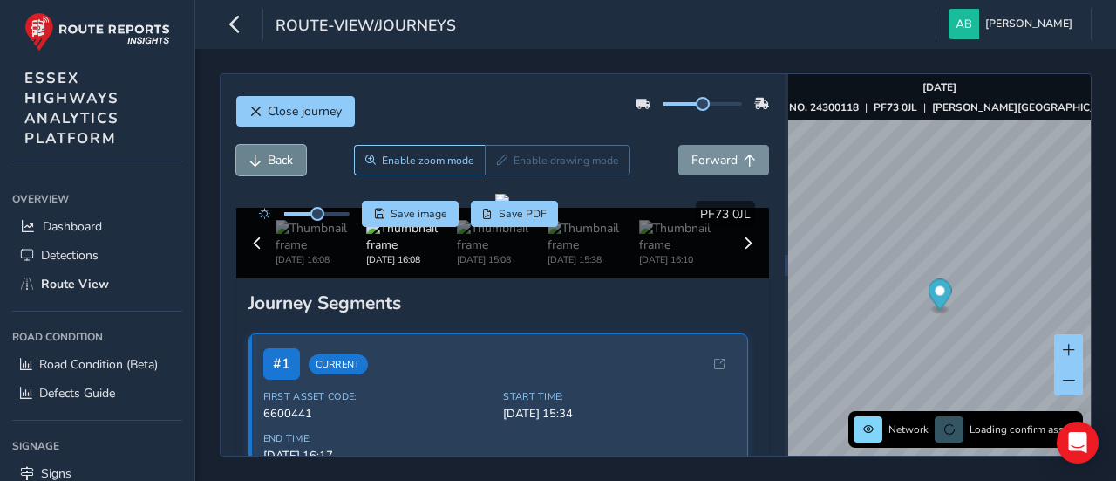
click at [273, 161] on span "Back" at bounding box center [280, 160] width 25 height 17
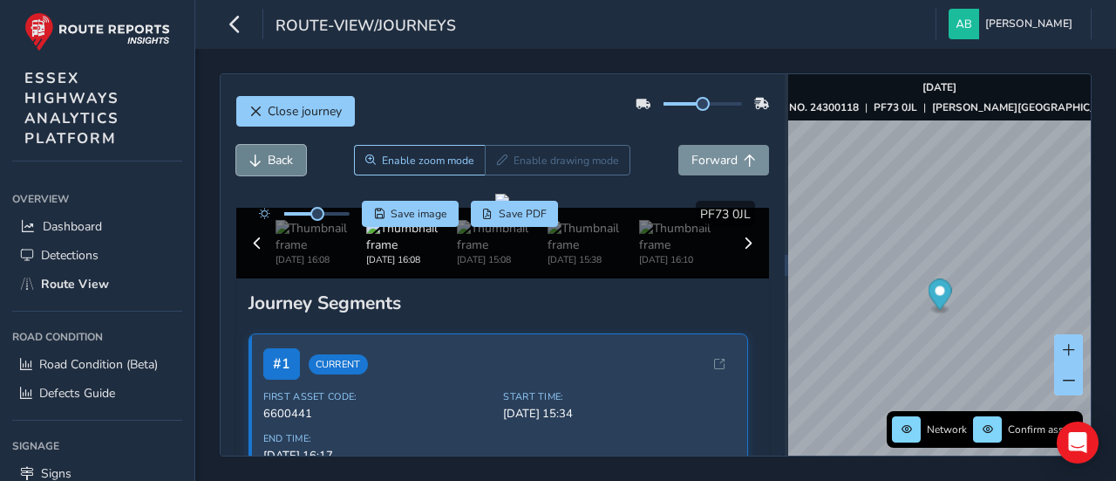
click at [273, 161] on span "Back" at bounding box center [280, 160] width 25 height 17
click at [709, 156] on span "Forward" at bounding box center [715, 160] width 46 height 17
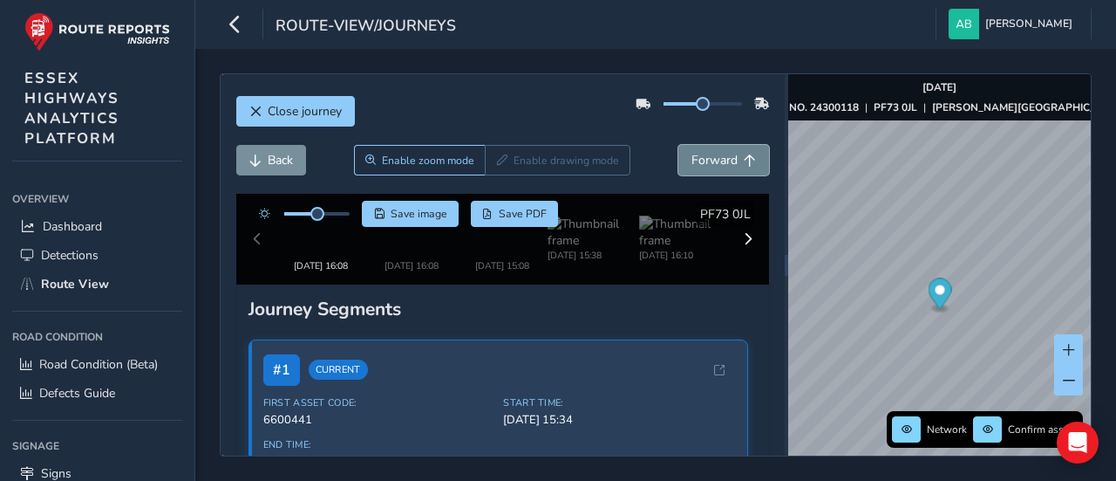
click at [709, 156] on span "Forward" at bounding box center [715, 160] width 46 height 17
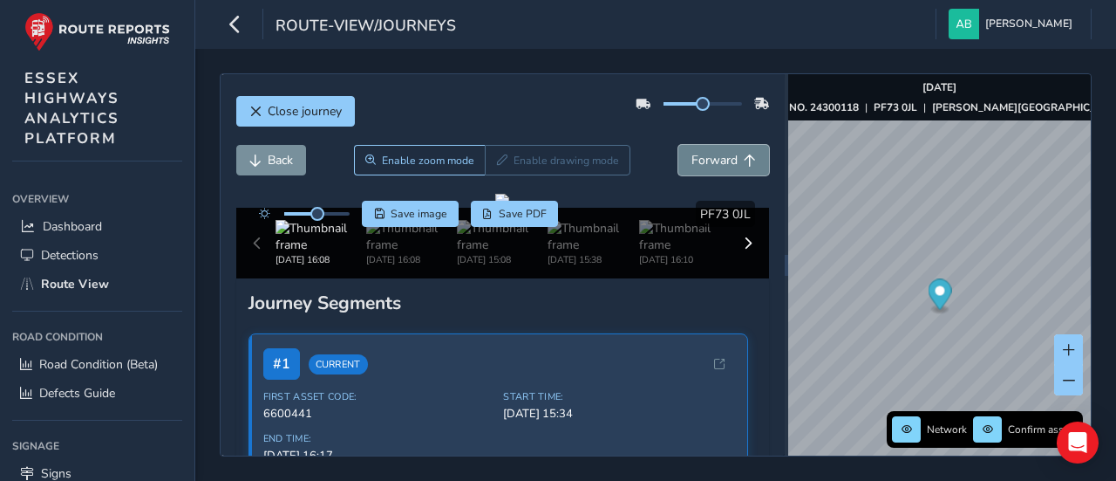
click at [709, 156] on span "Forward" at bounding box center [715, 160] width 46 height 17
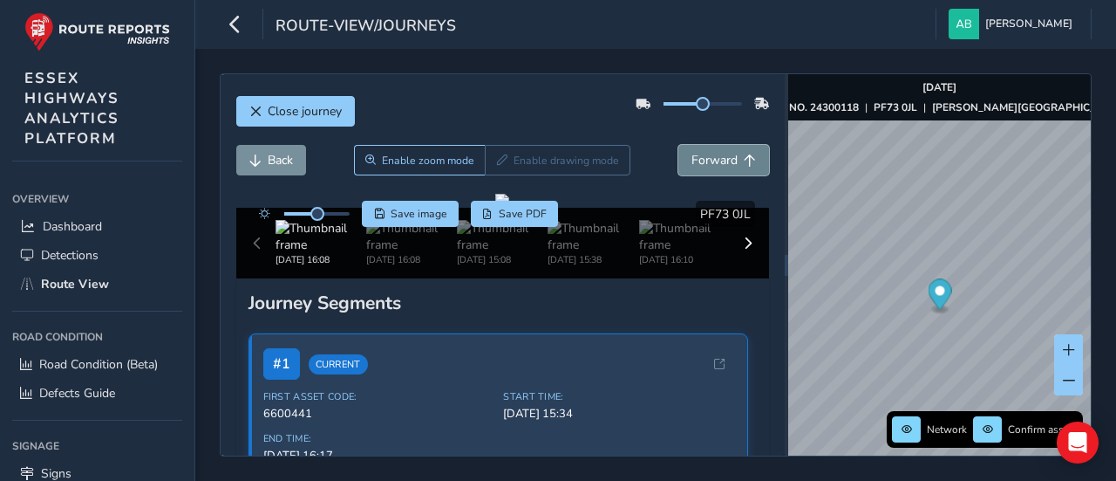
click at [709, 156] on span "Forward" at bounding box center [715, 160] width 46 height 17
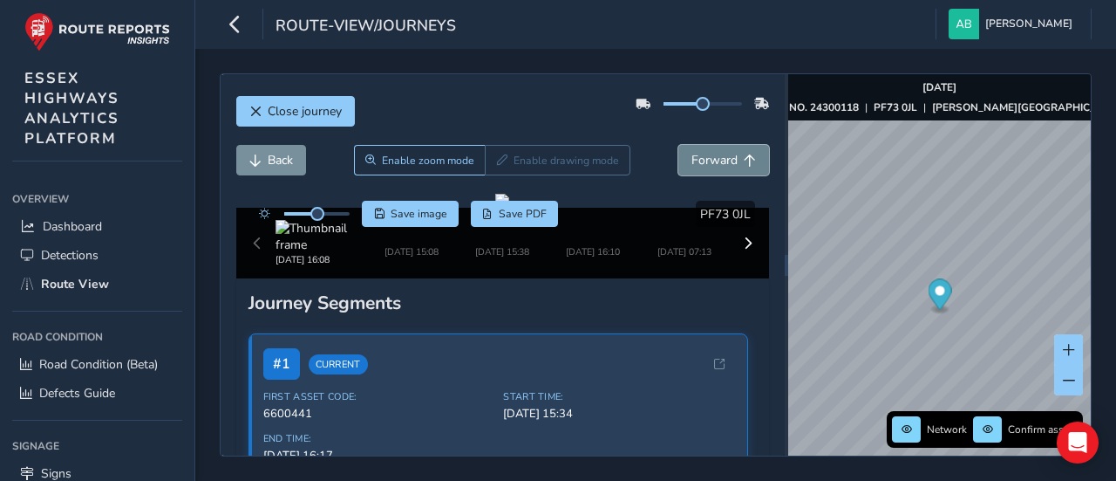
click at [709, 156] on span "Forward" at bounding box center [715, 160] width 46 height 17
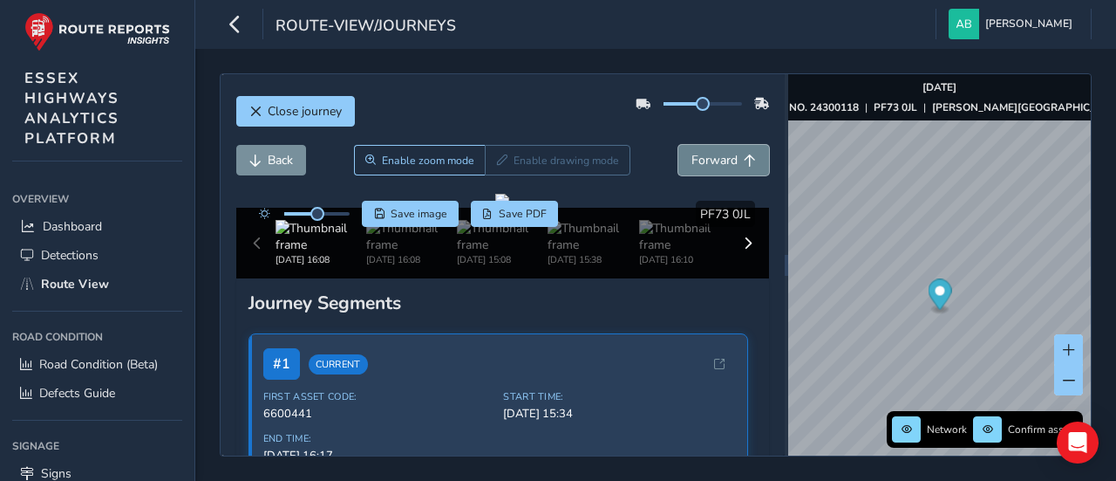
click at [709, 156] on span "Forward" at bounding box center [715, 160] width 46 height 17
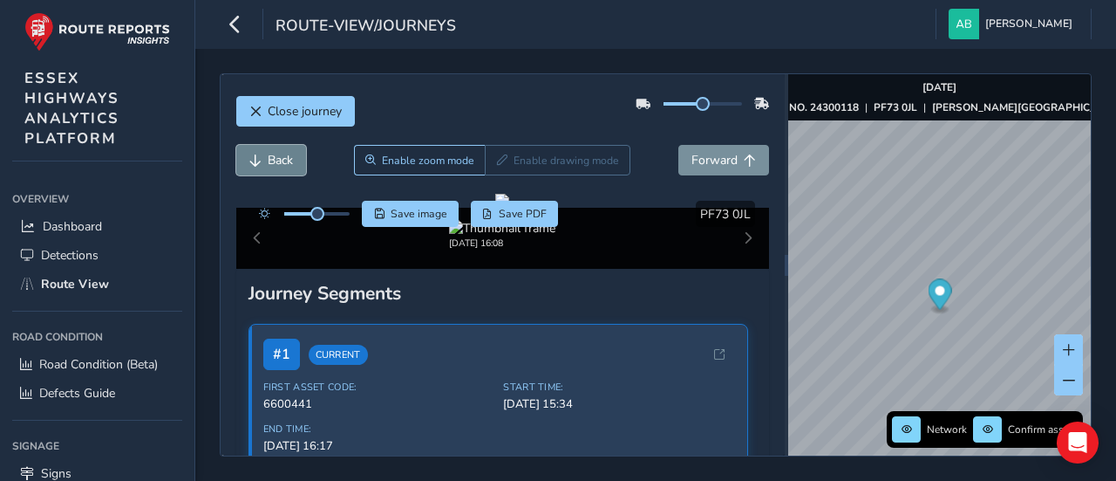
click at [270, 158] on span "Back" at bounding box center [280, 160] width 25 height 17
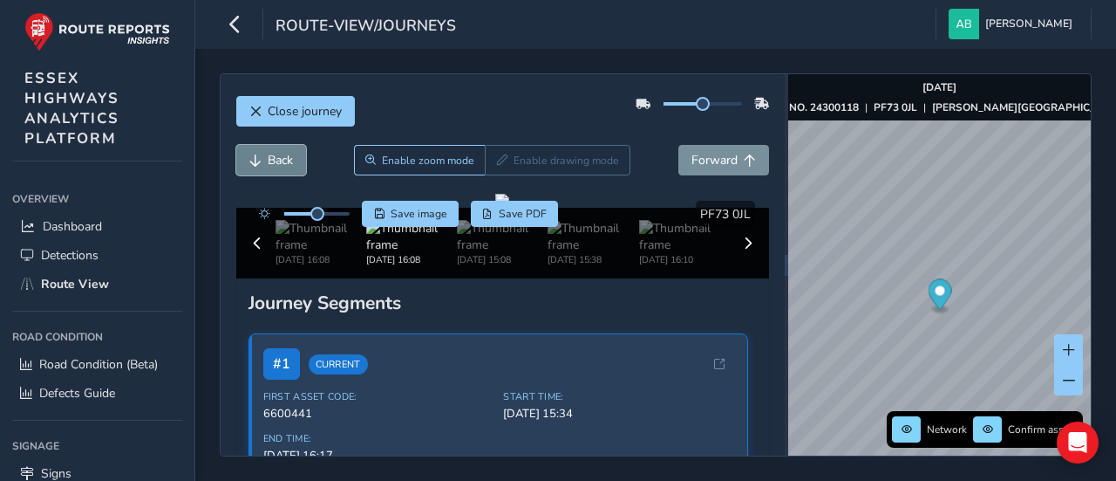
click at [270, 158] on span "Back" at bounding box center [280, 160] width 25 height 17
click at [271, 158] on span "Back" at bounding box center [280, 160] width 25 height 17
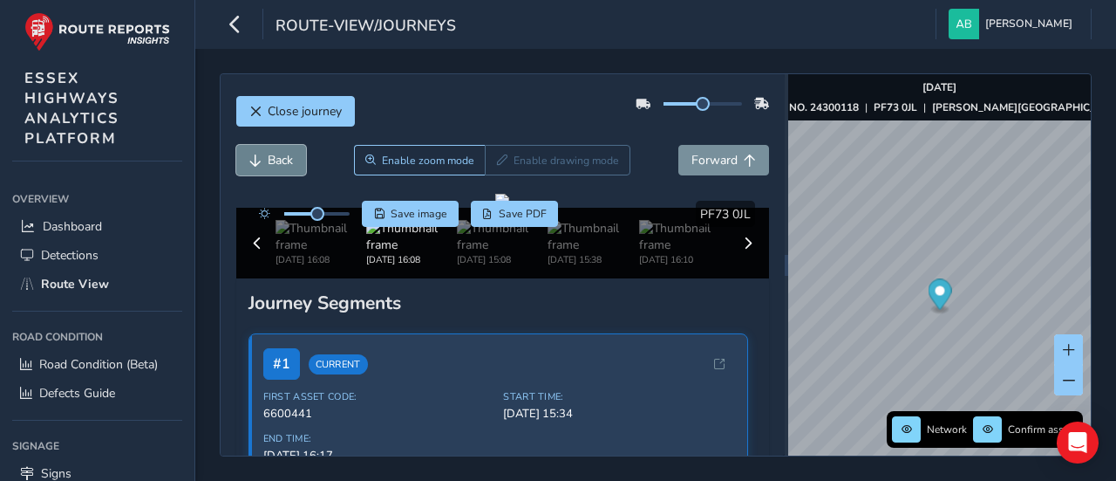
click at [271, 158] on span "Back" at bounding box center [280, 160] width 25 height 17
click at [702, 161] on span "Forward" at bounding box center [715, 160] width 46 height 17
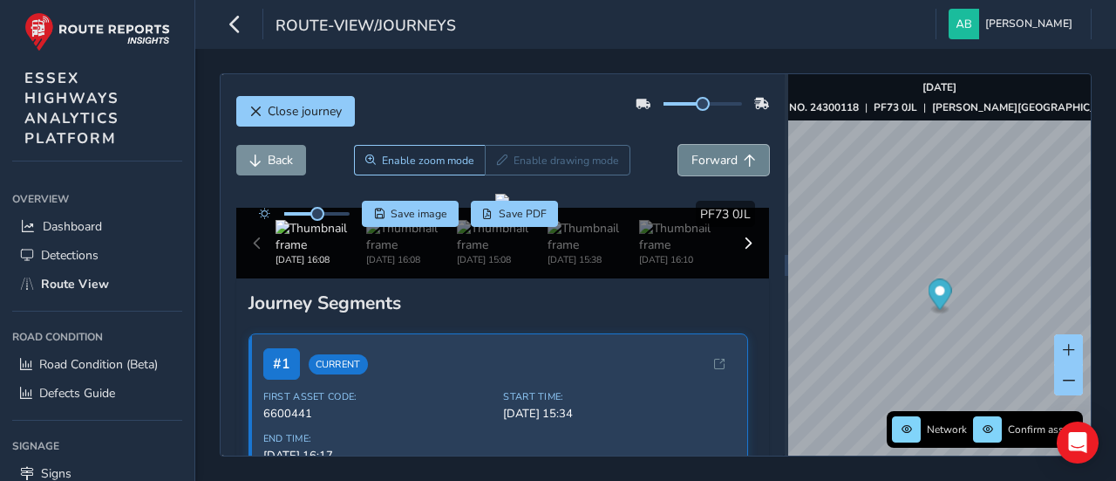
click at [702, 161] on span "Forward" at bounding box center [715, 160] width 46 height 17
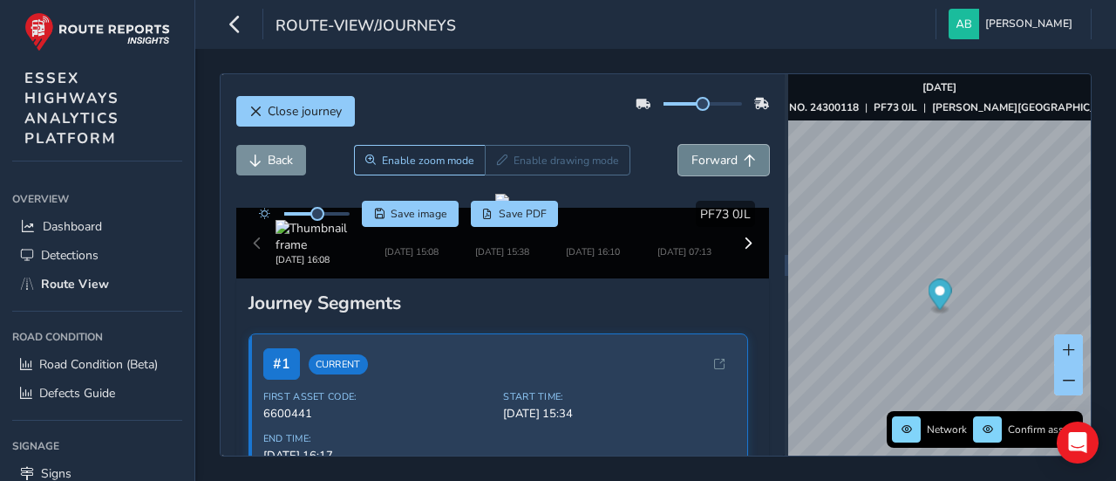
click at [702, 161] on span "Forward" at bounding box center [715, 160] width 46 height 17
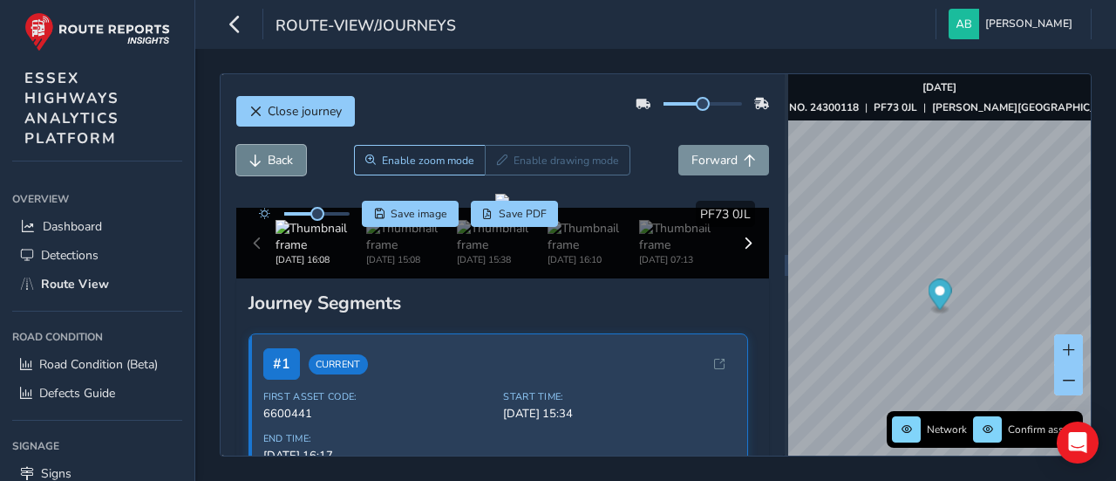
click at [276, 157] on span "Back" at bounding box center [280, 160] width 25 height 17
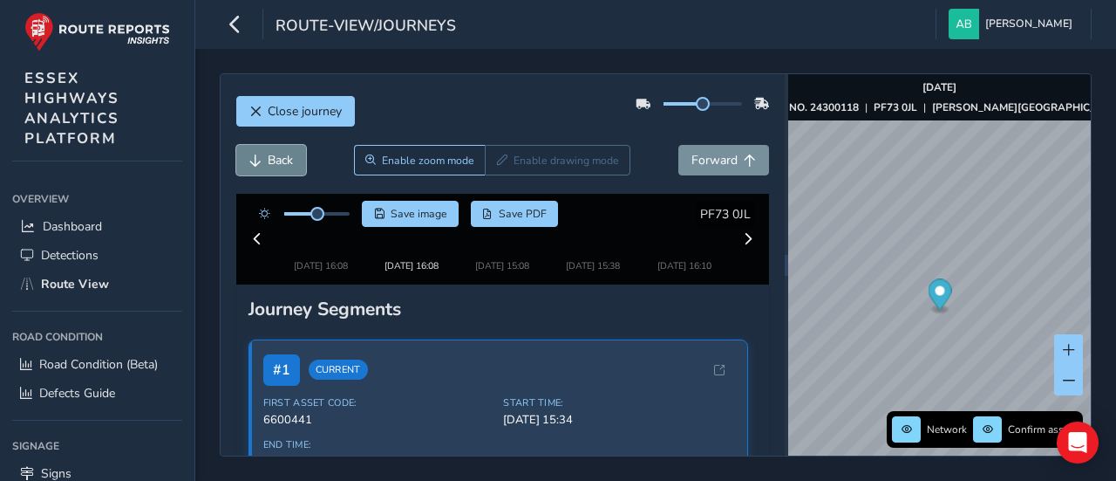
click at [276, 157] on span "Back" at bounding box center [280, 160] width 25 height 17
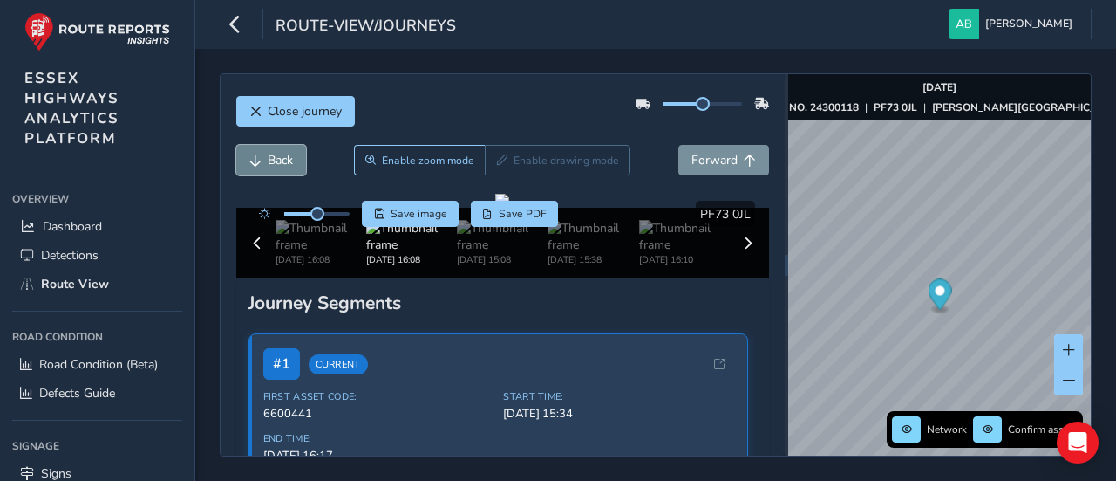
click at [276, 157] on span "Back" at bounding box center [280, 160] width 25 height 17
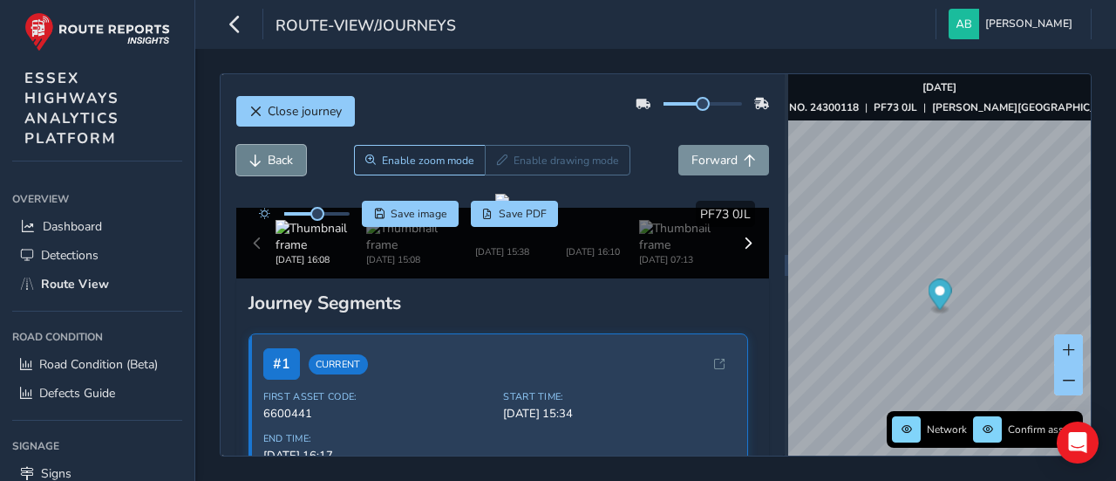
click at [276, 157] on span "Back" at bounding box center [280, 160] width 25 height 17
click at [712, 164] on span "Forward" at bounding box center [715, 160] width 46 height 17
click at [711, 165] on span "Forward" at bounding box center [715, 160] width 46 height 17
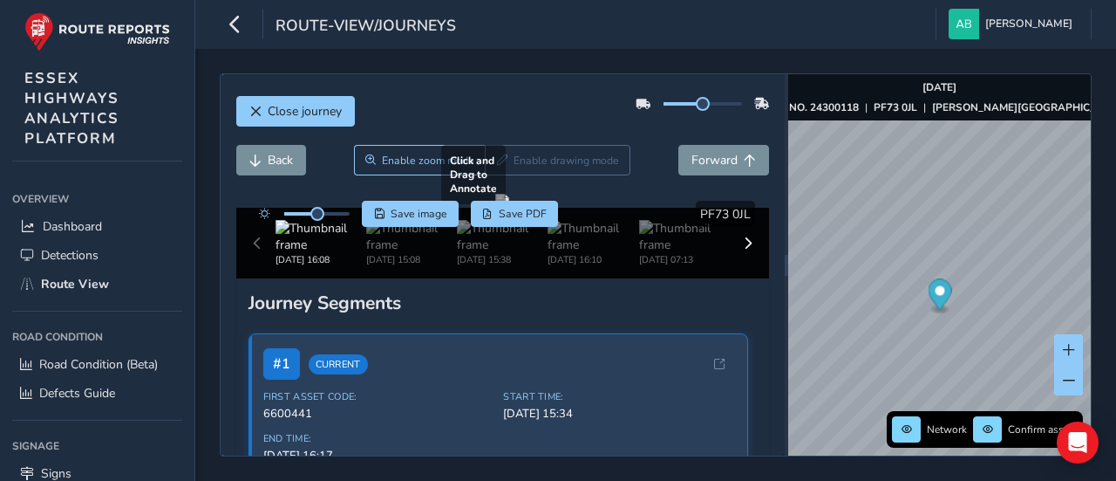
drag, startPoint x: 541, startPoint y: 336, endPoint x: 604, endPoint y: 290, distance: 78.7
click at [509, 208] on div at bounding box center [502, 201] width 14 height 14
click at [277, 160] on span "Back" at bounding box center [280, 160] width 25 height 17
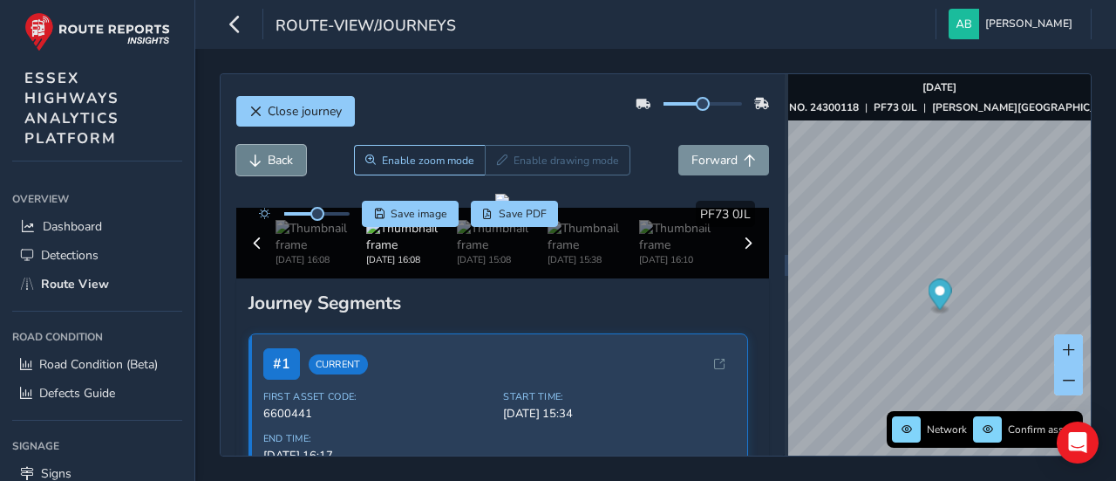
click at [277, 159] on span "Back" at bounding box center [280, 160] width 25 height 17
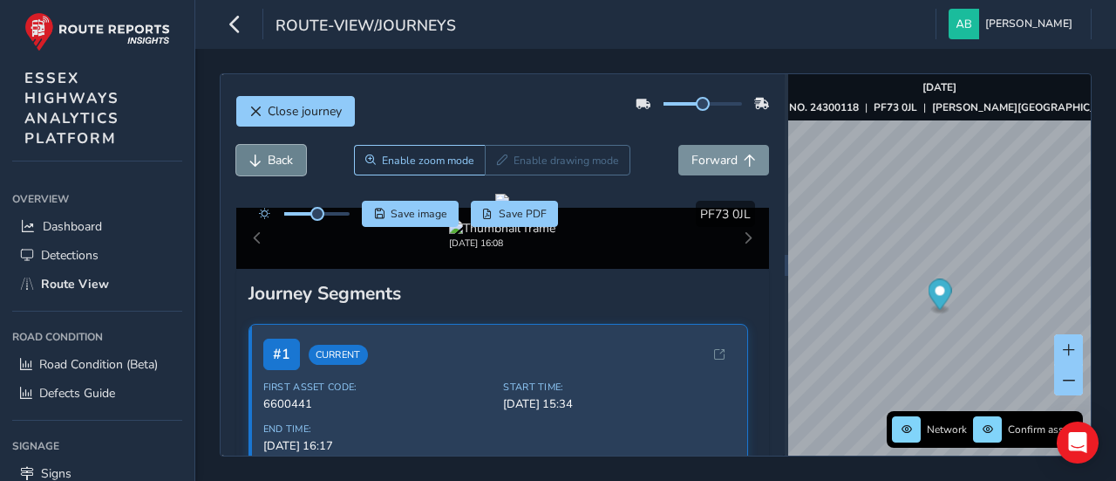
click at [277, 159] on span "Back" at bounding box center [280, 160] width 25 height 17
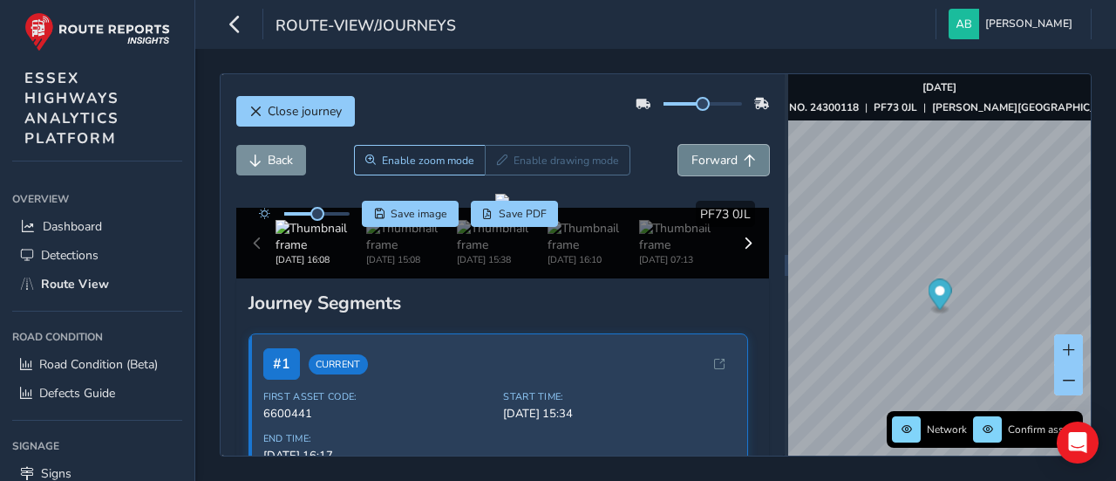
click at [703, 160] on span "Forward" at bounding box center [715, 160] width 46 height 17
click at [412, 211] on span "Save image" at bounding box center [419, 214] width 57 height 14
